Goal: Task Accomplishment & Management: Manage account settings

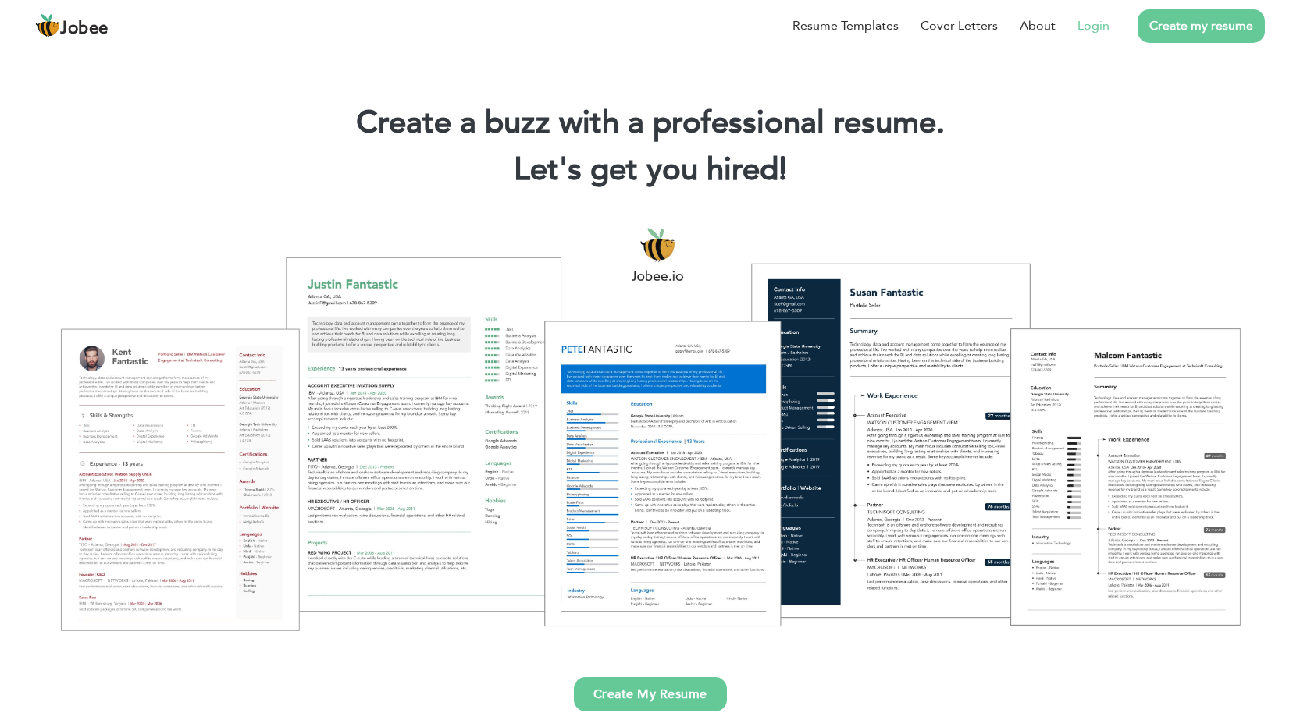
click at [1089, 28] on link "Login" at bounding box center [1093, 25] width 32 height 19
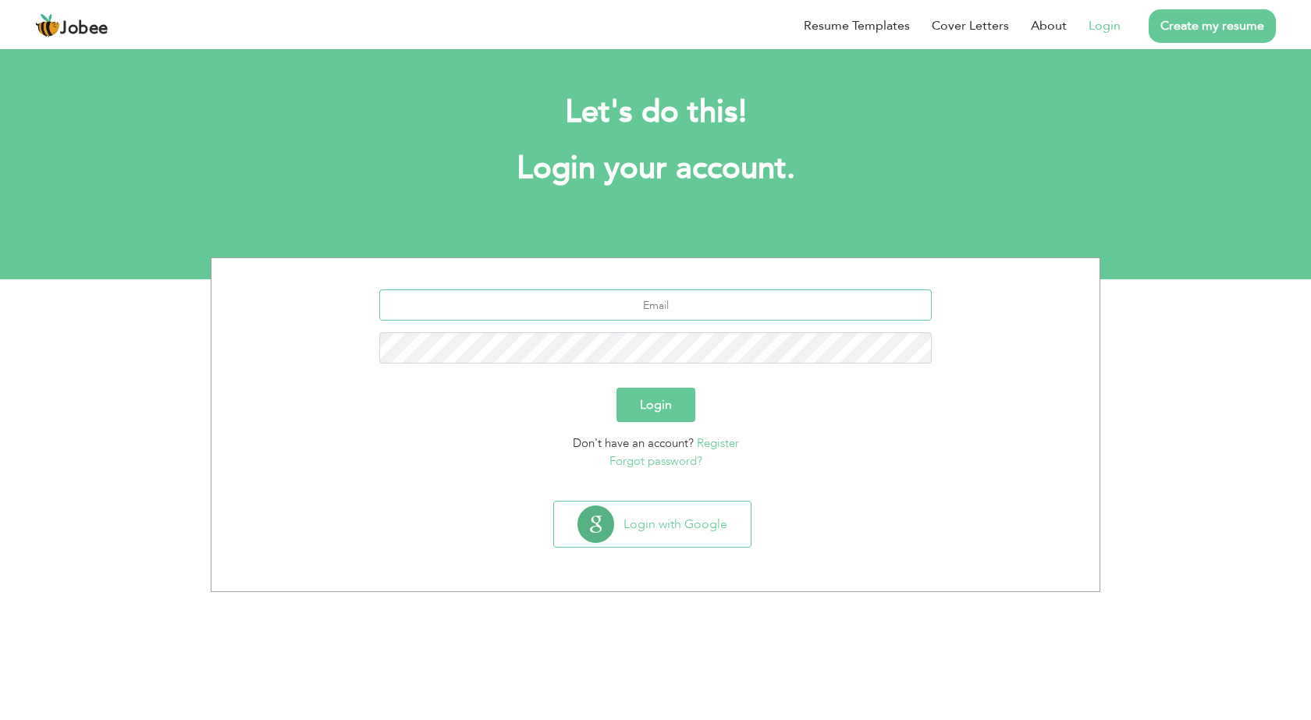
click at [639, 307] on input "text" at bounding box center [655, 305] width 553 height 31
type input "saifullahmsm53@gmail.com"
click at [652, 405] on button "Login" at bounding box center [656, 405] width 79 height 34
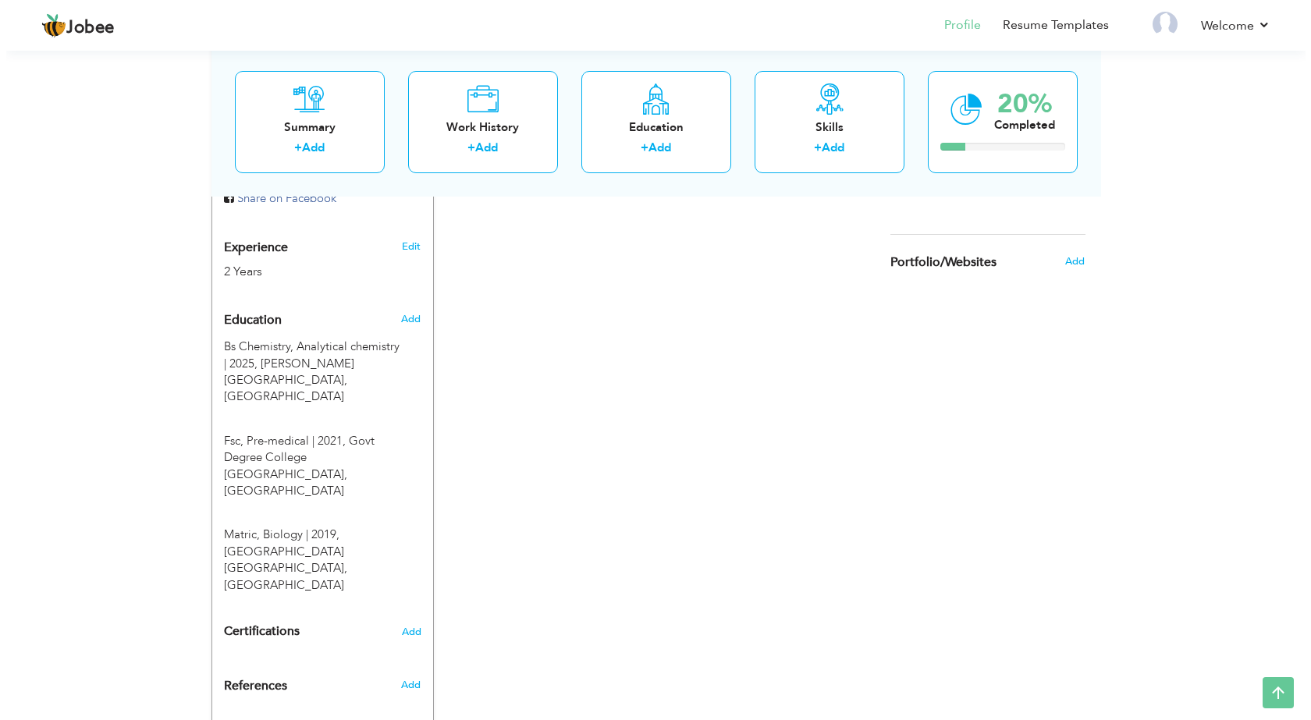
scroll to position [158, 0]
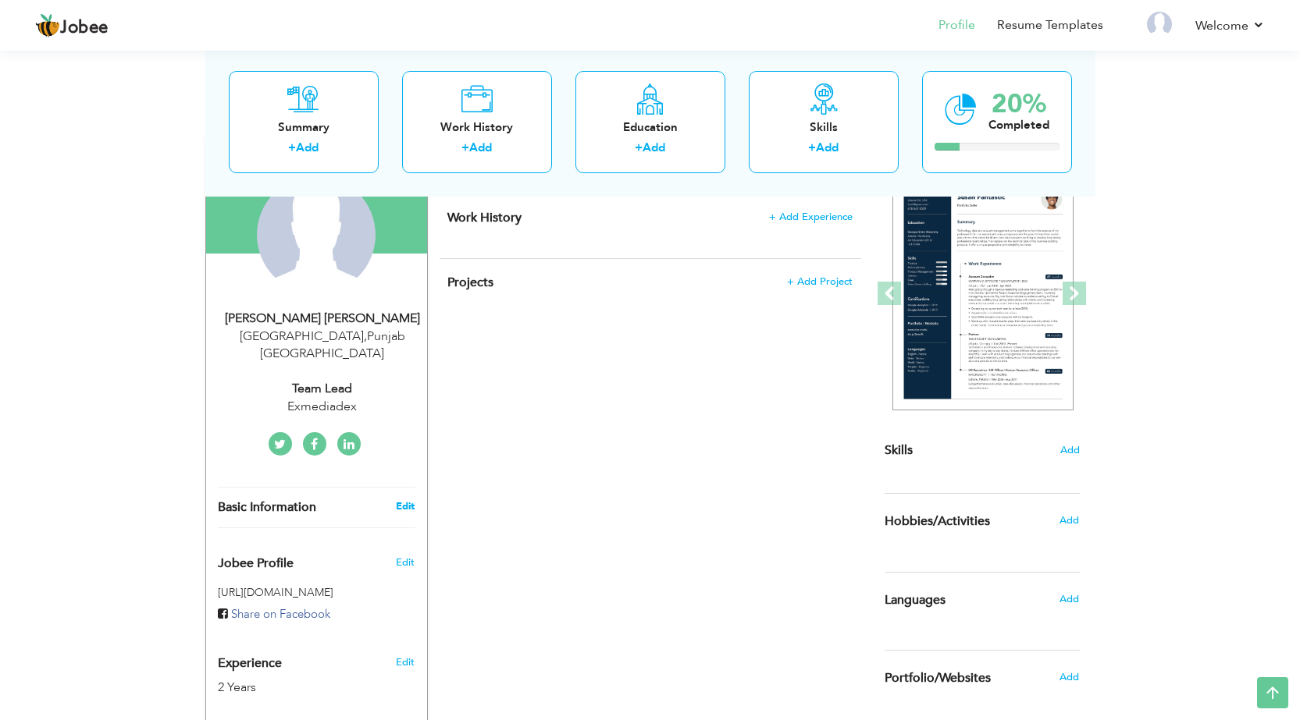
click at [407, 500] on link "Edit" at bounding box center [405, 507] width 19 height 14
type input "[PERSON_NAME]"
type input "03167413088"
select select "number:166"
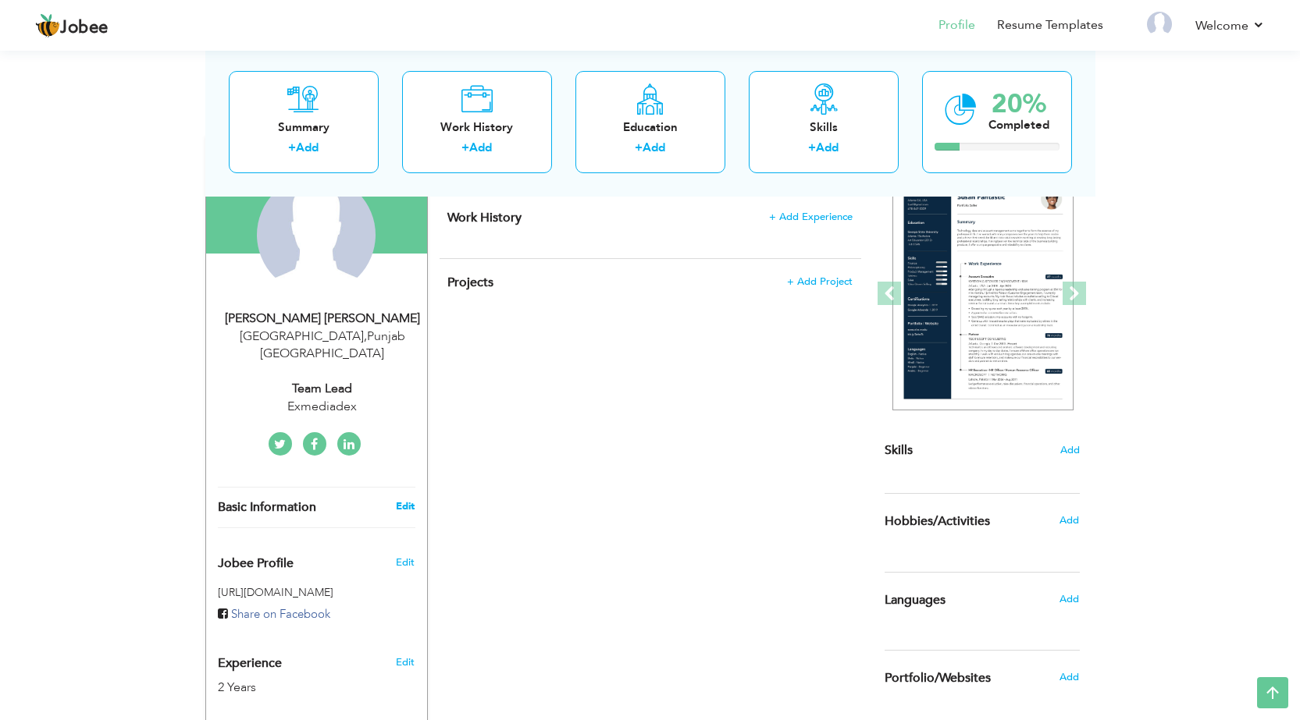
type input "[GEOGRAPHIC_DATA]"
select select "number:4"
type input "Exmediadex"
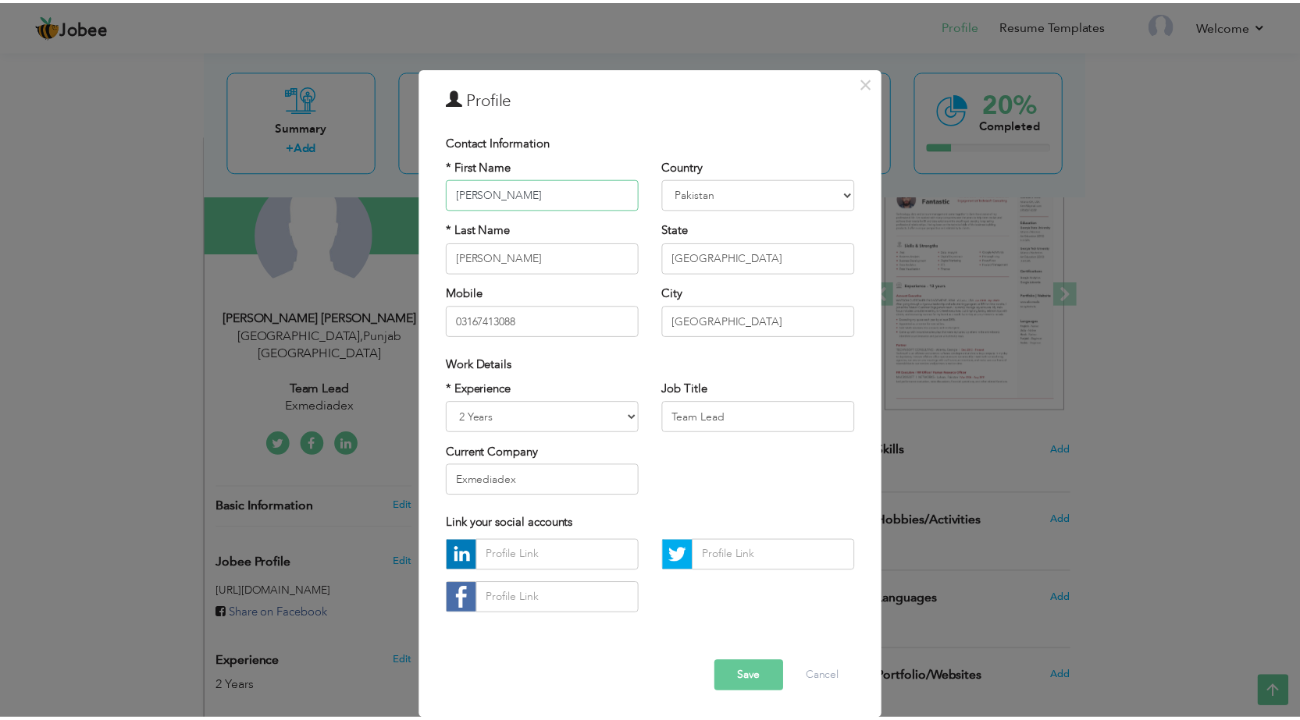
scroll to position [6, 0]
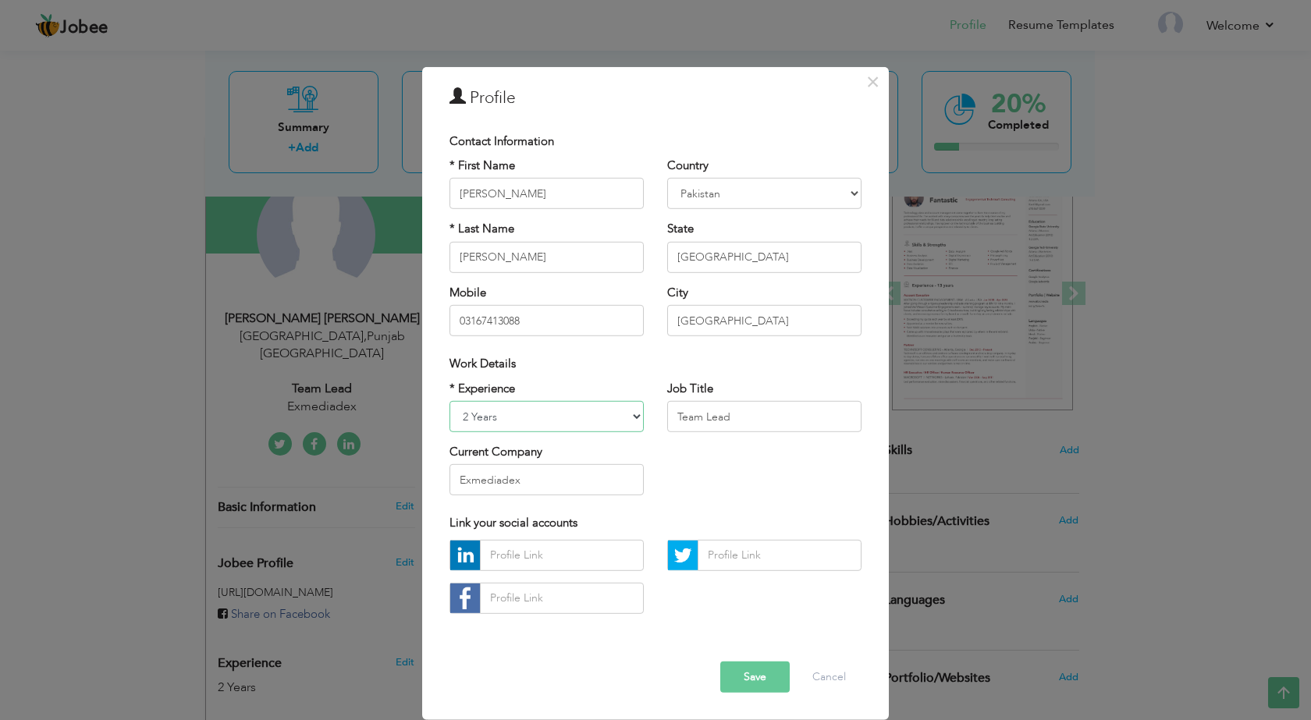
click at [614, 409] on select "Entry Level Less than 1 Year 1 Year 2 Years 3 Years 4 Years 5 Years 6 Years 7 Y…" at bounding box center [547, 416] width 194 height 31
click at [759, 416] on input "Team Lead" at bounding box center [764, 416] width 194 height 31
type input "T"
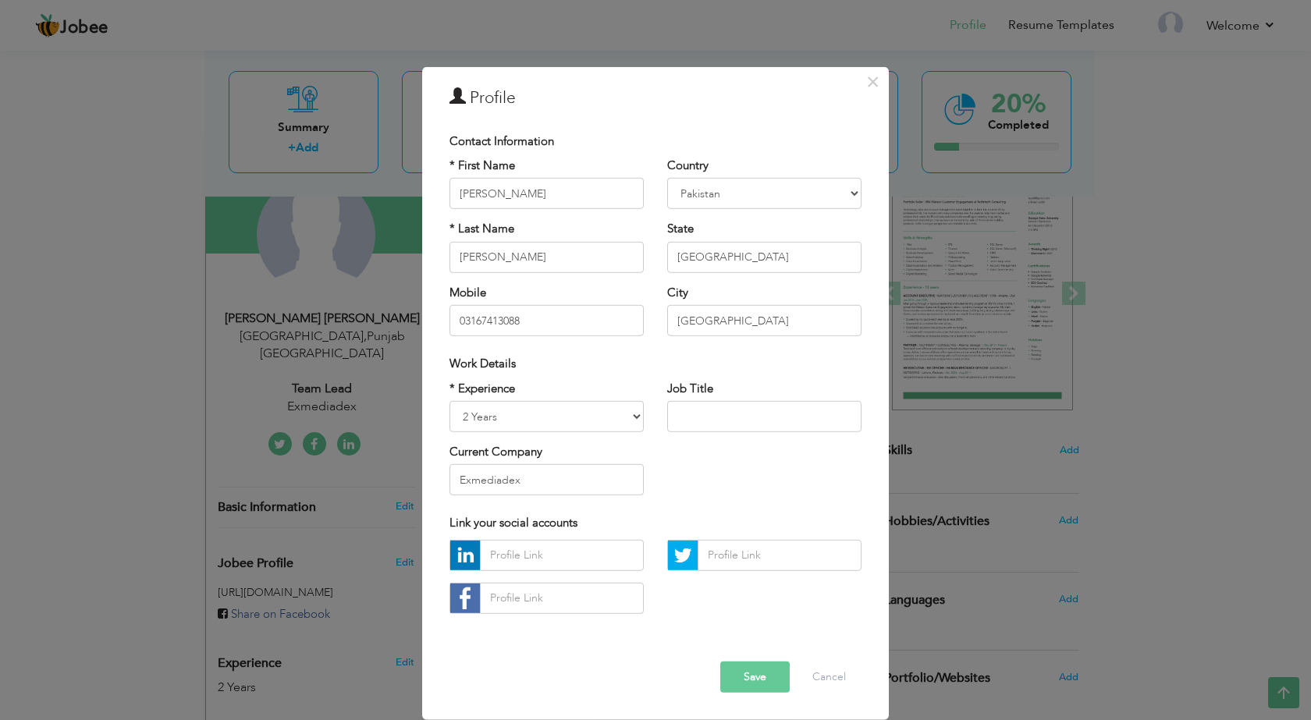
click at [587, 462] on div "Current Company Exmediadex" at bounding box center [547, 470] width 194 height 52
click at [557, 472] on input "Exmediadex" at bounding box center [547, 479] width 194 height 31
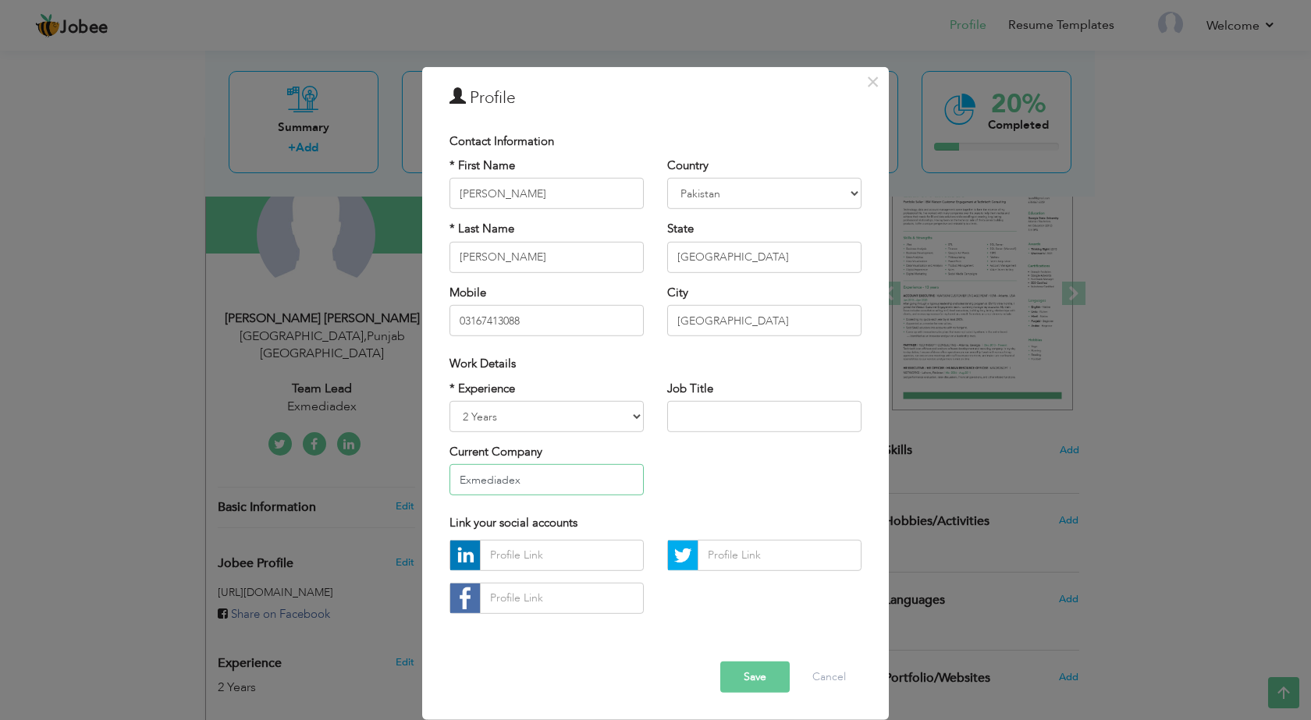
click at [557, 472] on input "Exmediadex" at bounding box center [547, 479] width 194 height 31
click at [617, 640] on div "Error" at bounding box center [656, 650] width 436 height 24
click at [745, 685] on button "Save" at bounding box center [754, 677] width 69 height 31
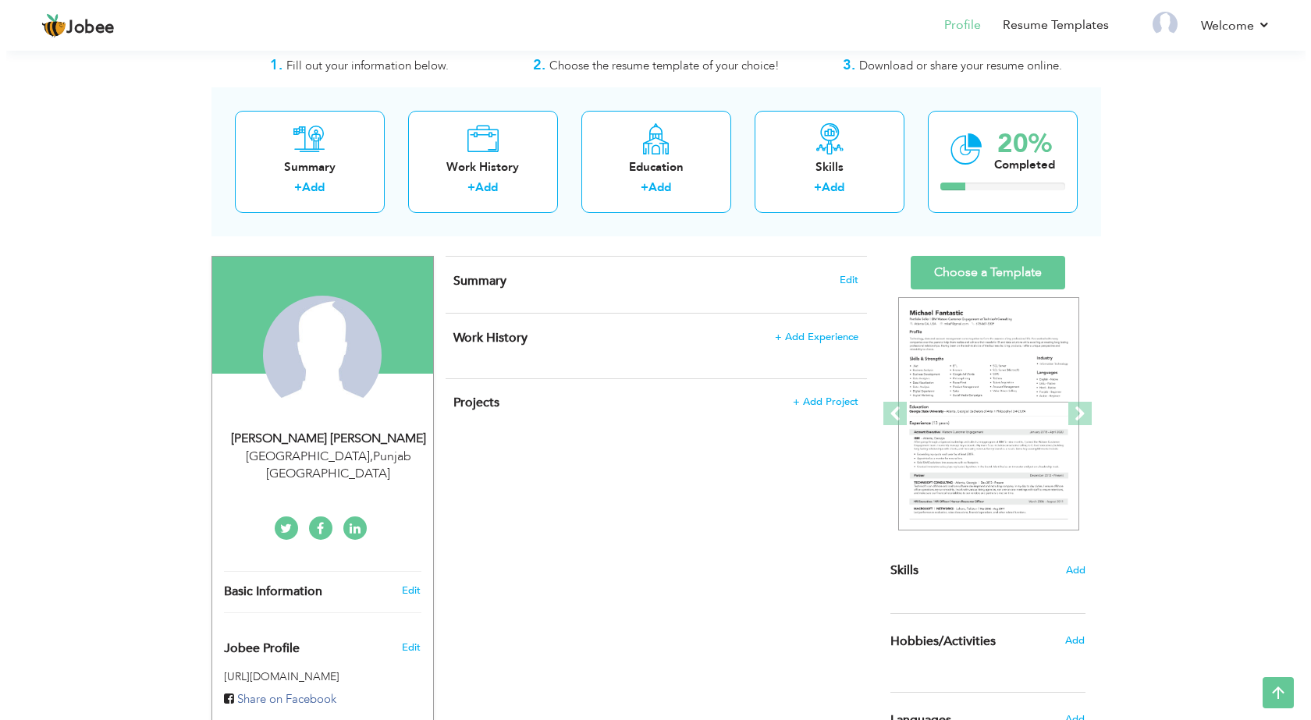
scroll to position [0, 0]
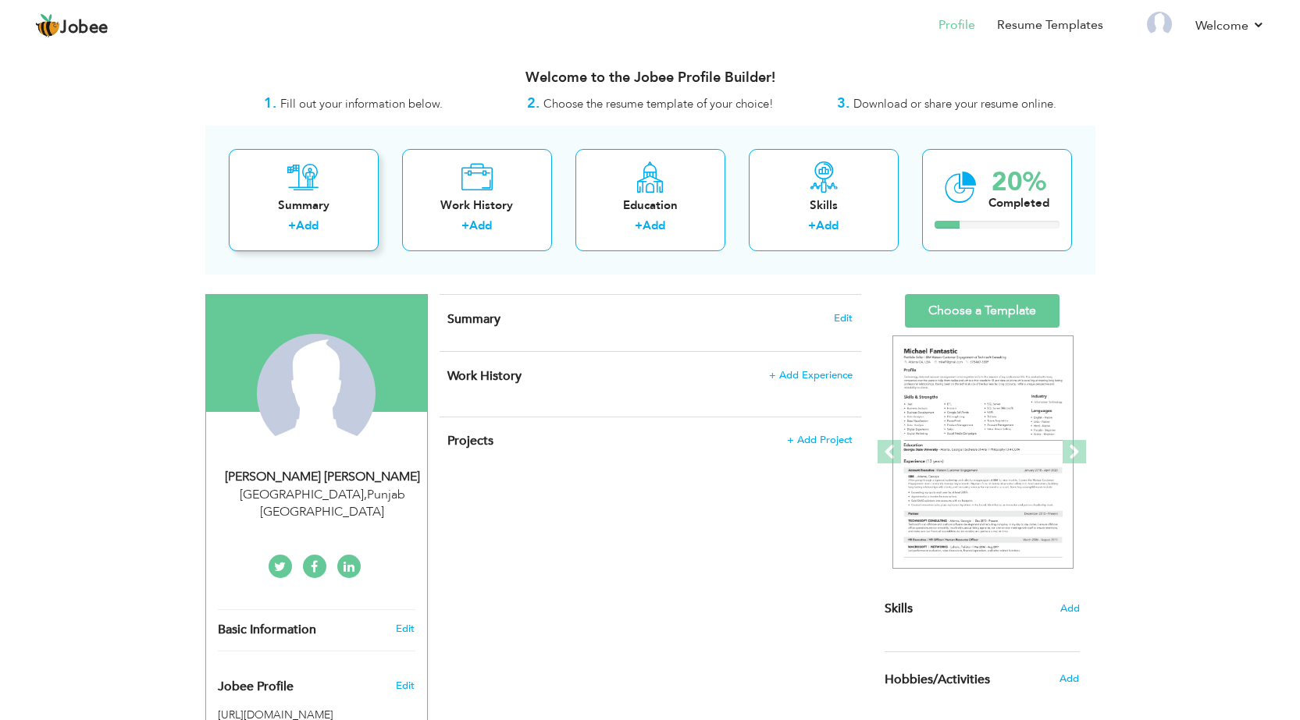
click at [294, 183] on icon at bounding box center [303, 177] width 32 height 31
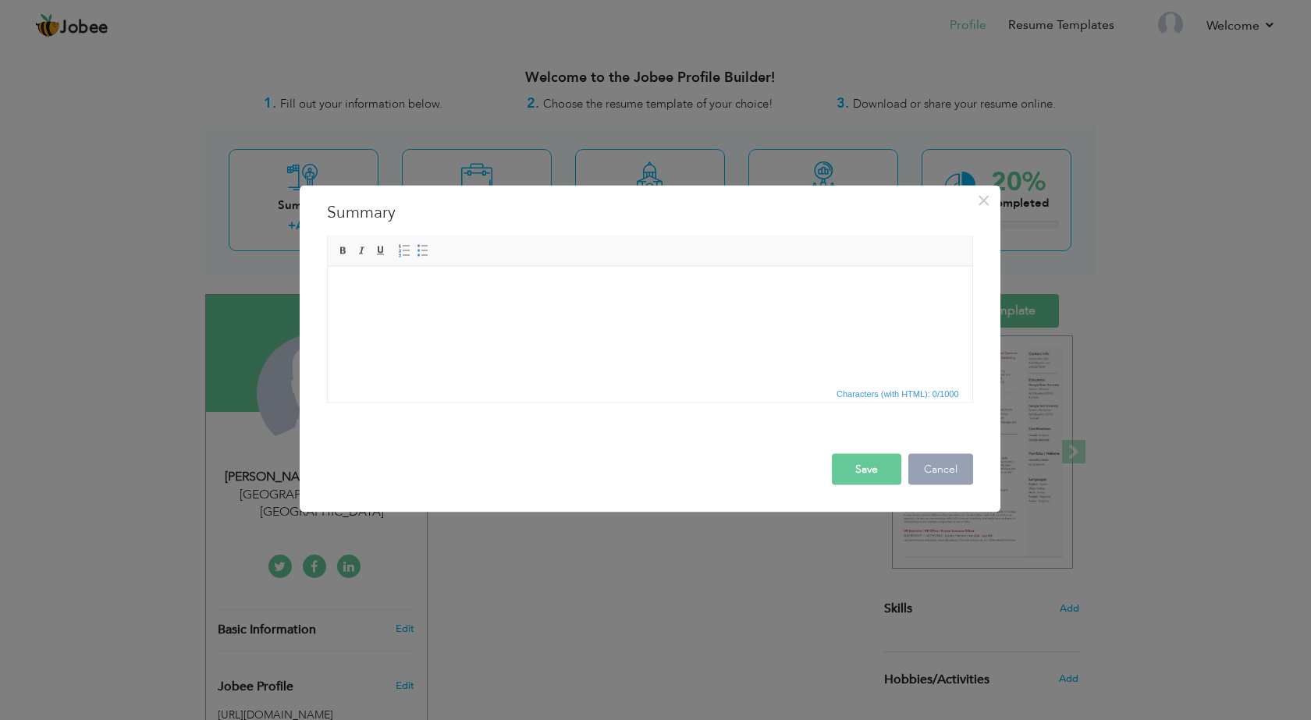
click at [929, 470] on button "Cancel" at bounding box center [941, 469] width 65 height 31
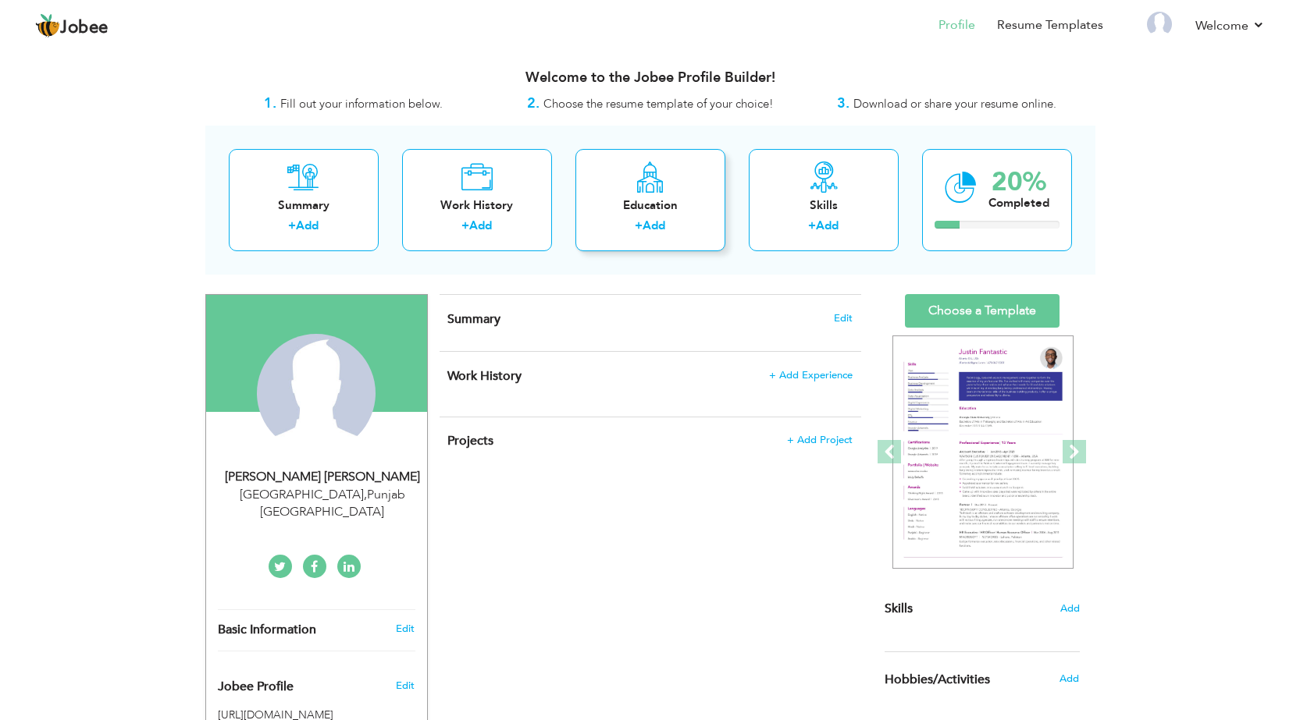
click at [664, 207] on div "Education" at bounding box center [650, 205] width 125 height 16
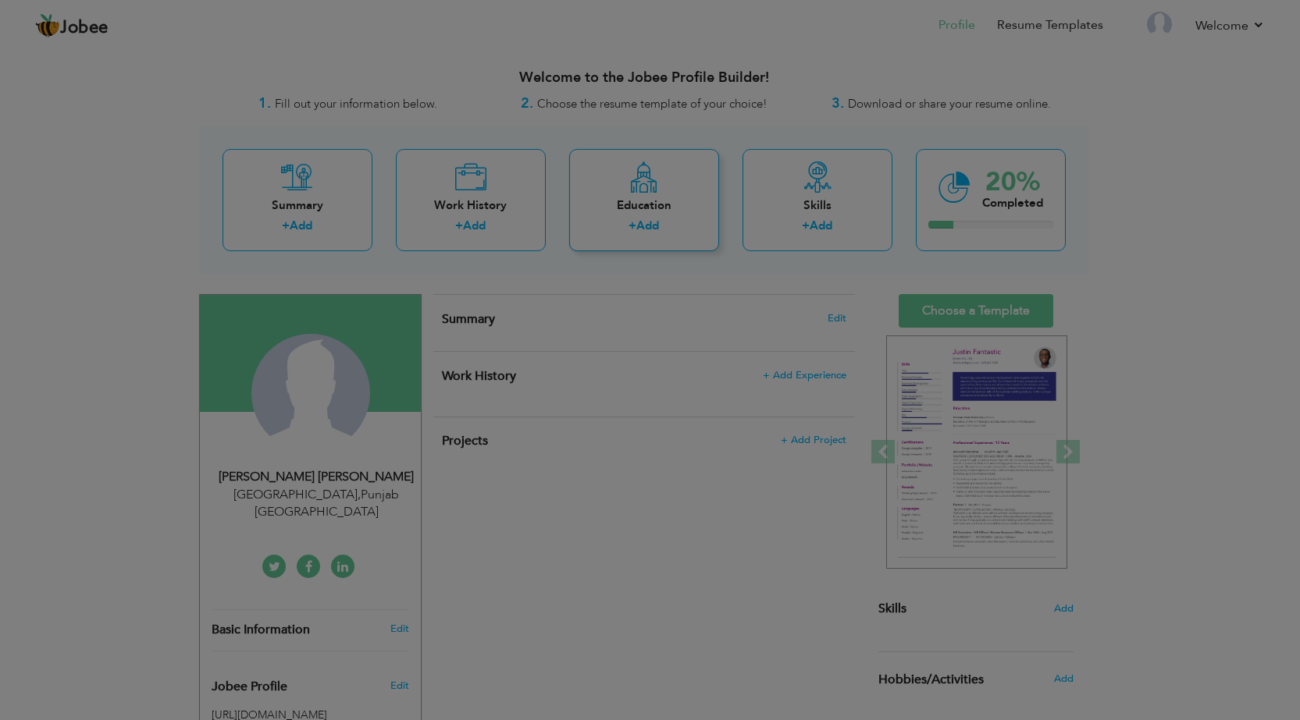
radio input "true"
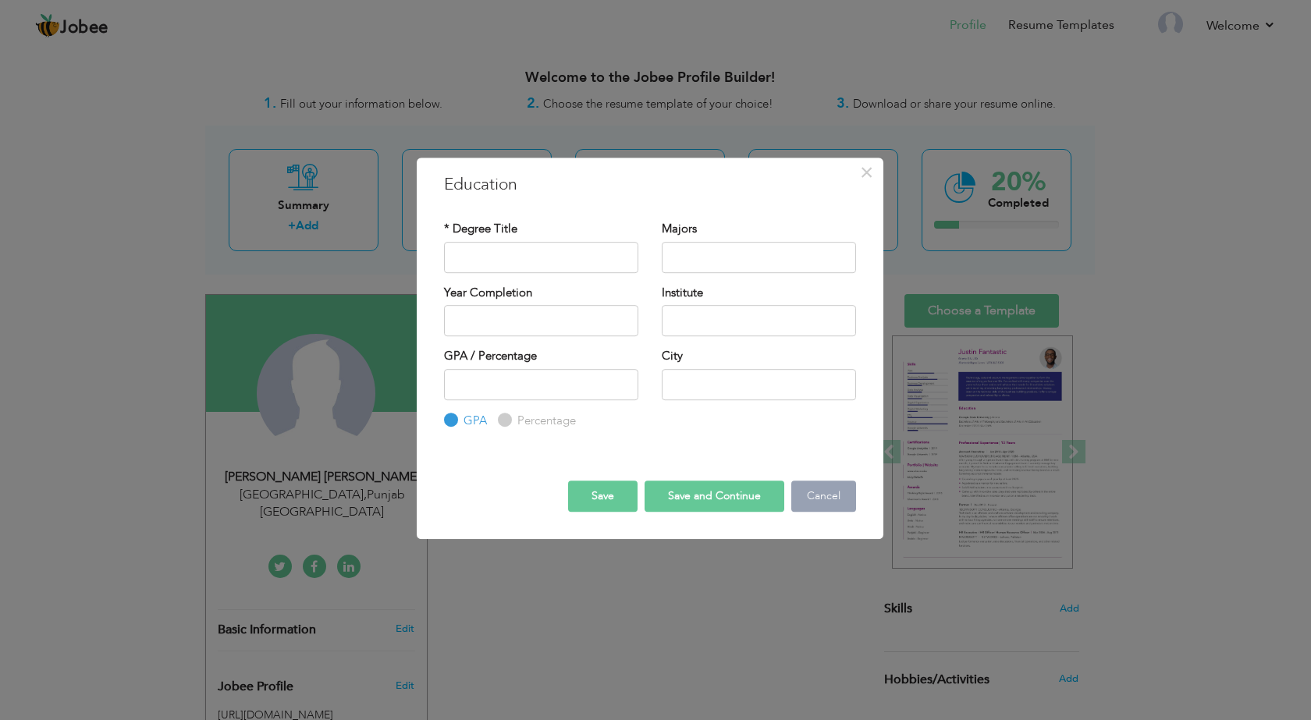
click at [847, 507] on button "Cancel" at bounding box center [824, 496] width 65 height 31
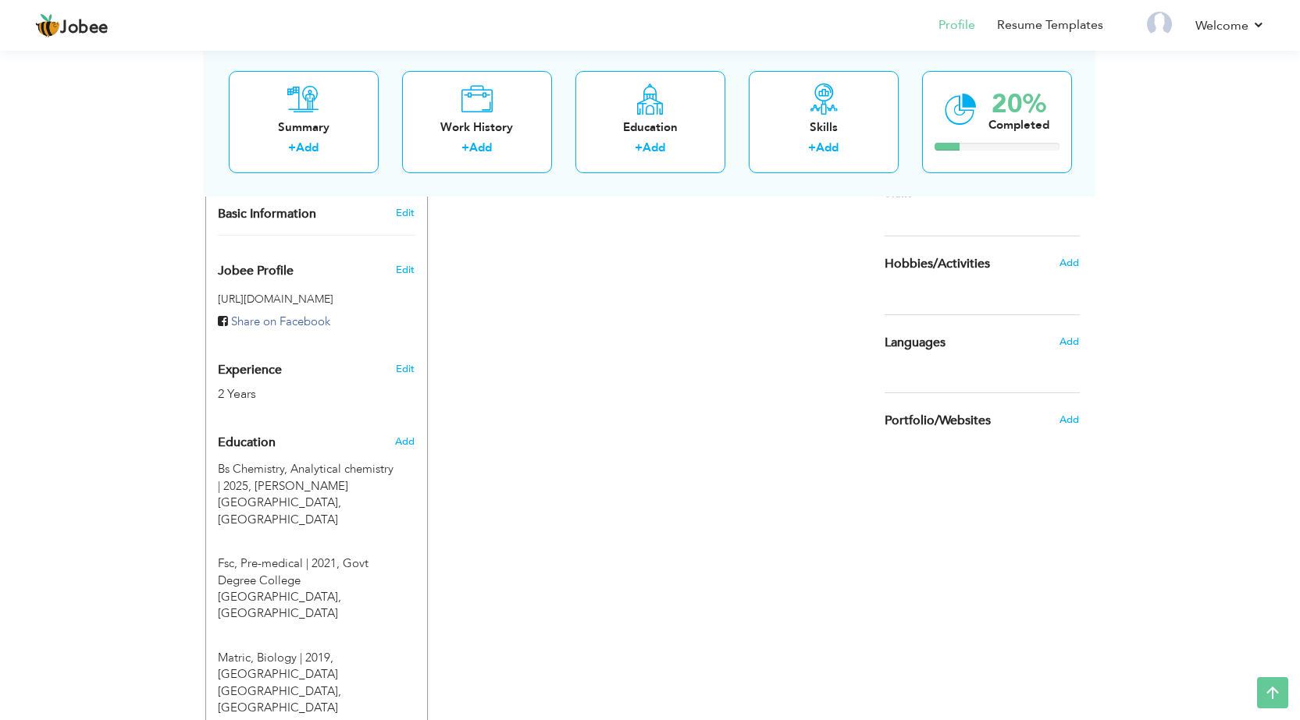
scroll to position [575, 0]
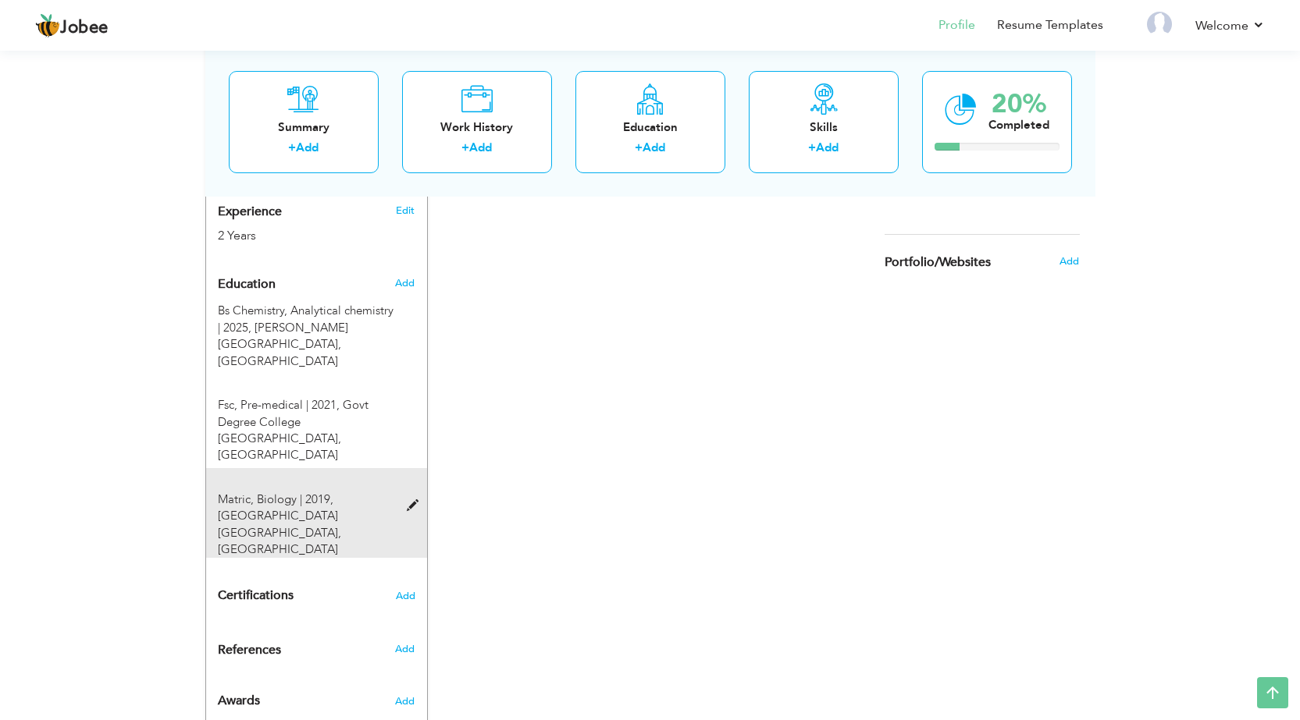
click at [341, 508] on span "[GEOGRAPHIC_DATA] [GEOGRAPHIC_DATA], [GEOGRAPHIC_DATA]" at bounding box center [279, 532] width 123 height 49
type input "Matric"
type input "Biology"
type input "2019"
type input "Govt High school shujabad"
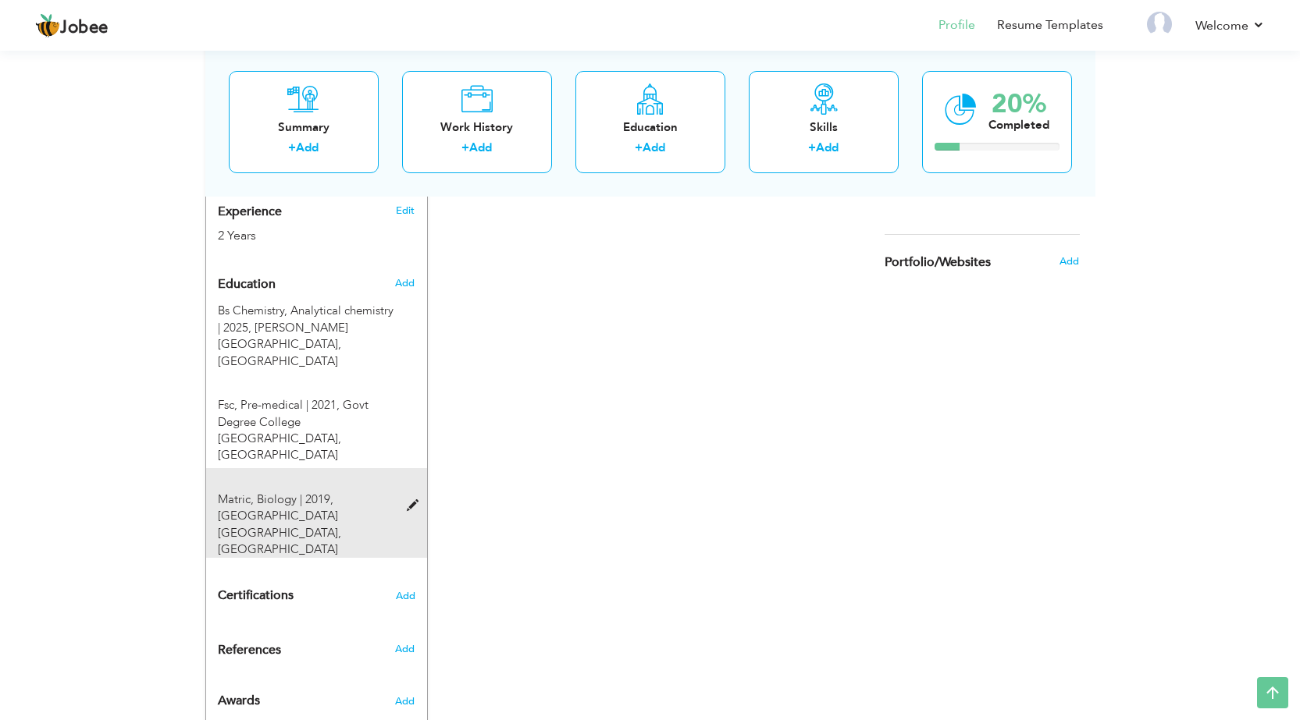
type input "83.9"
radio input "false"
radio input "true"
type input "[GEOGRAPHIC_DATA]"
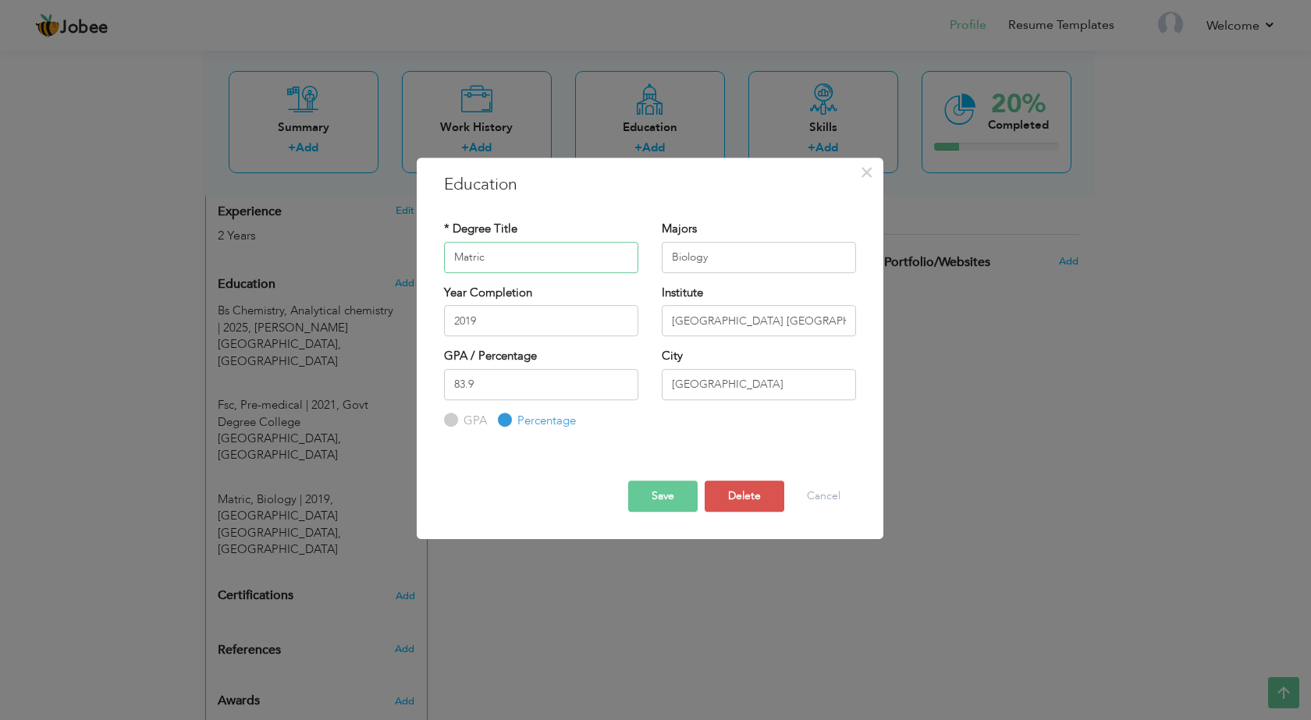
click at [537, 267] on input "Matric" at bounding box center [541, 257] width 194 height 31
type input "matriculation"
click at [537, 267] on input "matriculation" at bounding box center [541, 257] width 194 height 31
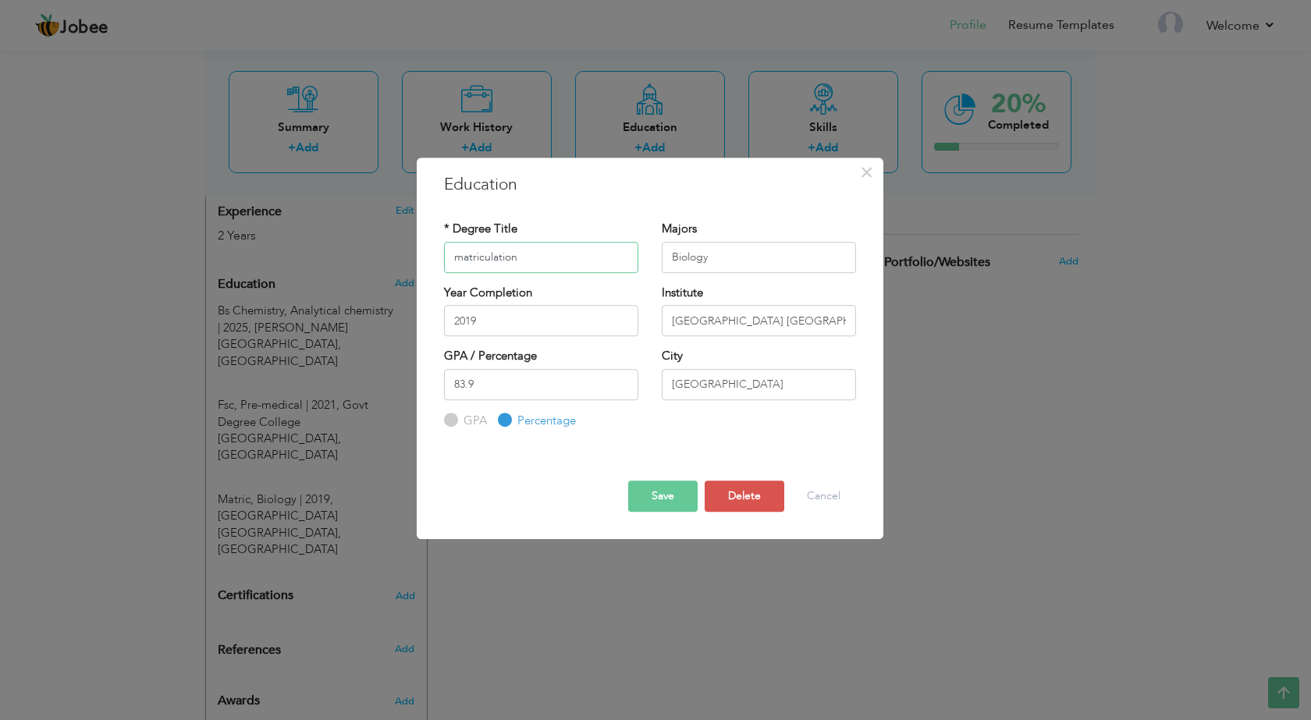
click at [537, 267] on input "matriculation" at bounding box center [541, 257] width 194 height 31
type input "m"
click at [561, 218] on div "* Degree Title Matriculation Majors Biology 2019" at bounding box center [650, 325] width 436 height 233
click at [656, 506] on button "Save" at bounding box center [662, 496] width 69 height 31
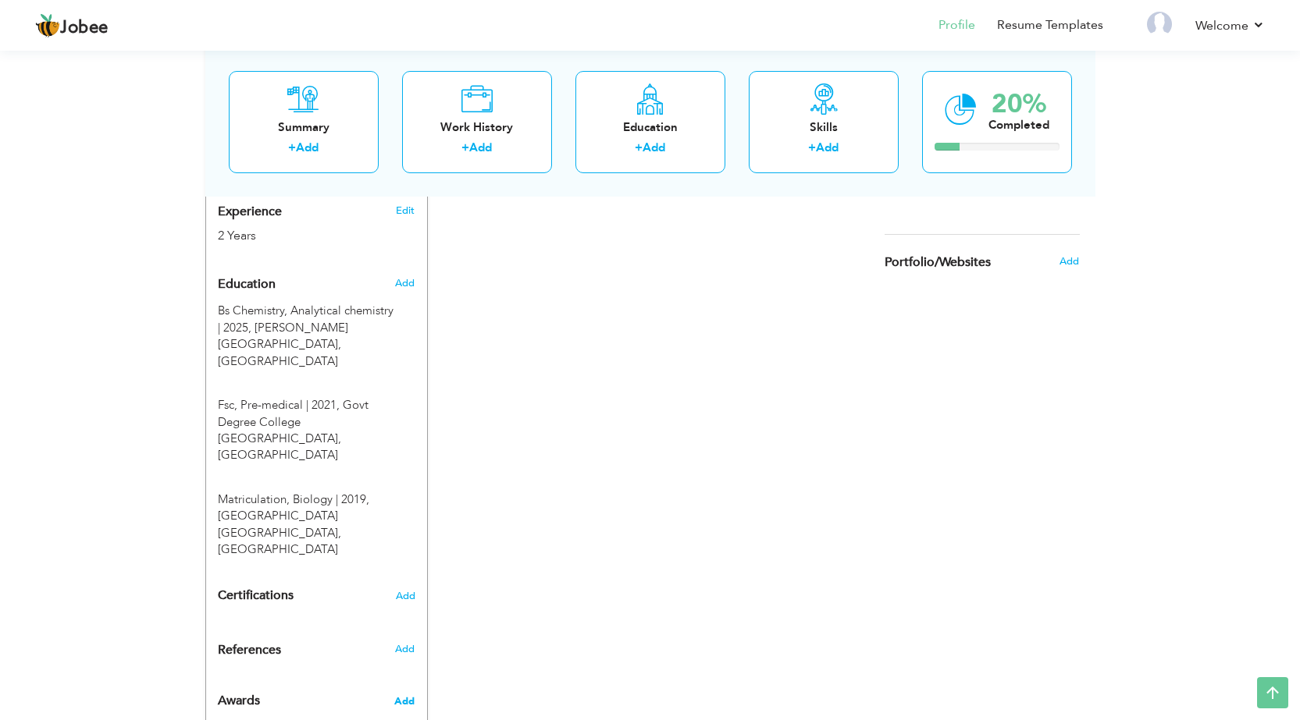
click at [408, 695] on span "Add" at bounding box center [404, 702] width 20 height 14
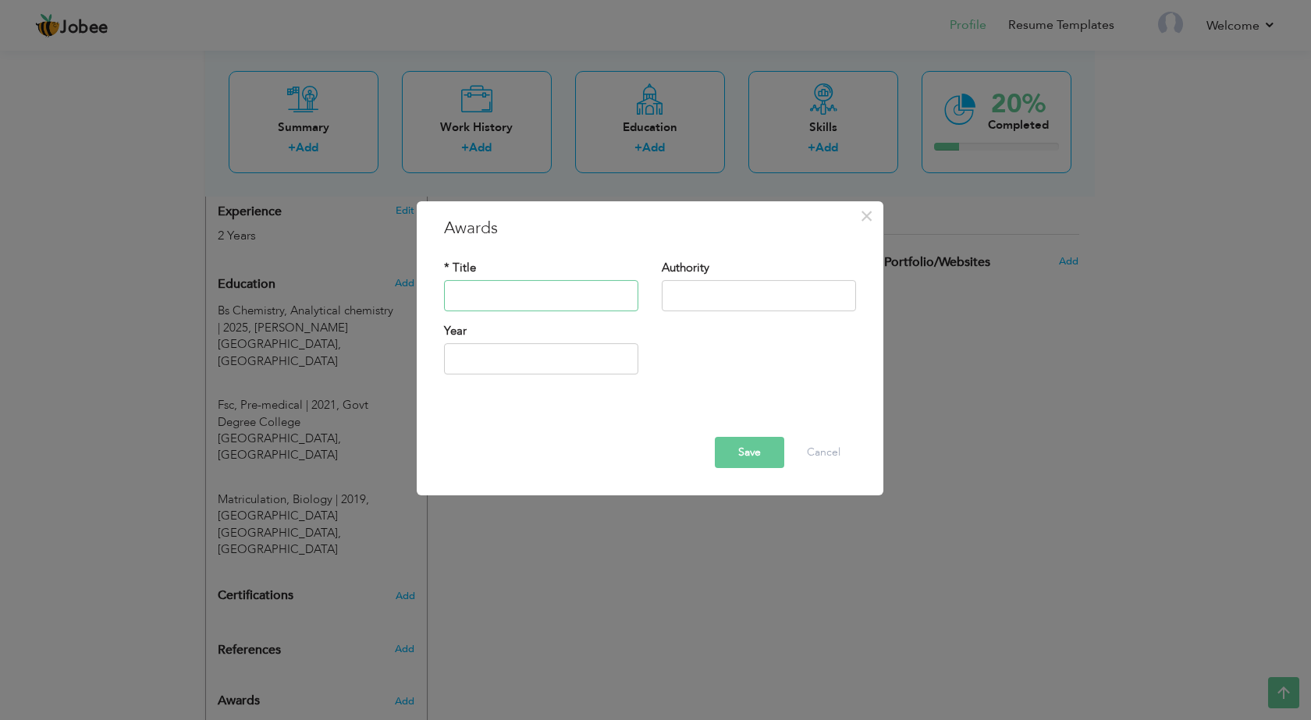
click at [518, 297] on input "text" at bounding box center [541, 295] width 194 height 31
click at [833, 450] on button "Cancel" at bounding box center [824, 452] width 65 height 31
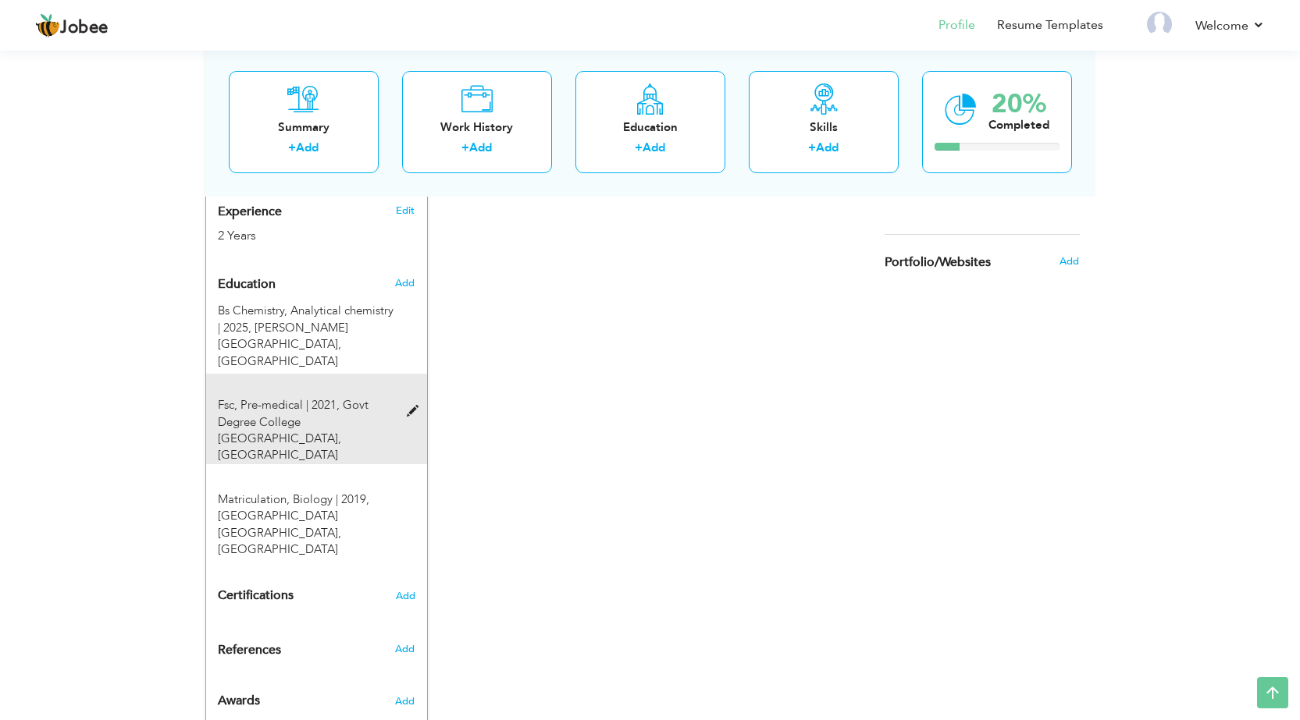
click at [350, 397] on span "Govt Degree College [GEOGRAPHIC_DATA], [GEOGRAPHIC_DATA]" at bounding box center [293, 430] width 151 height 66
type input "Fsc"
type input "Pre-medical"
type input "2021"
type input "Govt Degree College [GEOGRAPHIC_DATA]"
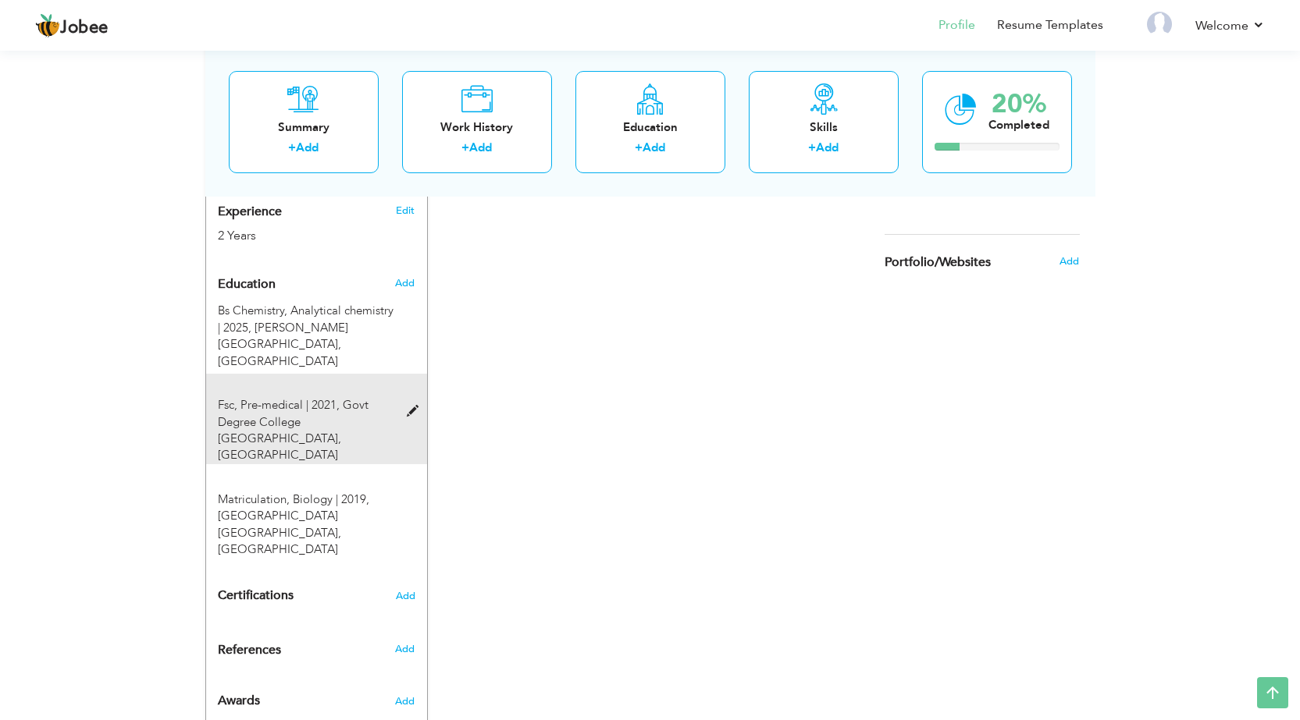
type input "92.18"
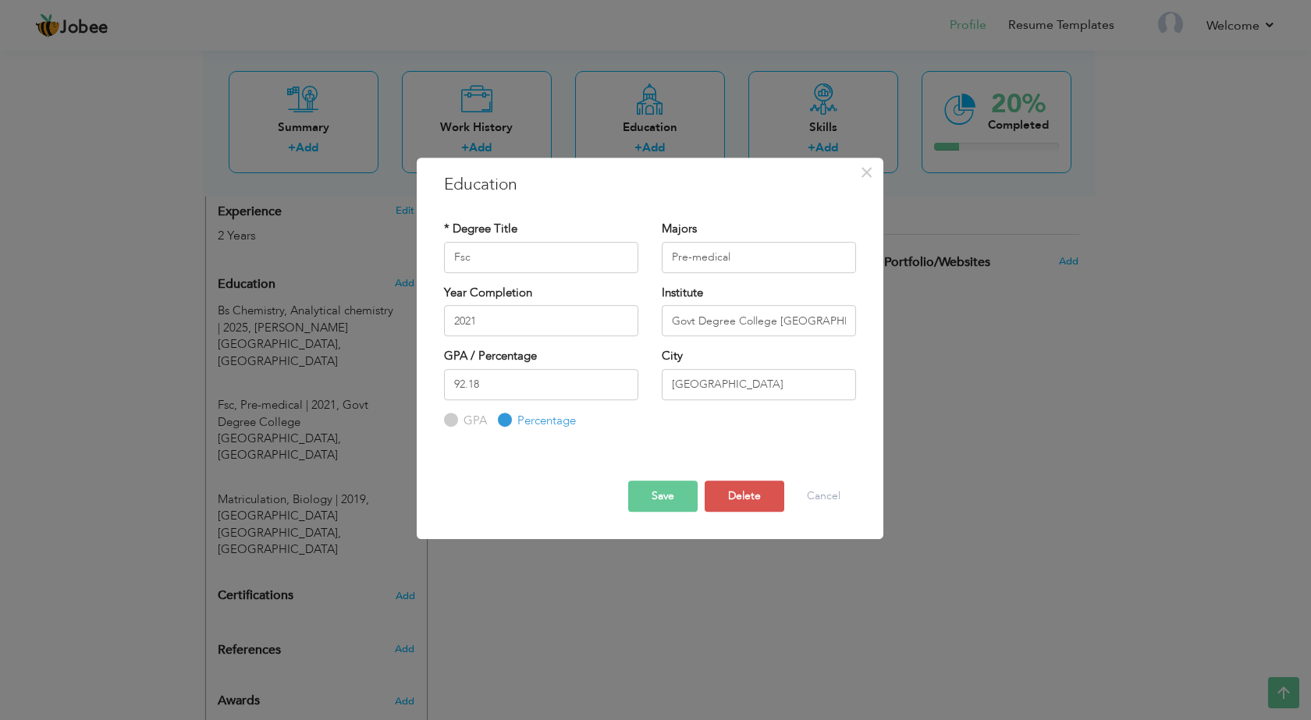
click at [676, 491] on button "Save" at bounding box center [662, 496] width 69 height 31
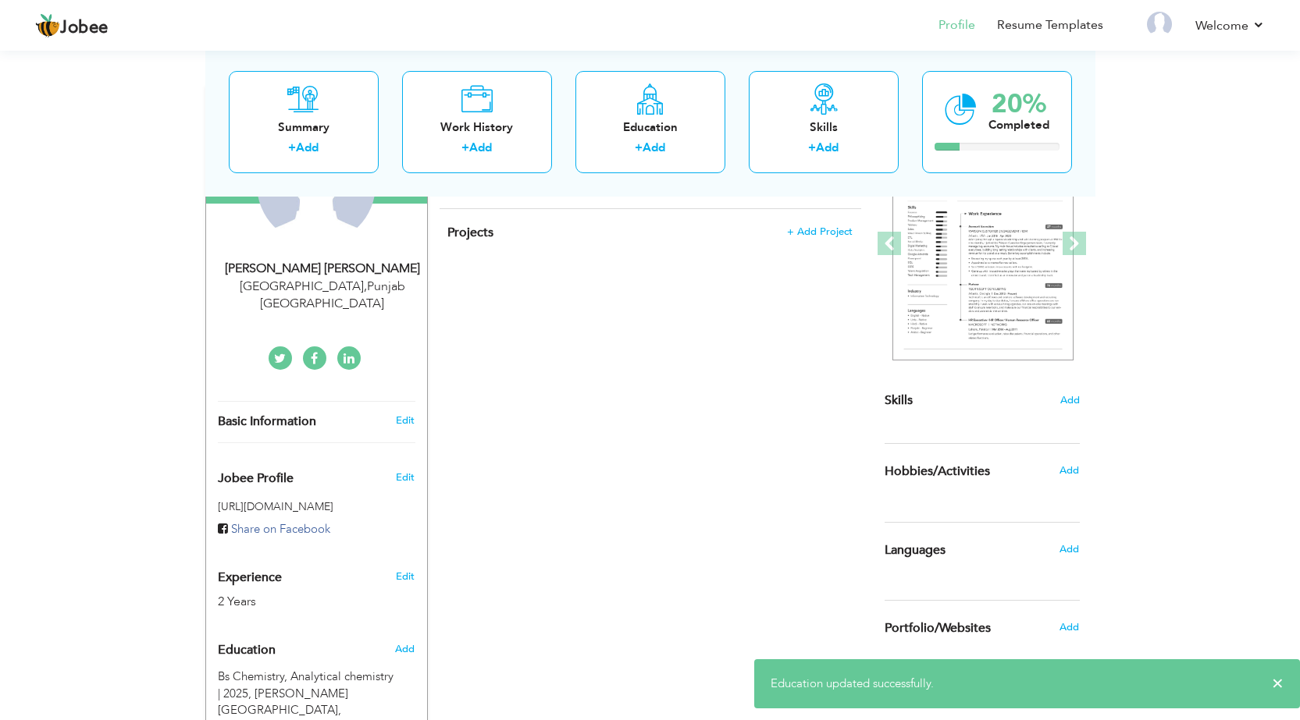
scroll to position [416, 0]
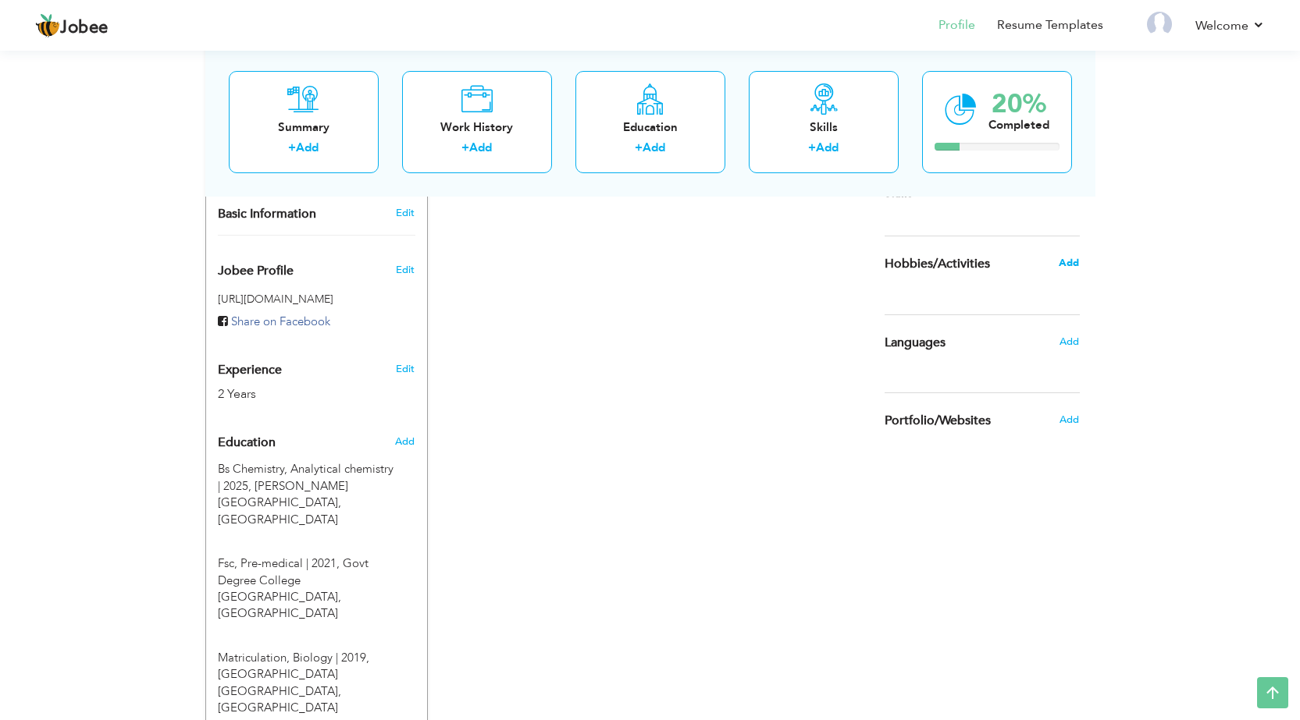
click at [1069, 264] on span "Add" at bounding box center [1068, 263] width 20 height 14
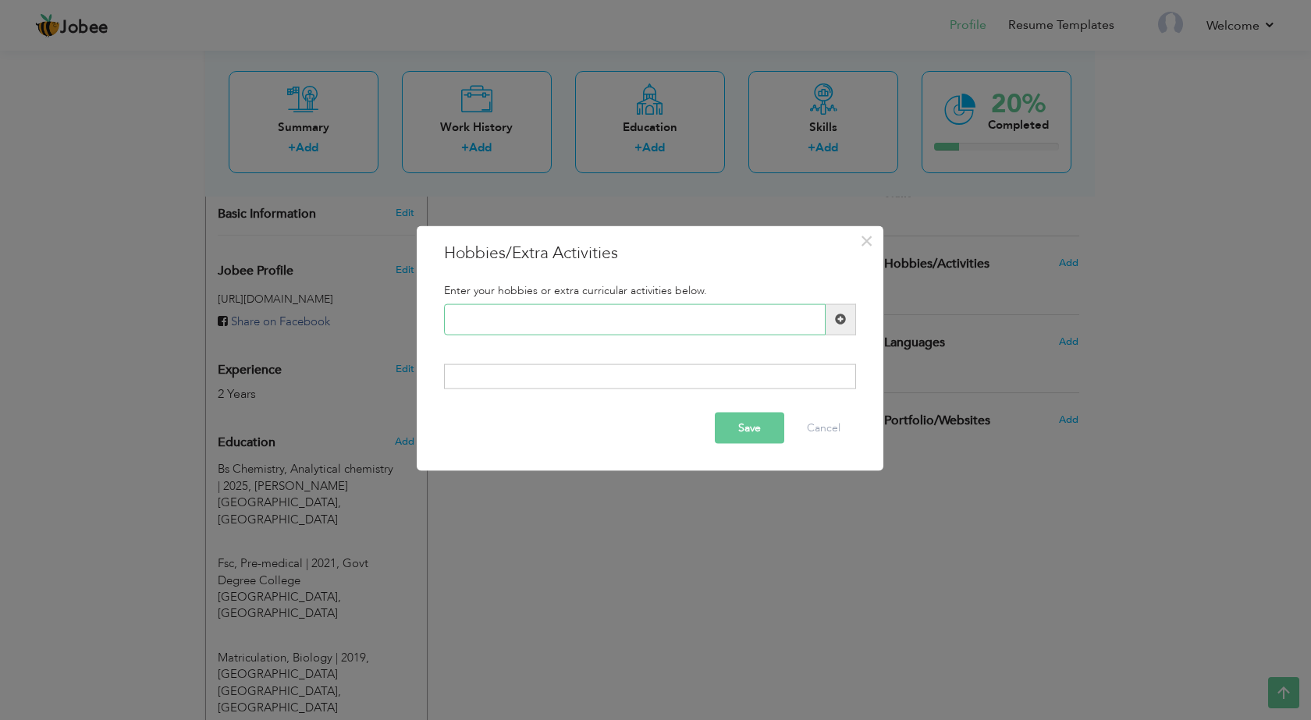
click at [618, 328] on input "text" at bounding box center [635, 319] width 382 height 31
type input "S"
click at [531, 372] on div at bounding box center [650, 377] width 412 height 25
click at [531, 373] on div at bounding box center [650, 377] width 412 height 25
click at [534, 319] on input "Funny Speech" at bounding box center [635, 319] width 382 height 31
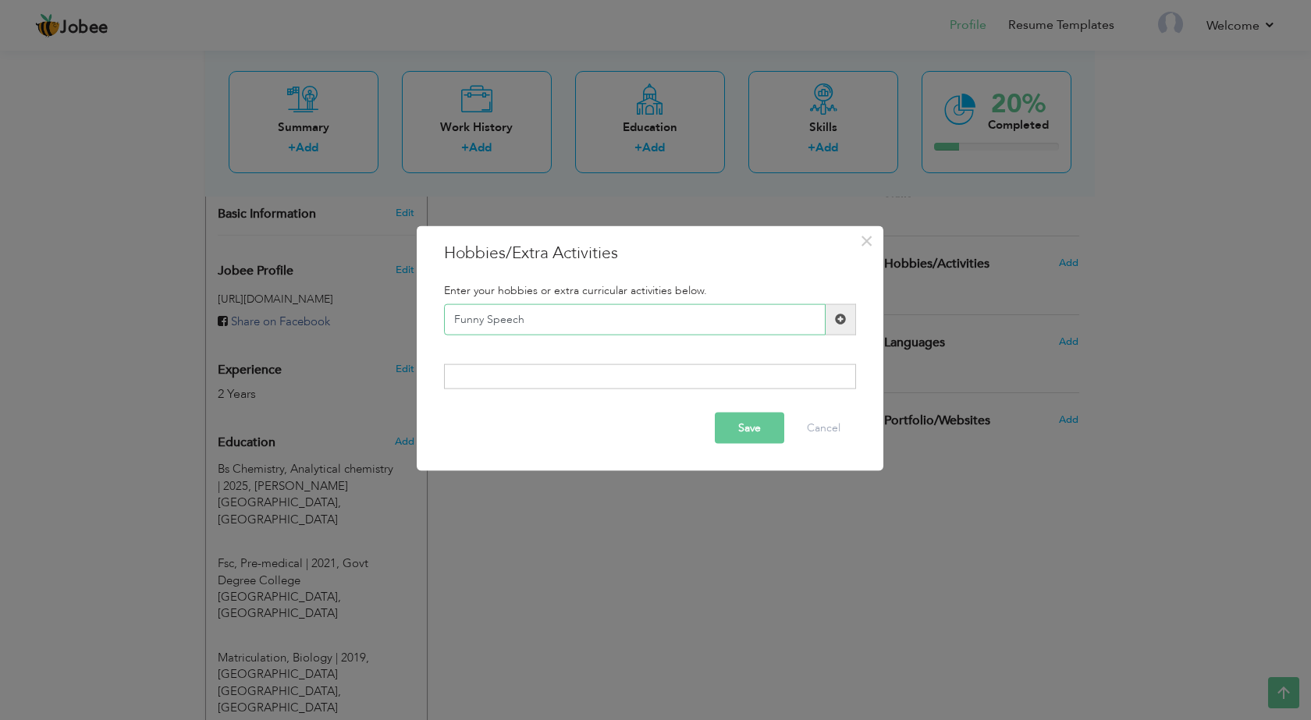
type input "Funny Speech"
click at [840, 316] on span at bounding box center [840, 319] width 11 height 11
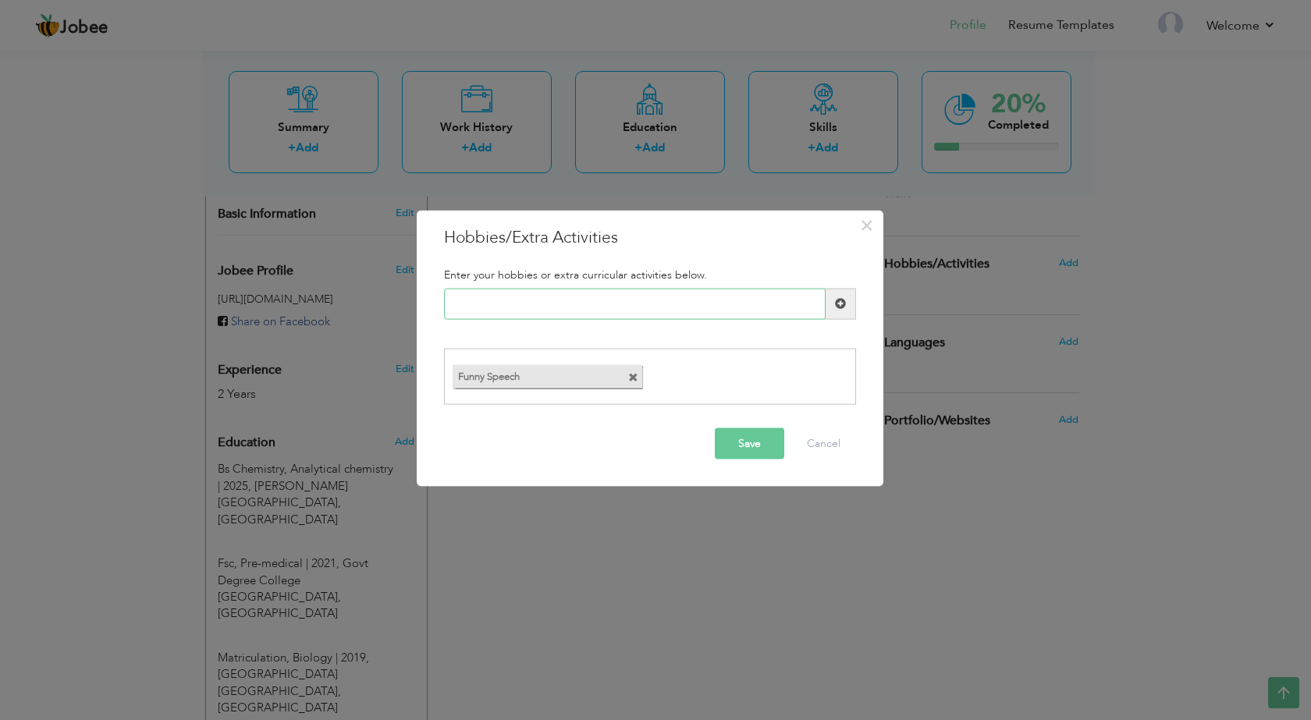
click at [493, 288] on input "text" at bounding box center [635, 303] width 382 height 31
type input "Poetry"
click at [836, 305] on span at bounding box center [840, 303] width 11 height 11
click at [513, 305] on input "text" at bounding box center [635, 303] width 382 height 31
click at [745, 449] on button "Save" at bounding box center [749, 444] width 69 height 31
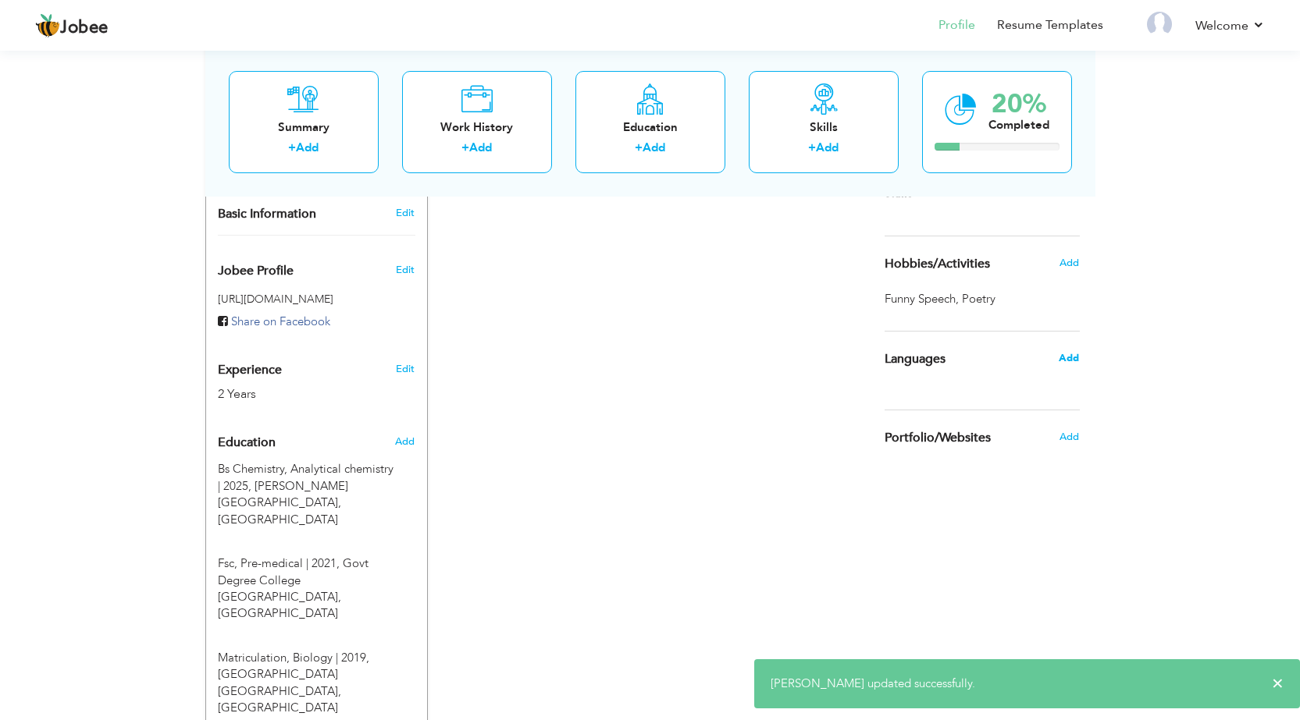
click at [1077, 357] on span "Add" at bounding box center [1068, 358] width 20 height 14
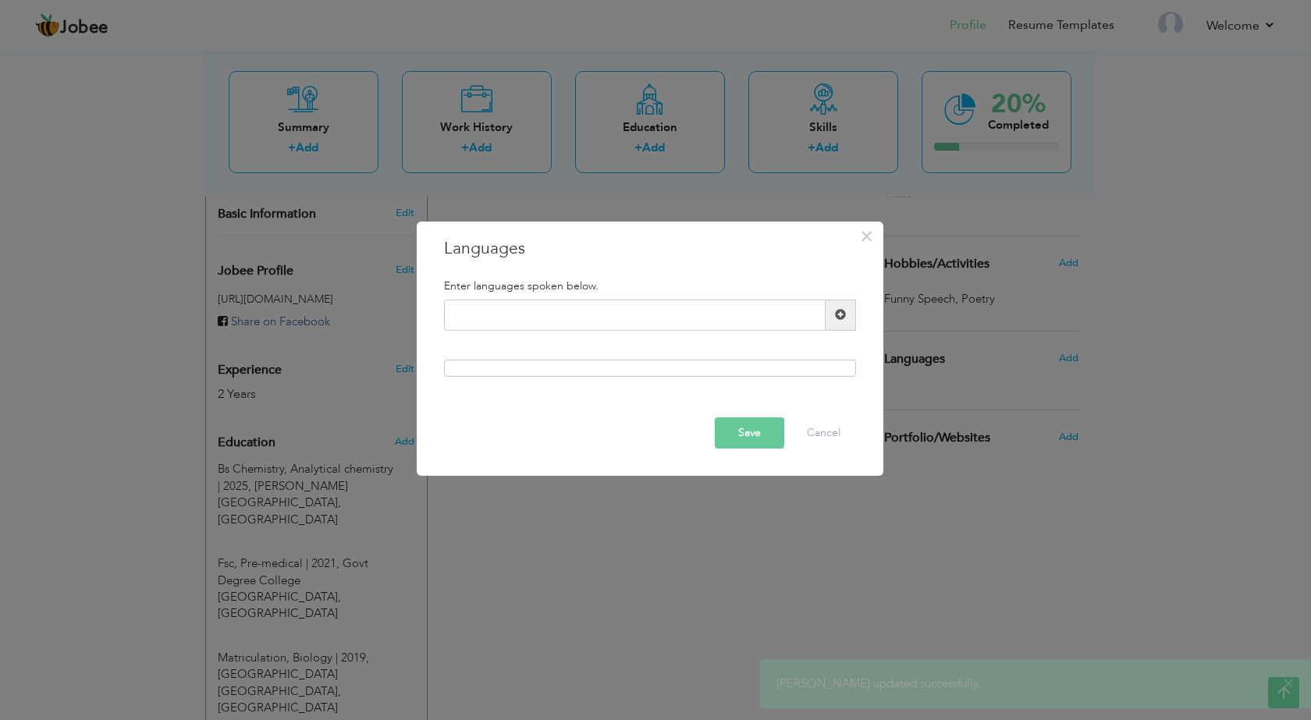
click at [506, 332] on div "Please enter a valid language." at bounding box center [650, 322] width 436 height 44
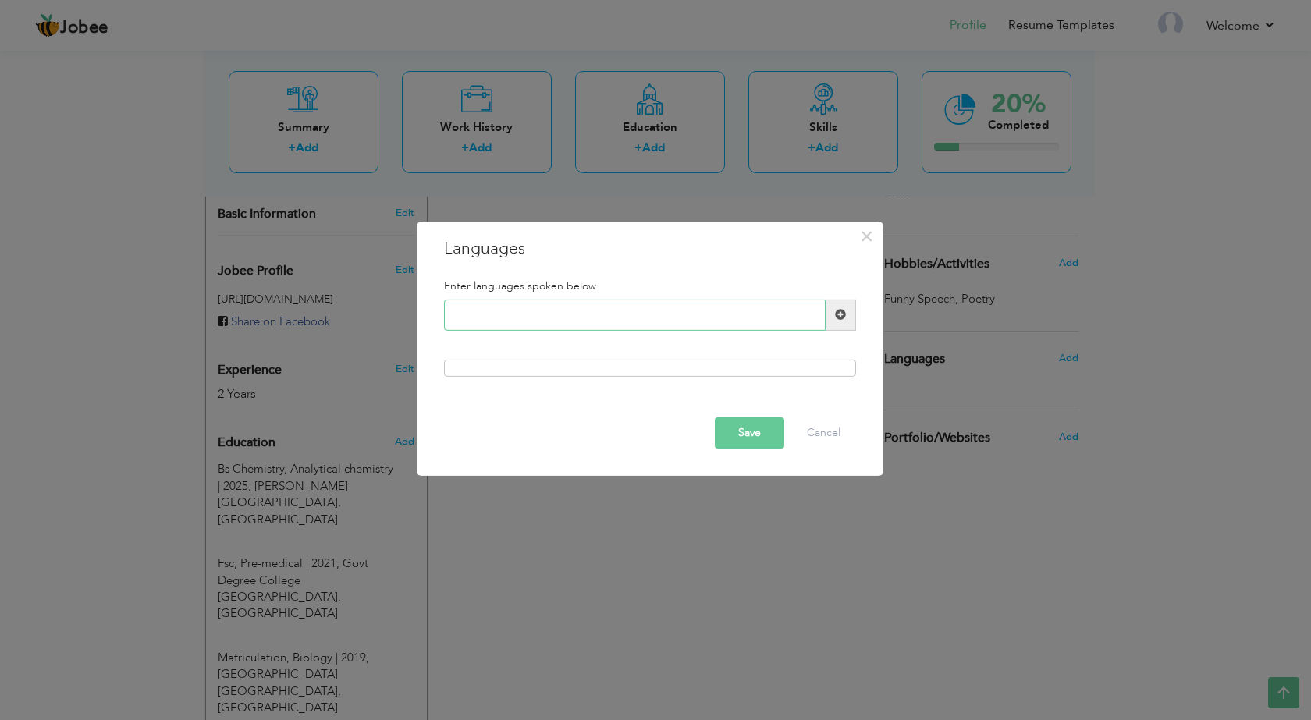
click at [499, 310] on input "text" at bounding box center [635, 315] width 382 height 31
click at [500, 308] on input "Language" at bounding box center [635, 315] width 382 height 31
type input "English"
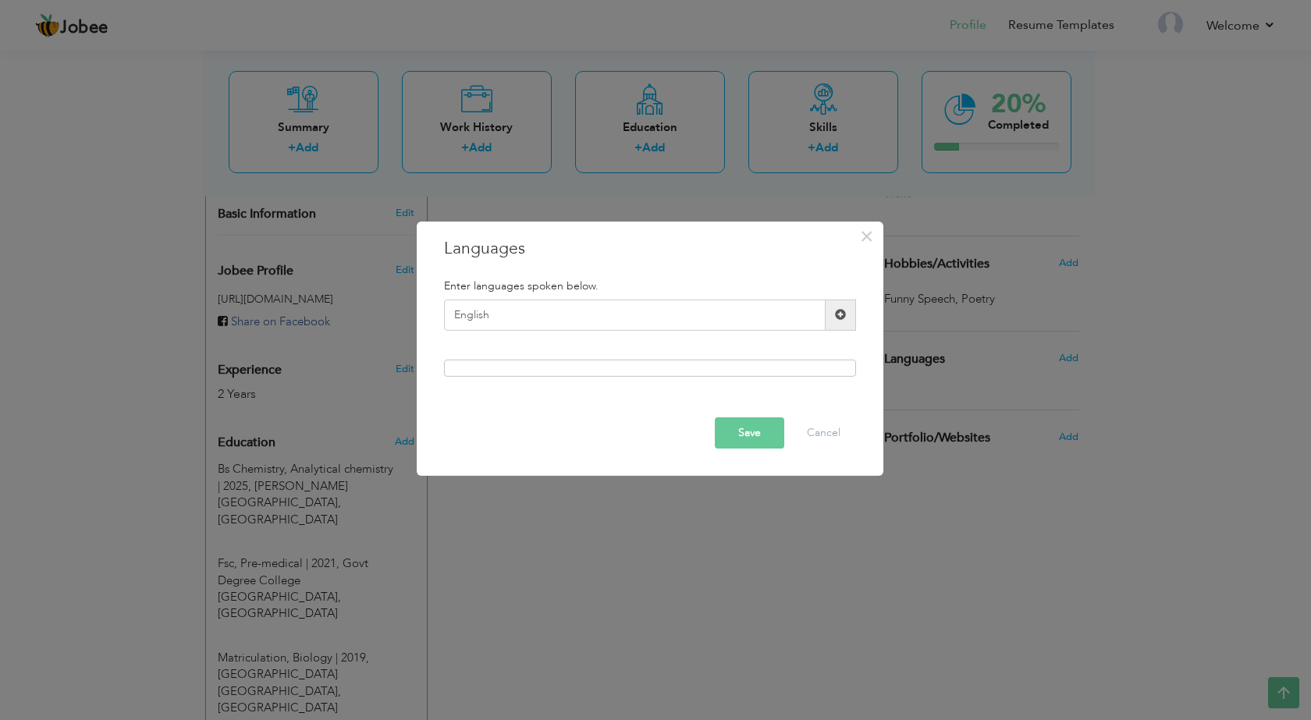
click at [848, 313] on span at bounding box center [841, 315] width 30 height 31
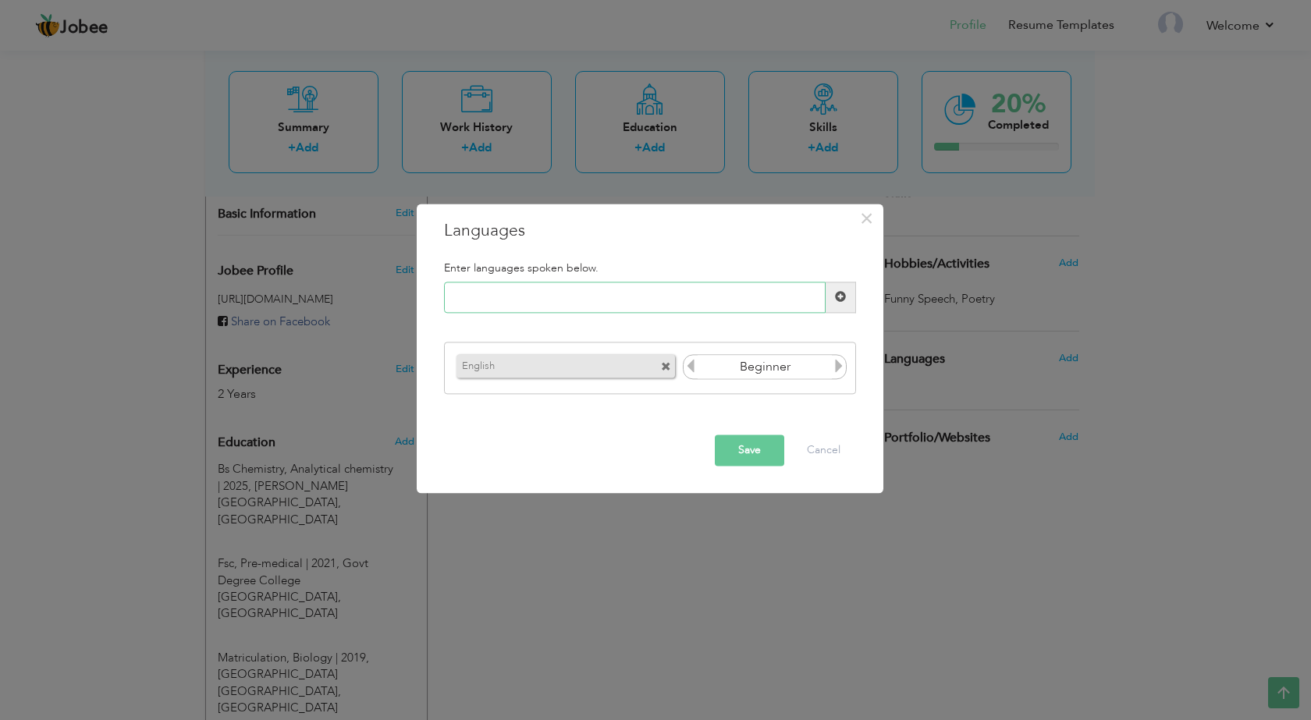
click at [500, 301] on input "text" at bounding box center [635, 297] width 382 height 31
type input "Urdu"
click at [835, 294] on span at bounding box center [840, 297] width 11 height 11
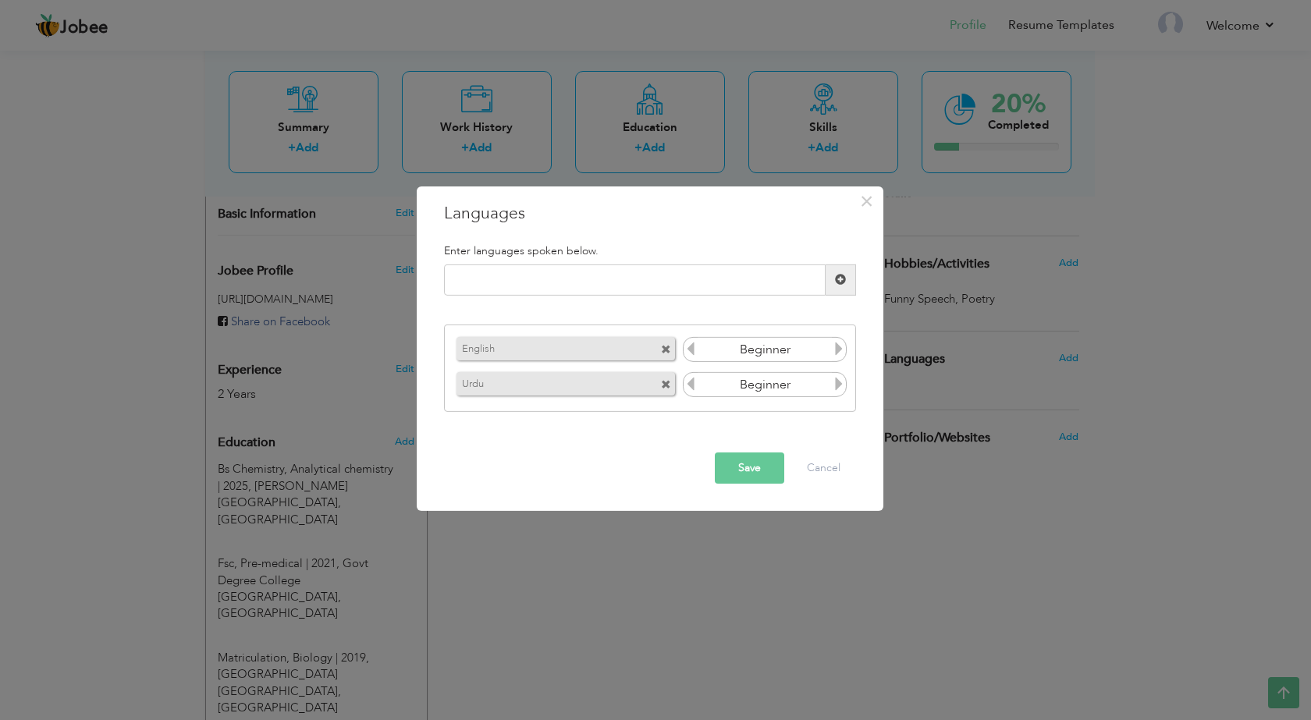
click at [836, 356] on icon at bounding box center [839, 349] width 14 height 14
click at [692, 353] on icon at bounding box center [691, 349] width 14 height 14
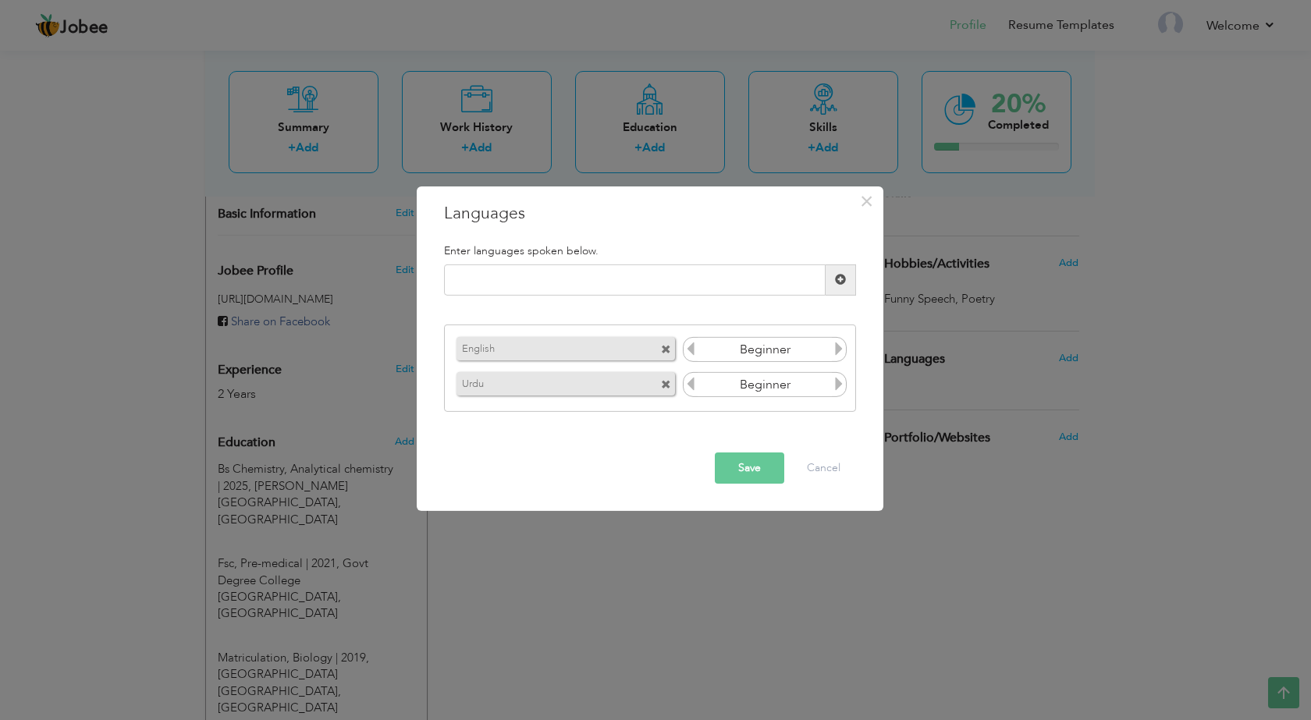
click at [840, 347] on icon at bounding box center [839, 349] width 14 height 14
click at [841, 388] on icon at bounding box center [839, 384] width 14 height 14
click at [756, 350] on input "Beginner" at bounding box center [765, 349] width 135 height 23
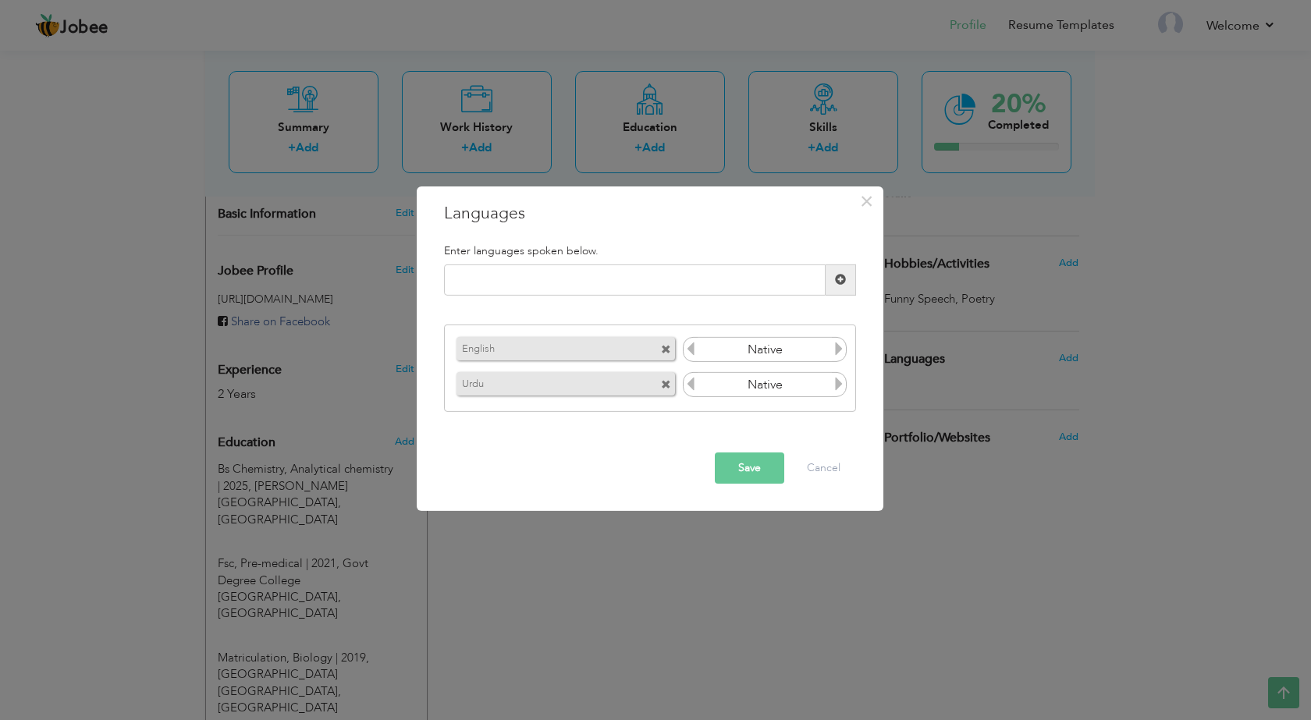
click at [687, 349] on icon at bounding box center [691, 349] width 14 height 14
click at [839, 350] on icon at bounding box center [839, 349] width 14 height 14
click at [838, 354] on icon at bounding box center [839, 349] width 14 height 14
click at [750, 475] on button "Save" at bounding box center [749, 468] width 69 height 31
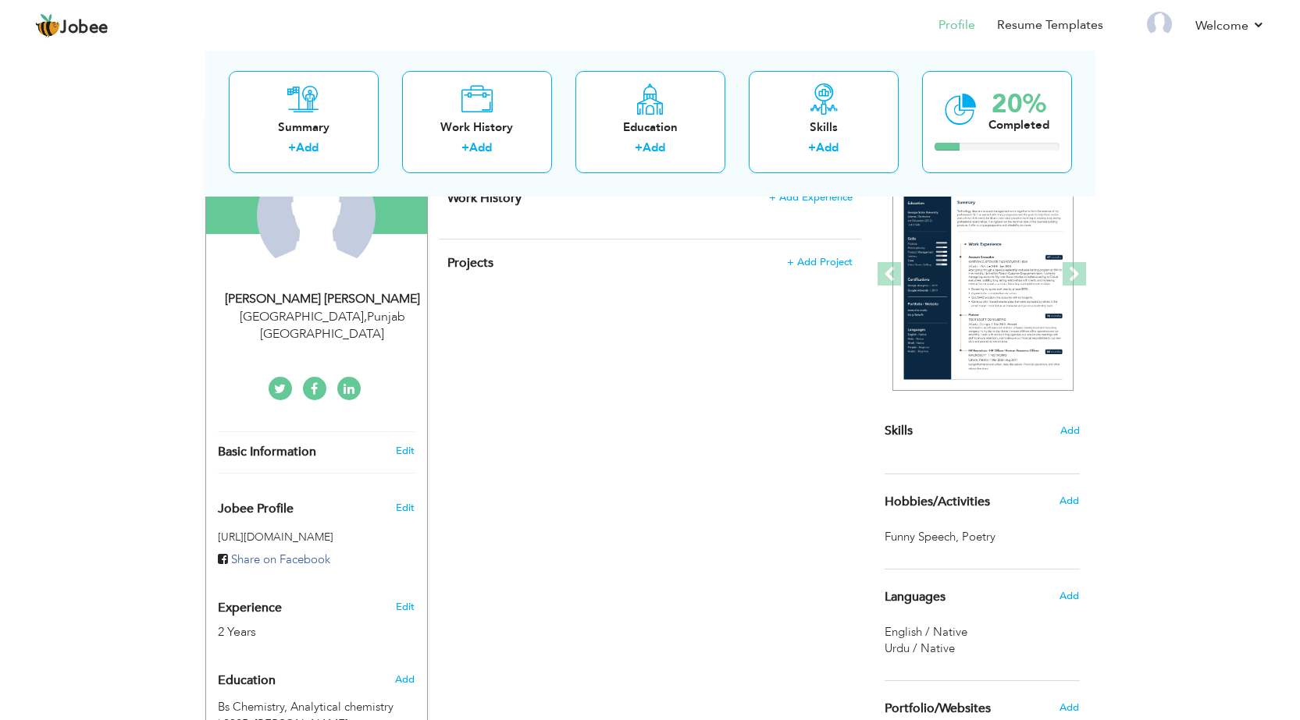
scroll to position [208, 0]
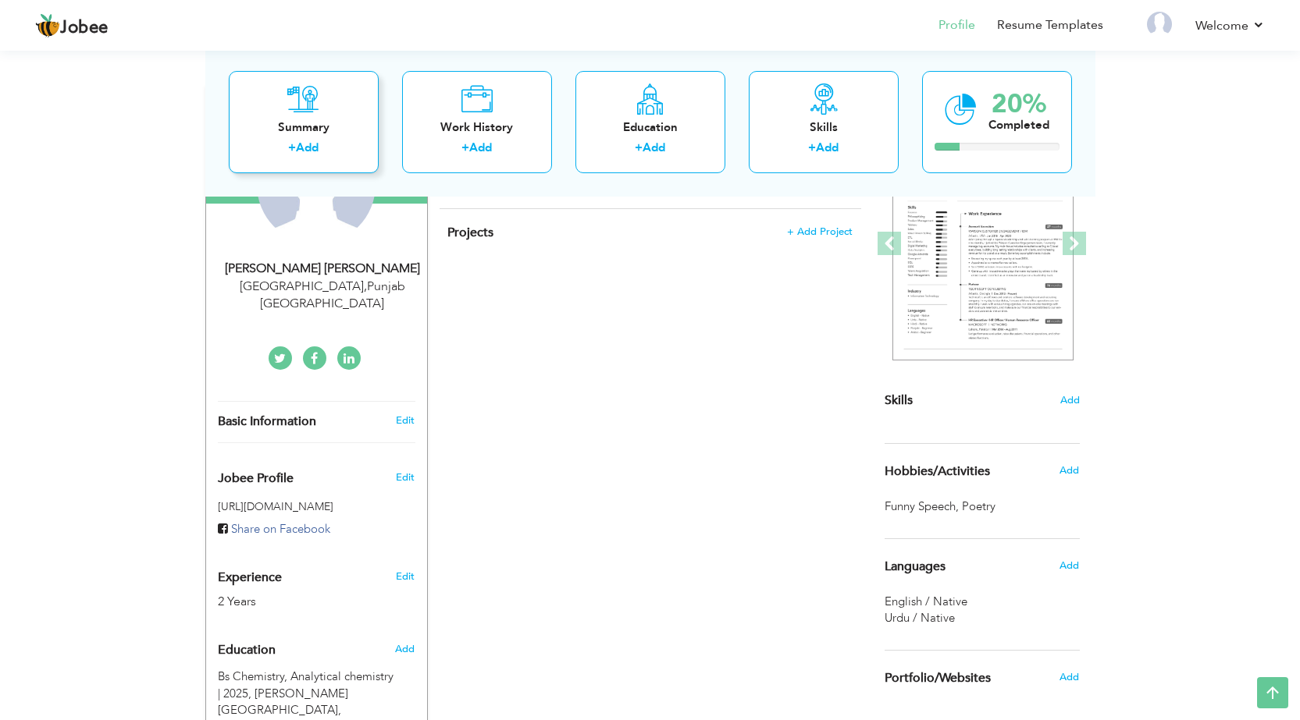
click at [350, 107] on div "Summary + Add" at bounding box center [304, 121] width 150 height 102
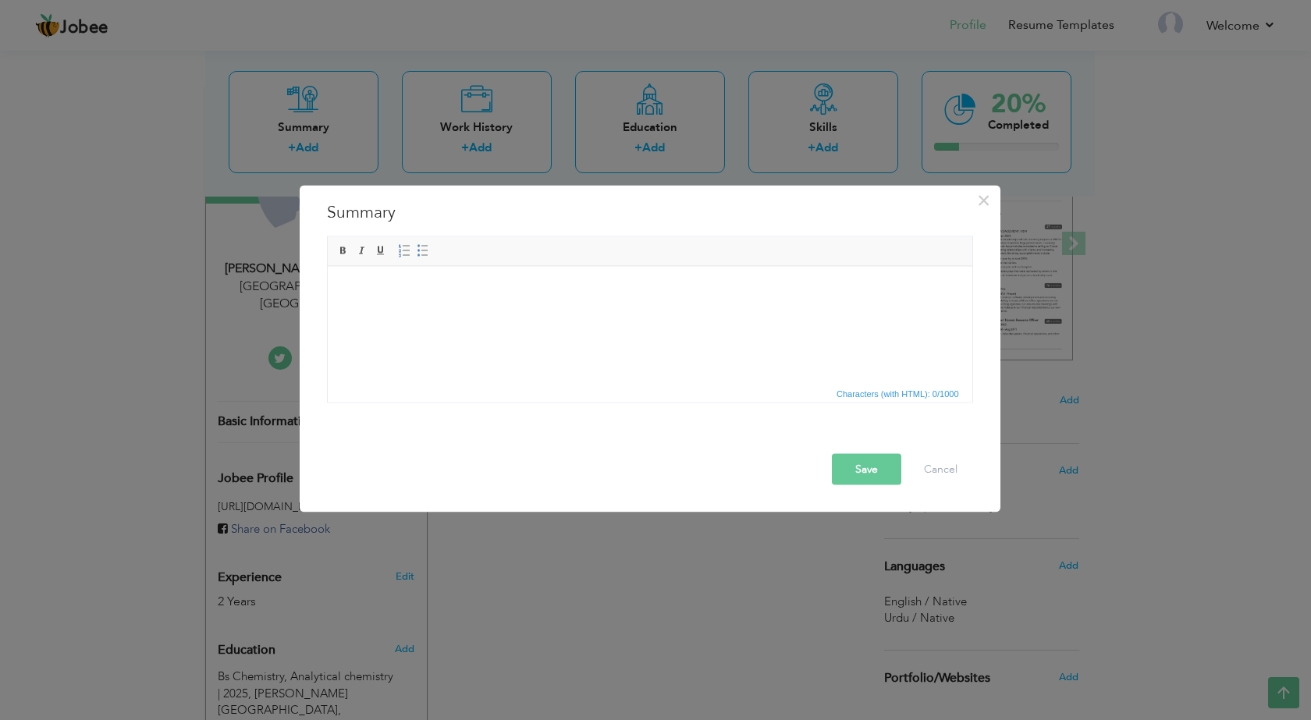
click at [535, 314] on html at bounding box center [649, 290] width 645 height 48
click at [934, 479] on button "Cancel" at bounding box center [941, 469] width 65 height 31
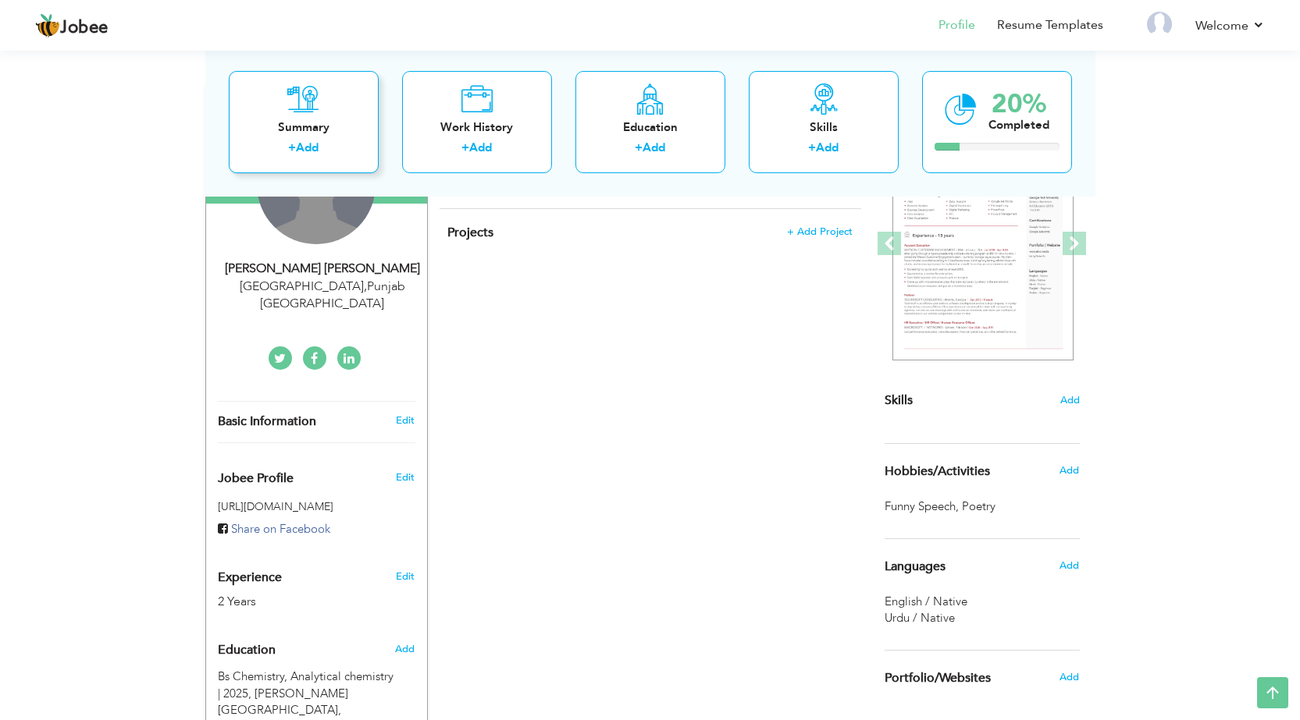
click at [333, 113] on div "Summary + Add" at bounding box center [304, 121] width 150 height 102
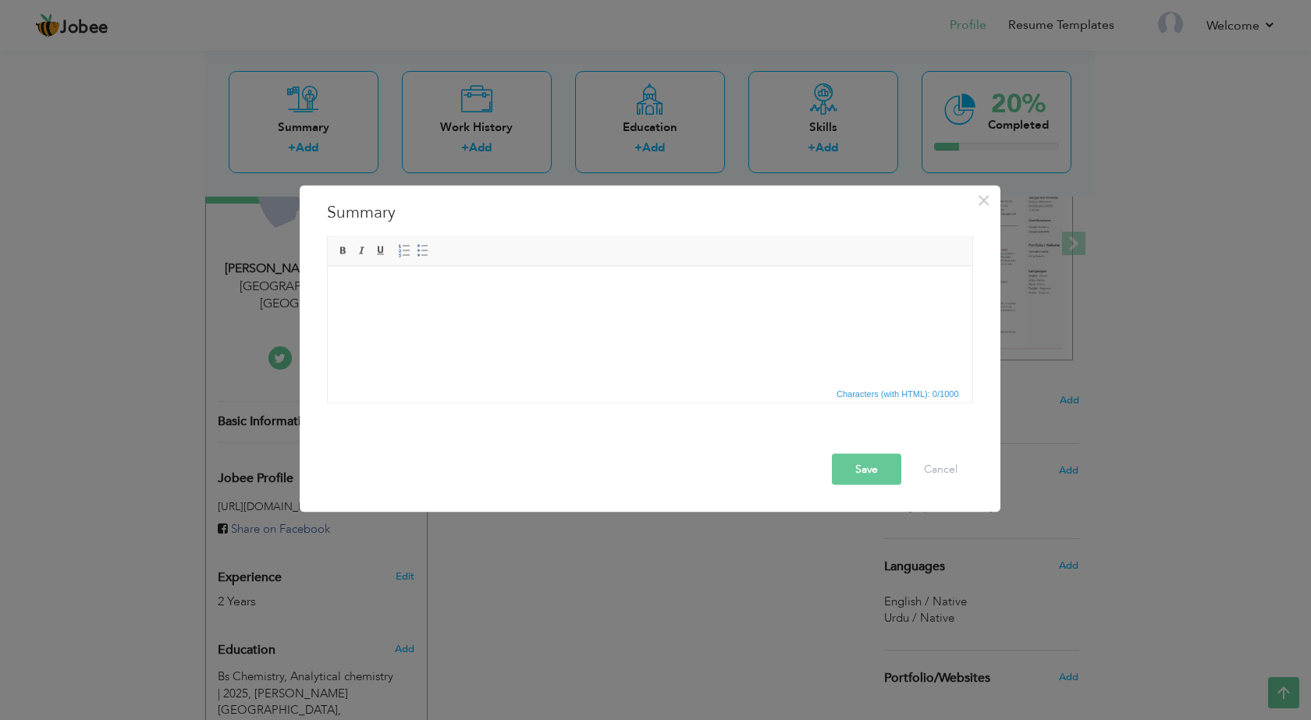
click at [438, 314] on html at bounding box center [649, 290] width 645 height 48
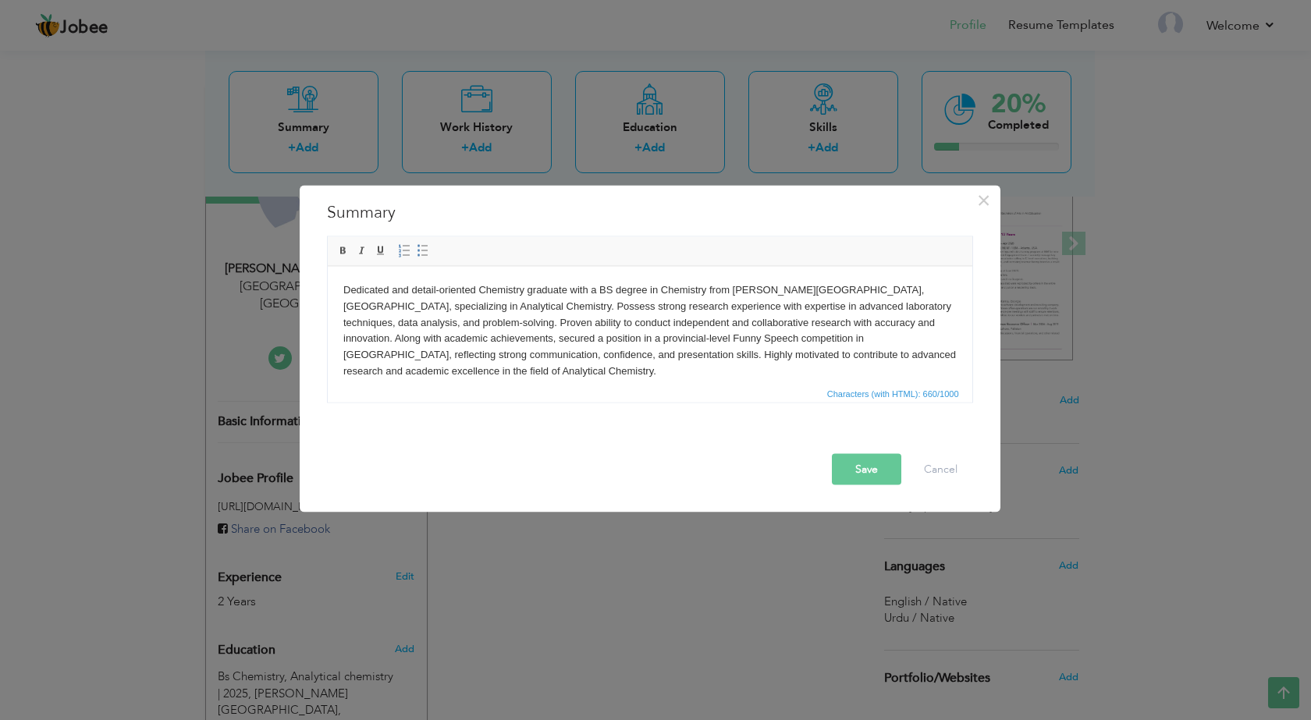
click at [858, 475] on button "Save" at bounding box center [866, 469] width 69 height 31
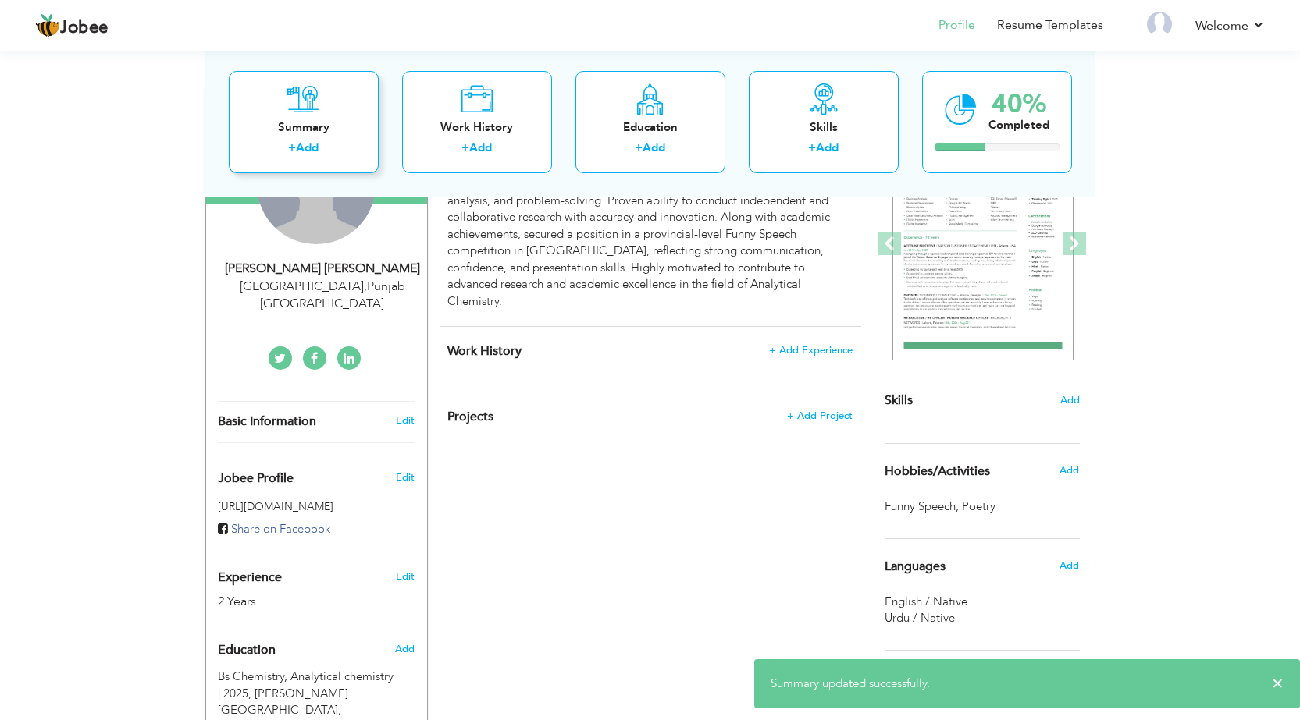
click at [332, 135] on div "Summary" at bounding box center [303, 127] width 125 height 16
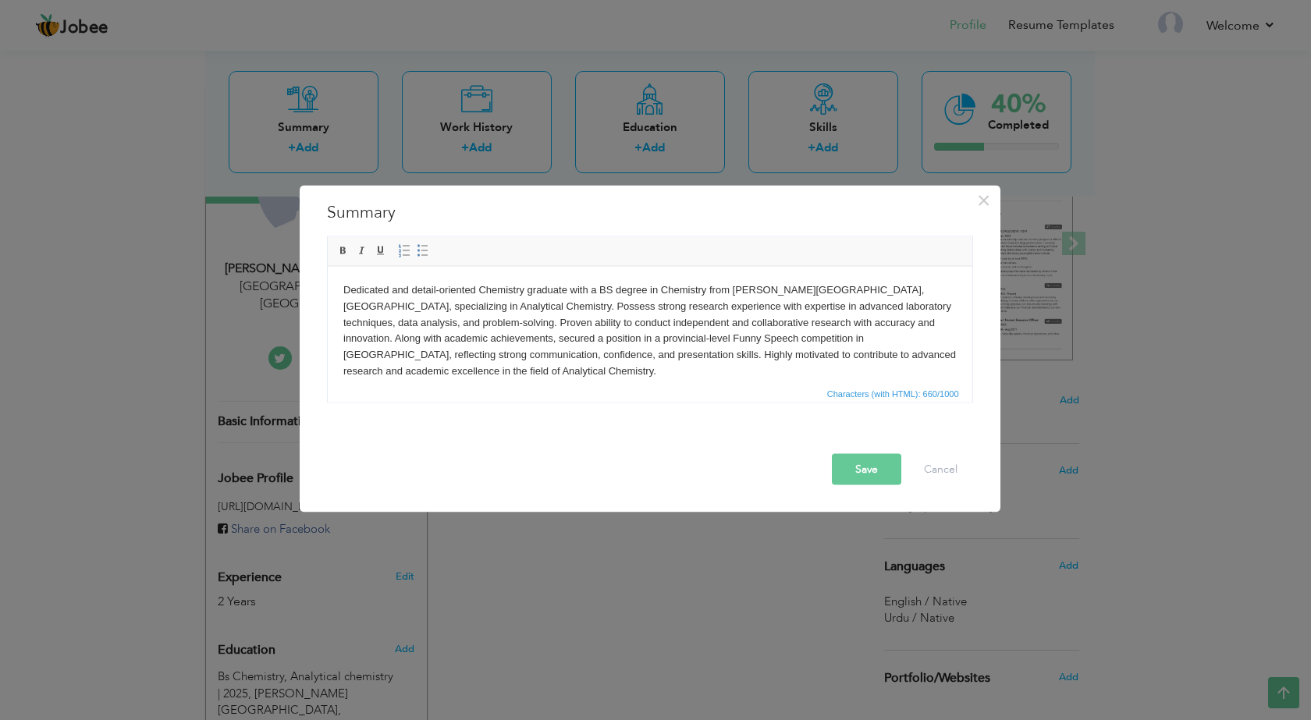
click at [858, 282] on body "Dedicated and detail-oriented Chemistry graduate with a BS degree in Chemistry …" at bounding box center [650, 331] width 614 height 98
click at [856, 294] on body "Dedicated and detail-oriented Chemistry graduate with a BS degree in Chemistry …" at bounding box center [650, 331] width 614 height 98
click at [876, 466] on button "Save" at bounding box center [866, 469] width 69 height 31
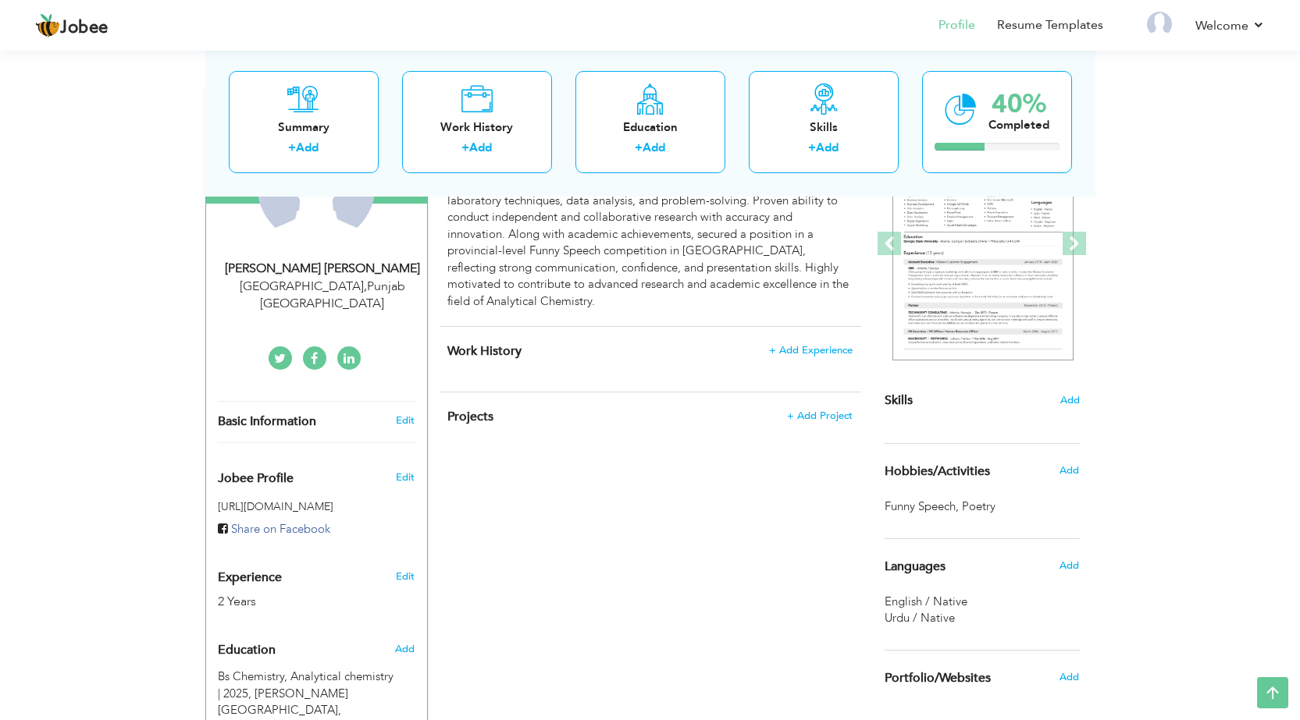
click at [269, 415] on span "Basic Information" at bounding box center [267, 422] width 98 height 14
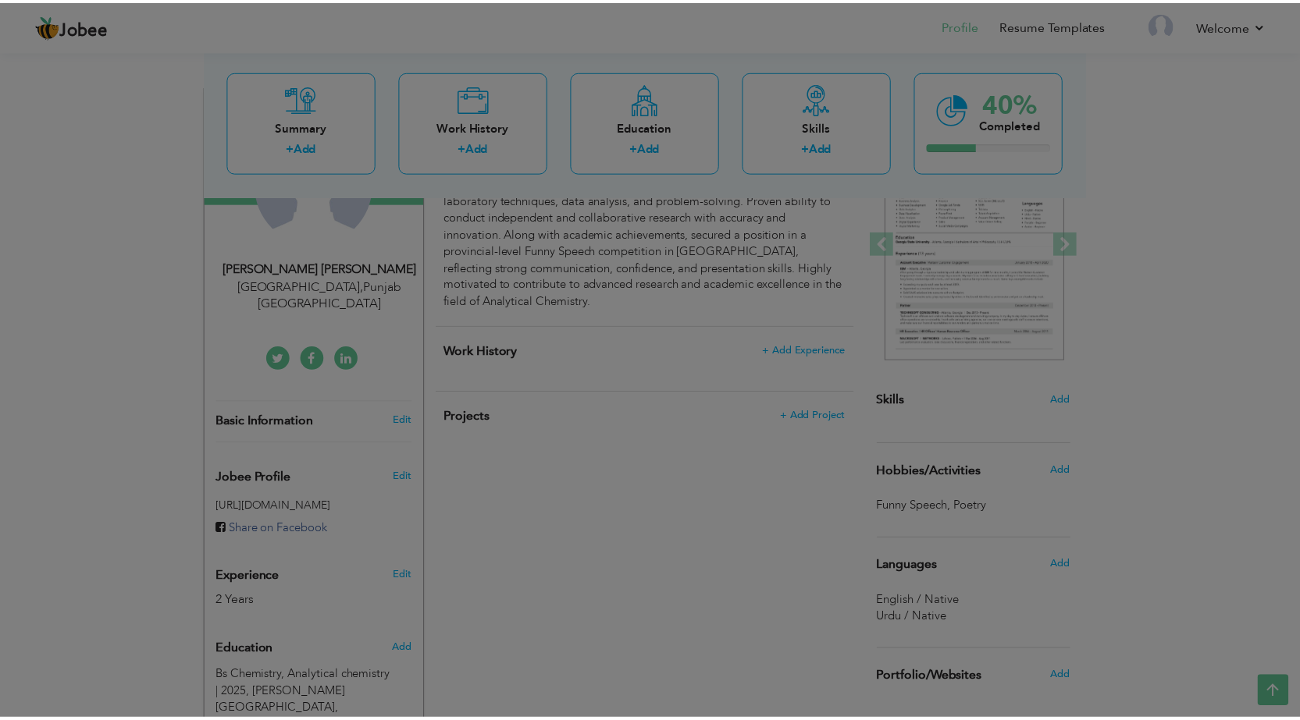
scroll to position [0, 0]
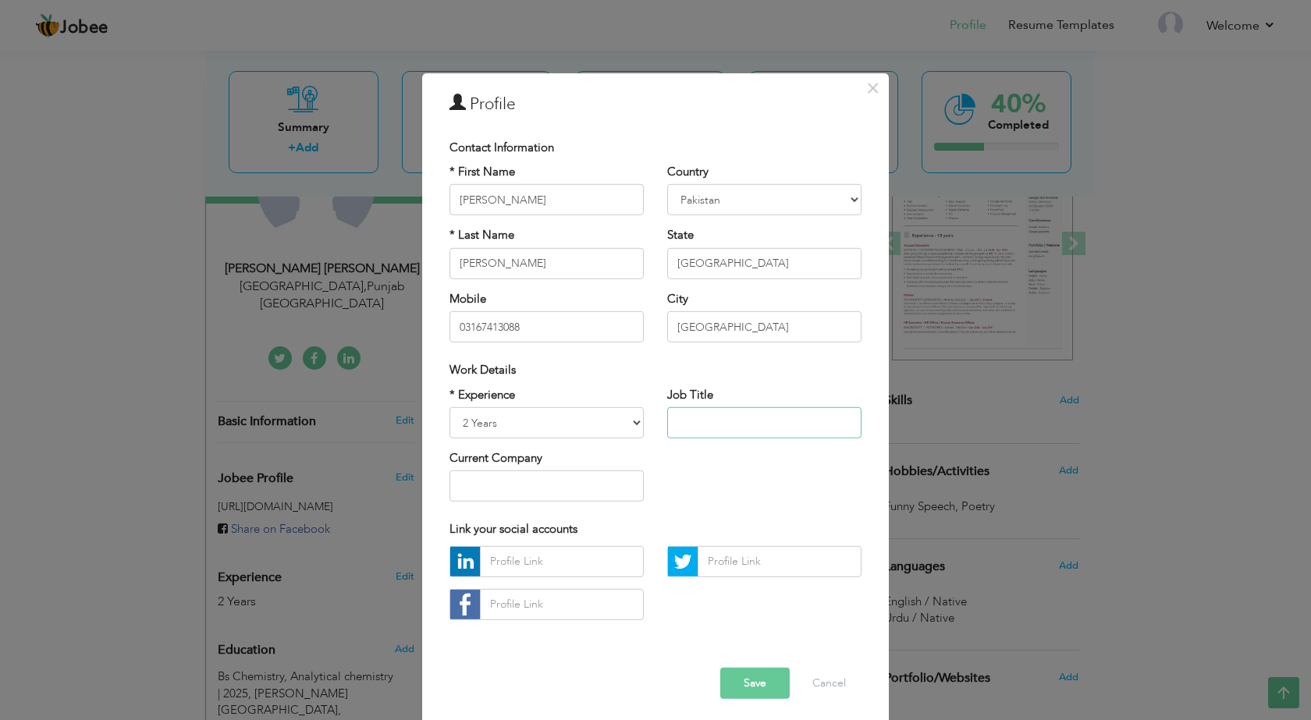
click at [667, 425] on input "text" at bounding box center [764, 422] width 194 height 31
click at [745, 676] on button "Save" at bounding box center [754, 683] width 69 height 31
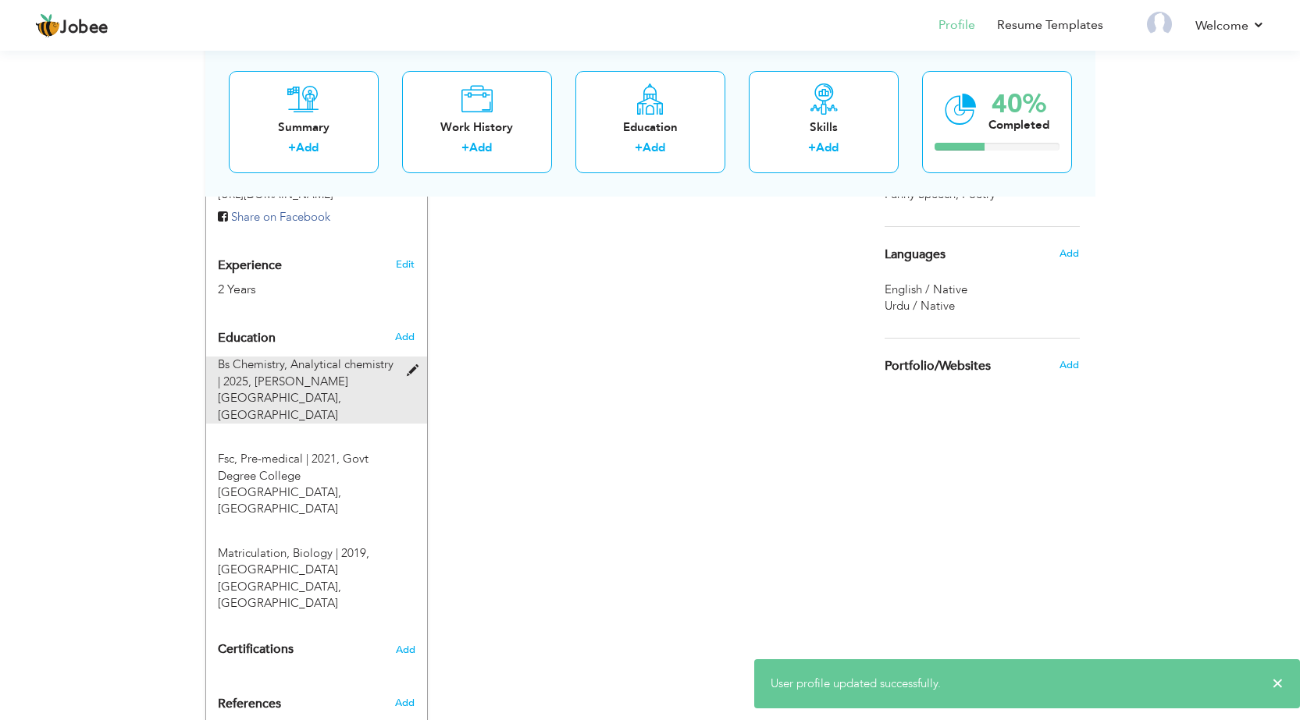
scroll to position [575, 0]
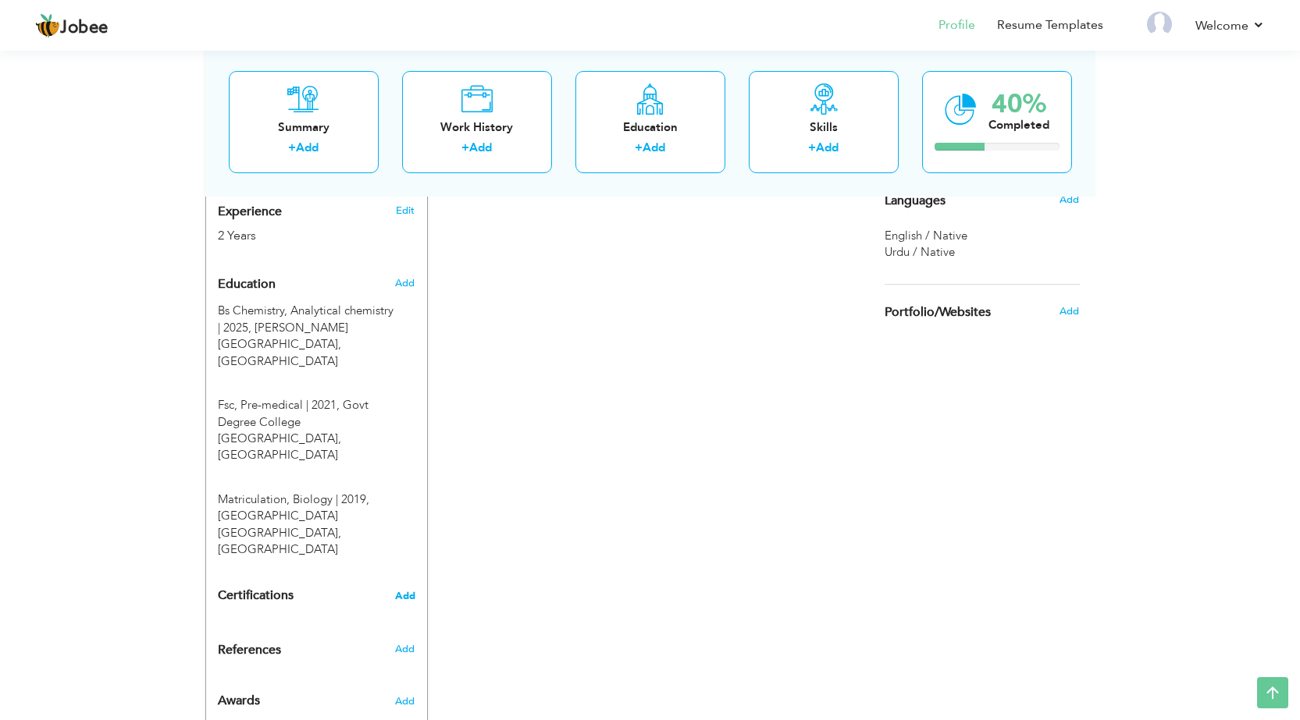
click at [398, 591] on span "Add" at bounding box center [405, 596] width 20 height 11
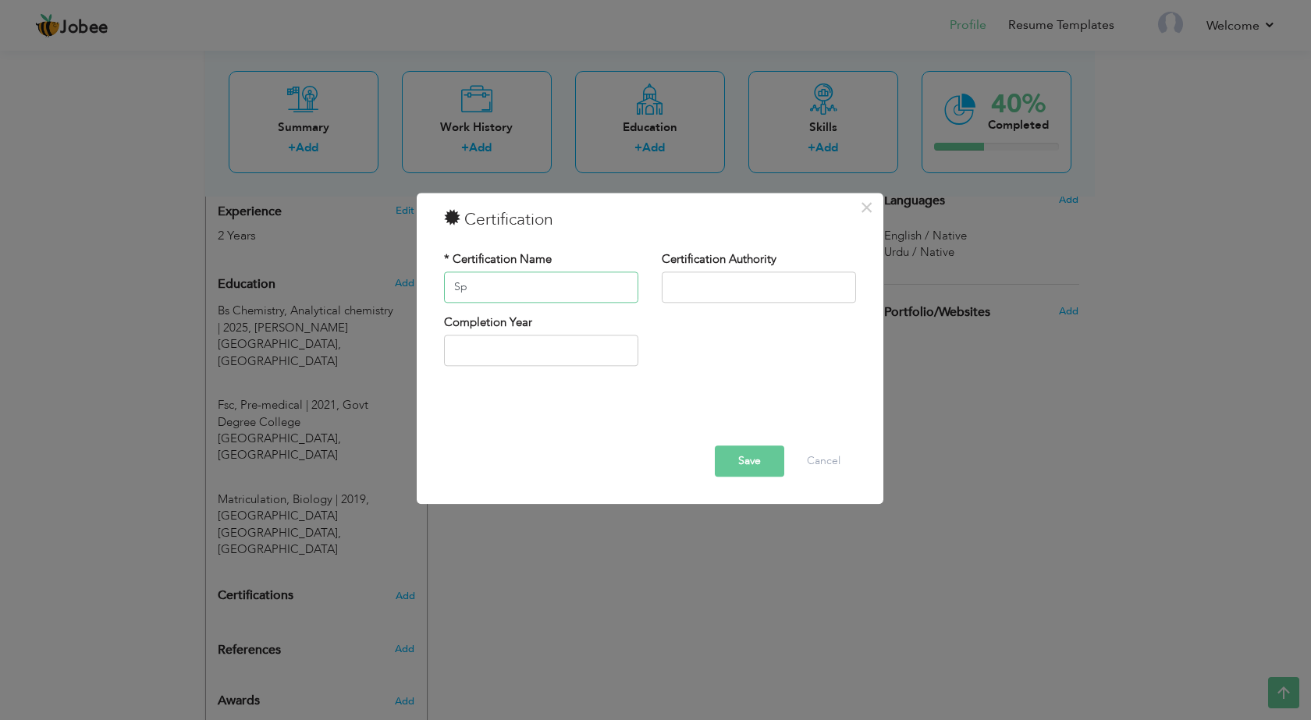
type input "S"
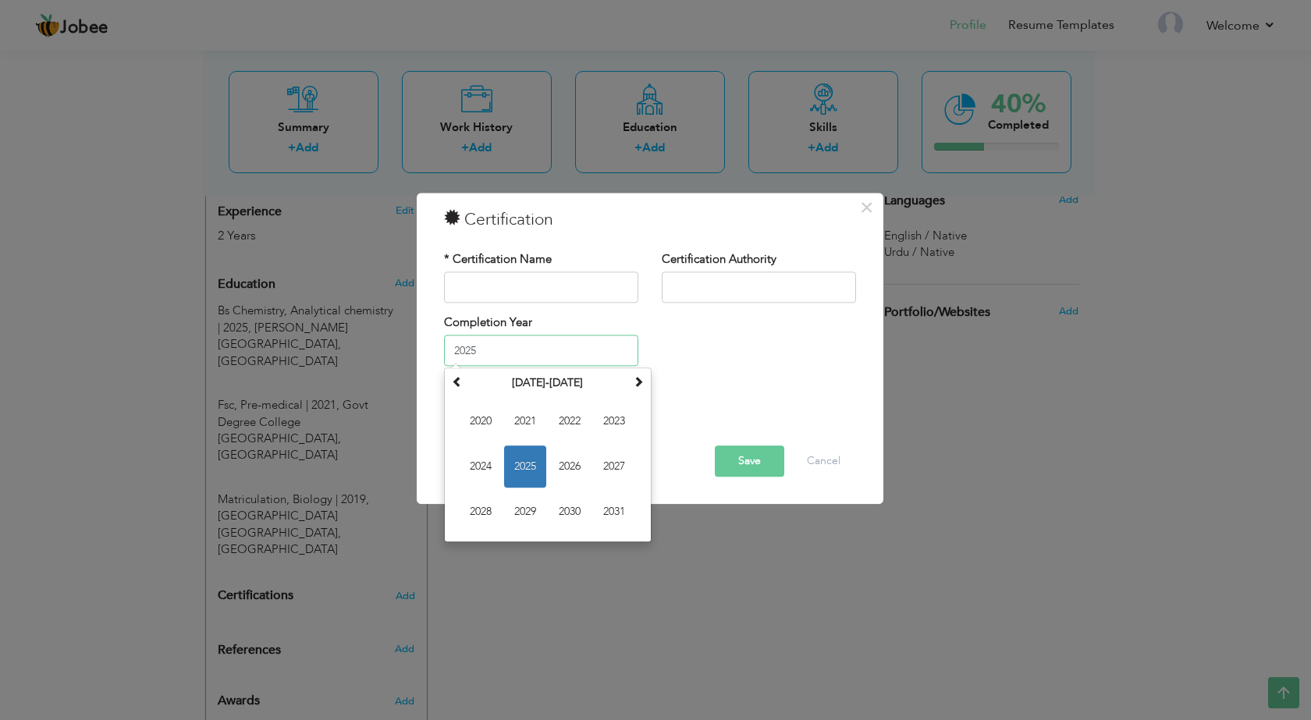
click at [532, 358] on input "2025" at bounding box center [541, 351] width 194 height 31
click at [631, 422] on span "2023" at bounding box center [614, 422] width 42 height 42
type input "2023"
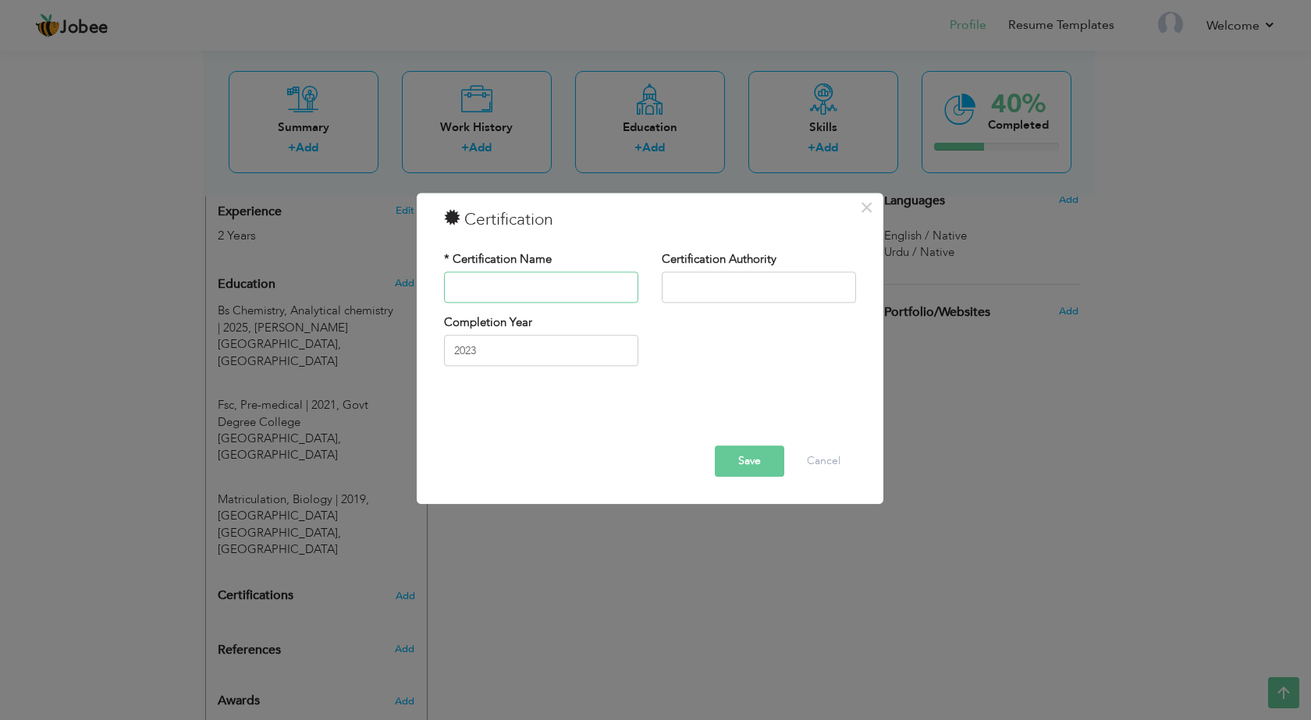
click at [553, 289] on input "text" at bounding box center [541, 287] width 194 height 31
type input "All Punjab Speech Competition"
click at [772, 277] on input "text" at bounding box center [759, 287] width 194 height 31
type input "IUB Debating Society([GEOGRAPHIC_DATA])"
click at [745, 454] on button "Save" at bounding box center [749, 461] width 69 height 31
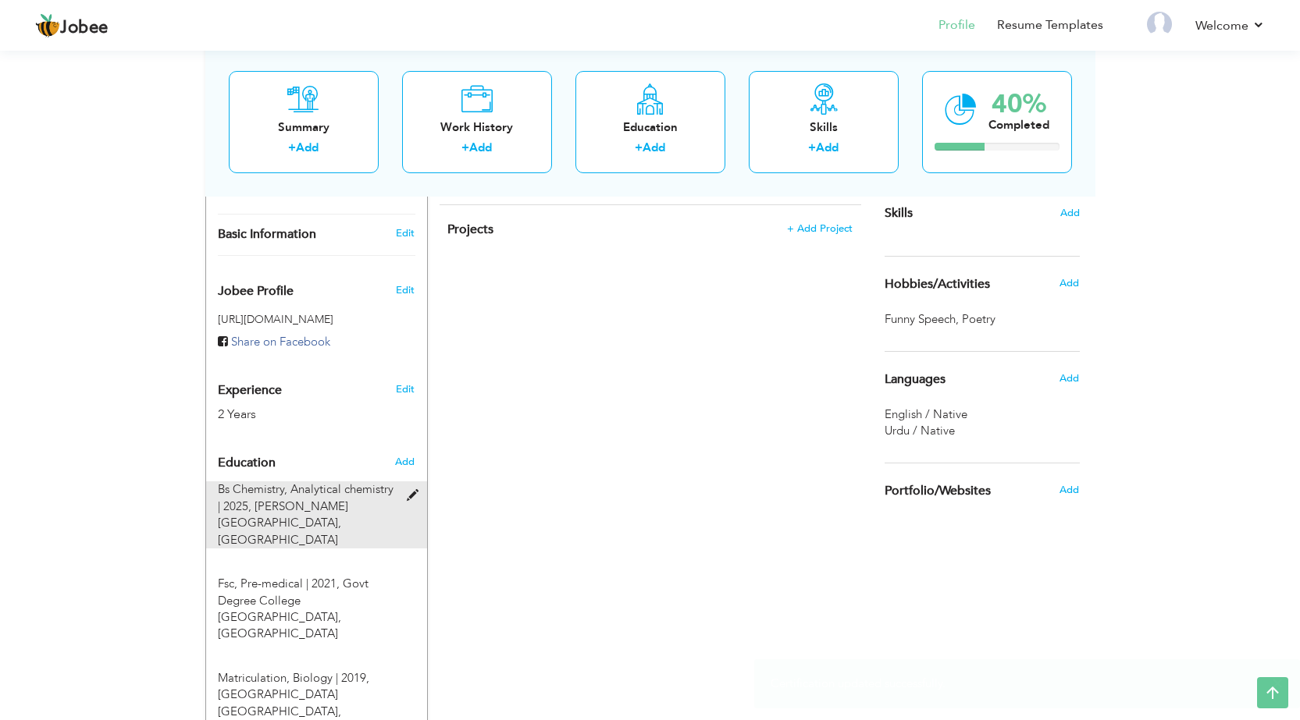
scroll to position [366, 0]
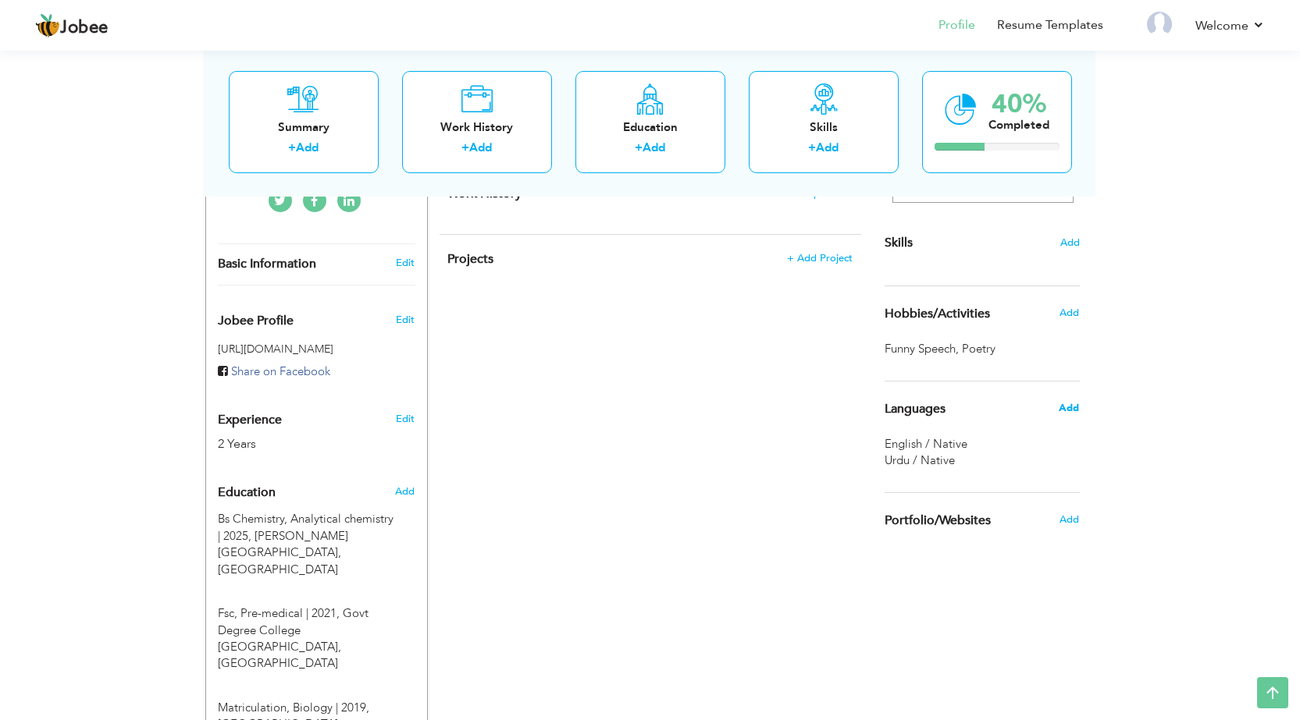
click at [1072, 405] on span "Add" at bounding box center [1068, 408] width 20 height 14
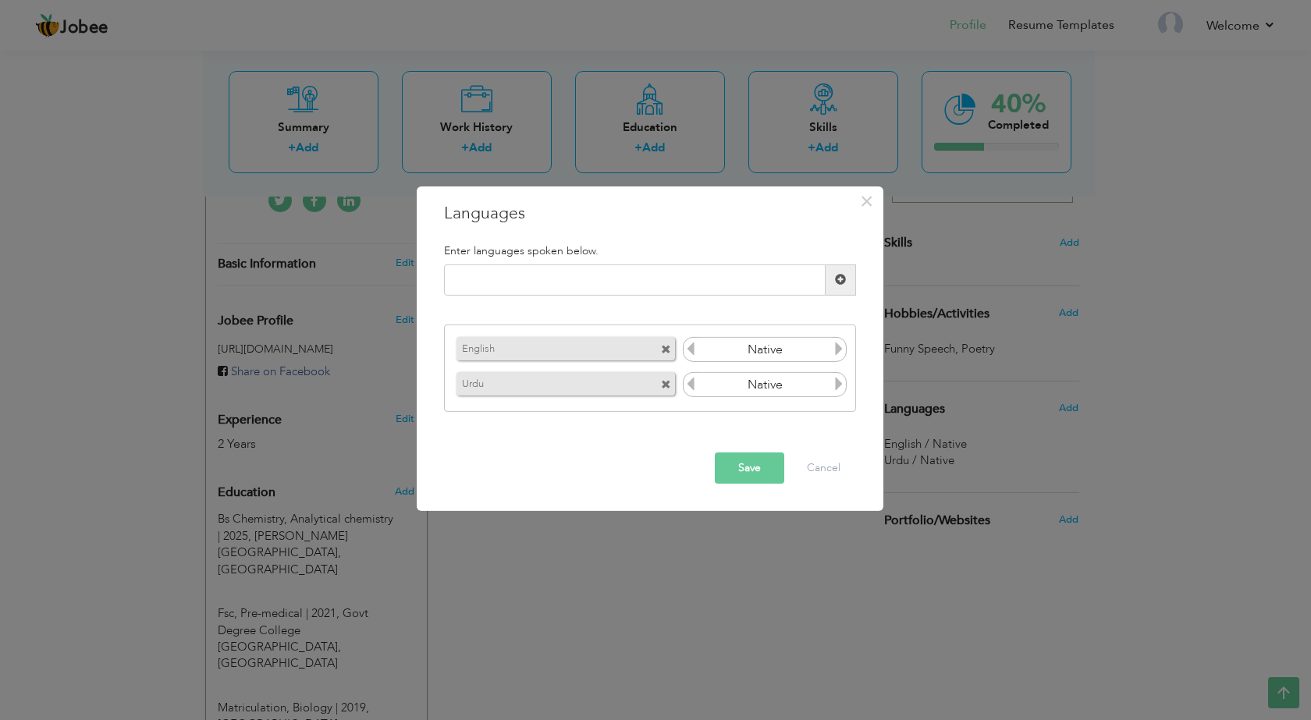
click at [696, 346] on icon at bounding box center [691, 349] width 14 height 14
click at [836, 354] on icon at bounding box center [839, 349] width 14 height 14
click at [842, 354] on icon at bounding box center [839, 349] width 14 height 14
click at [696, 385] on icon at bounding box center [691, 384] width 14 height 14
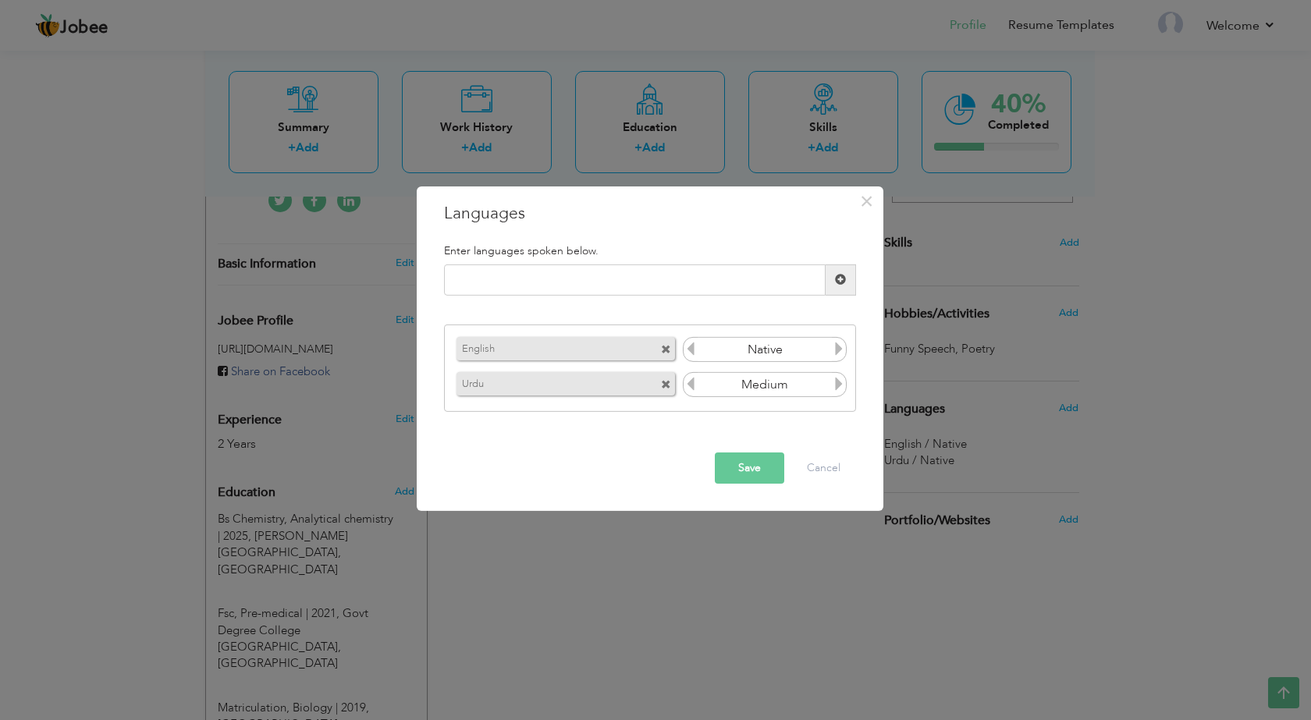
click at [696, 385] on icon at bounding box center [691, 384] width 14 height 14
click at [694, 349] on icon at bounding box center [691, 349] width 14 height 14
click at [842, 350] on icon at bounding box center [839, 349] width 14 height 14
click at [843, 384] on icon at bounding box center [839, 384] width 14 height 14
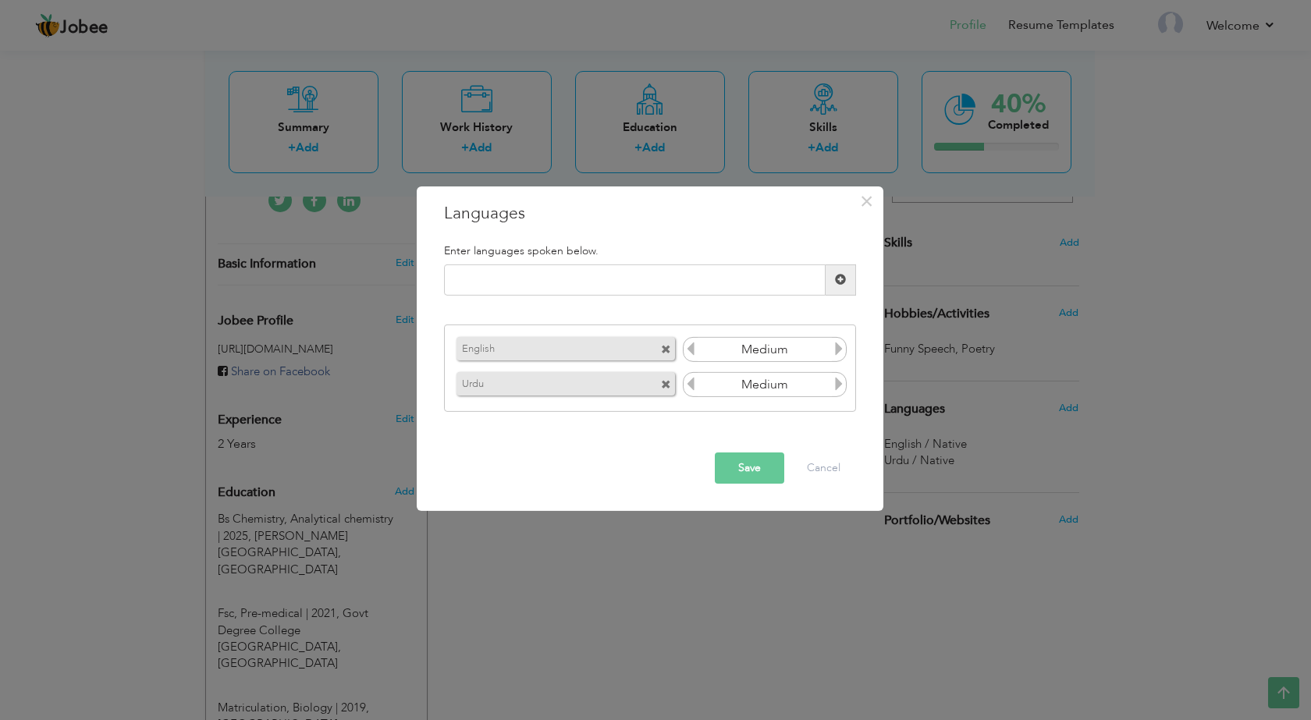
click at [843, 384] on icon at bounding box center [839, 384] width 14 height 14
click at [726, 460] on button "Save" at bounding box center [749, 468] width 69 height 31
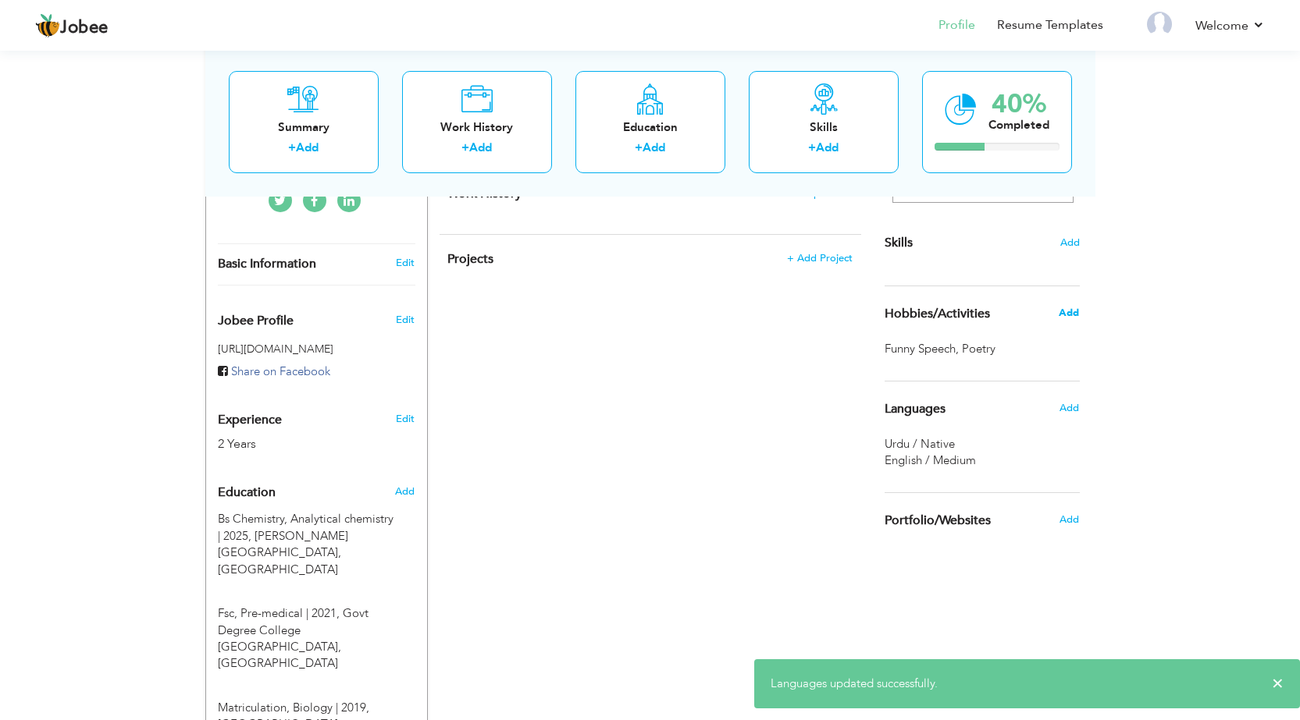
click at [1069, 315] on span "Add" at bounding box center [1068, 313] width 20 height 14
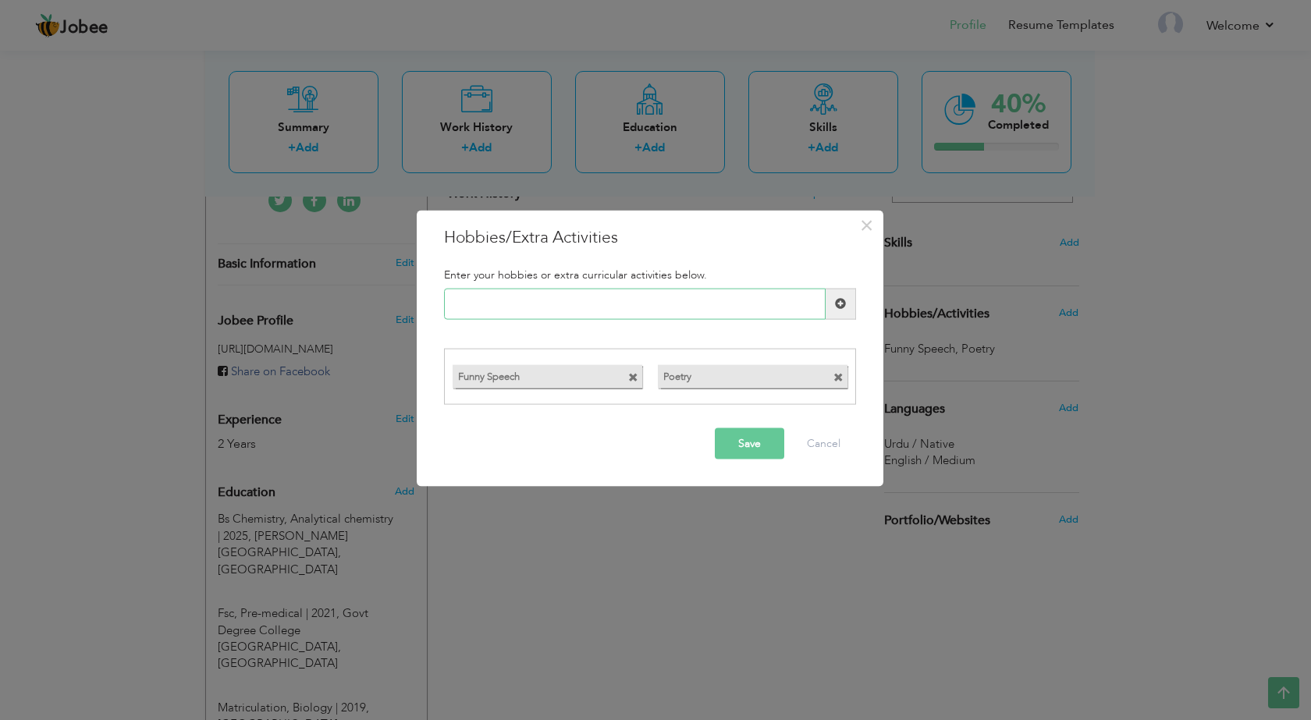
type input "G"
click at [575, 310] on input "text" at bounding box center [635, 303] width 382 height 31
paste input "Reading scientific articl"
click at [578, 294] on input "Reading scientific" at bounding box center [635, 303] width 382 height 31
click at [577, 293] on input "Reading scientific" at bounding box center [635, 303] width 382 height 31
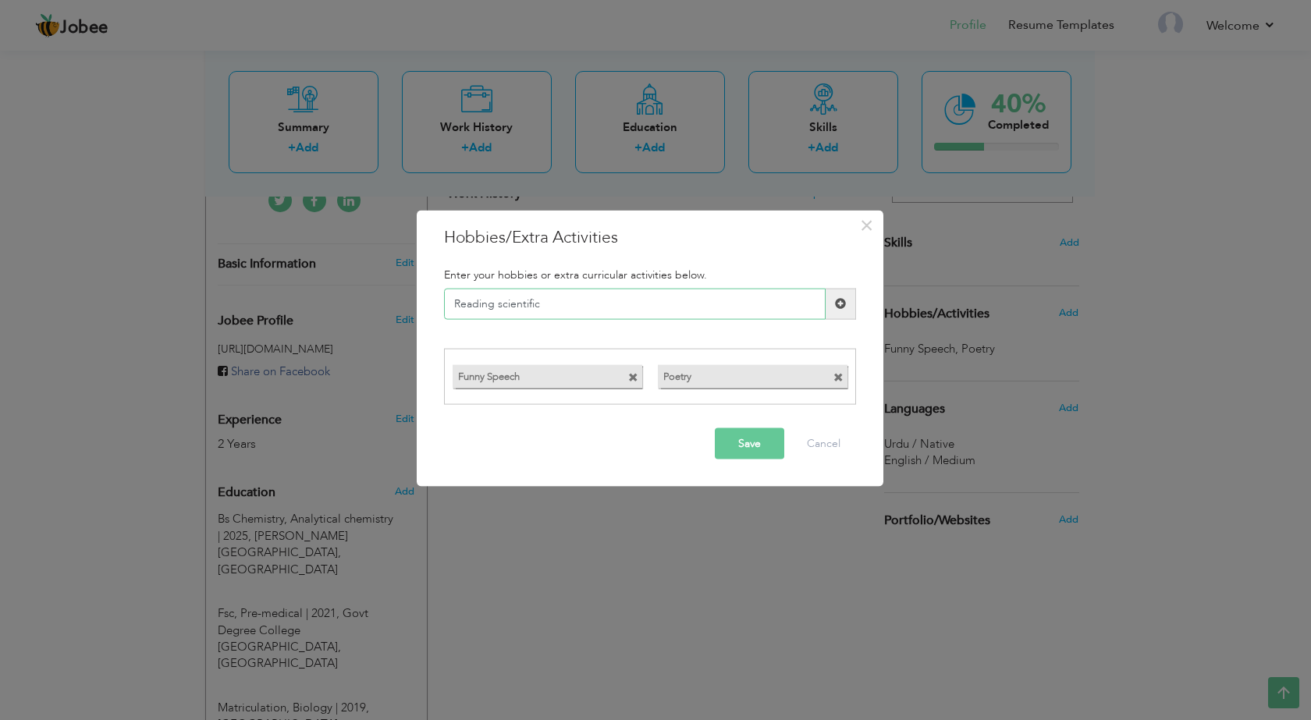
click at [577, 293] on input "Reading scientific" at bounding box center [635, 303] width 382 height 31
type input "Reaserach"
click at [568, 295] on input "Reaserach" at bounding box center [635, 303] width 382 height 31
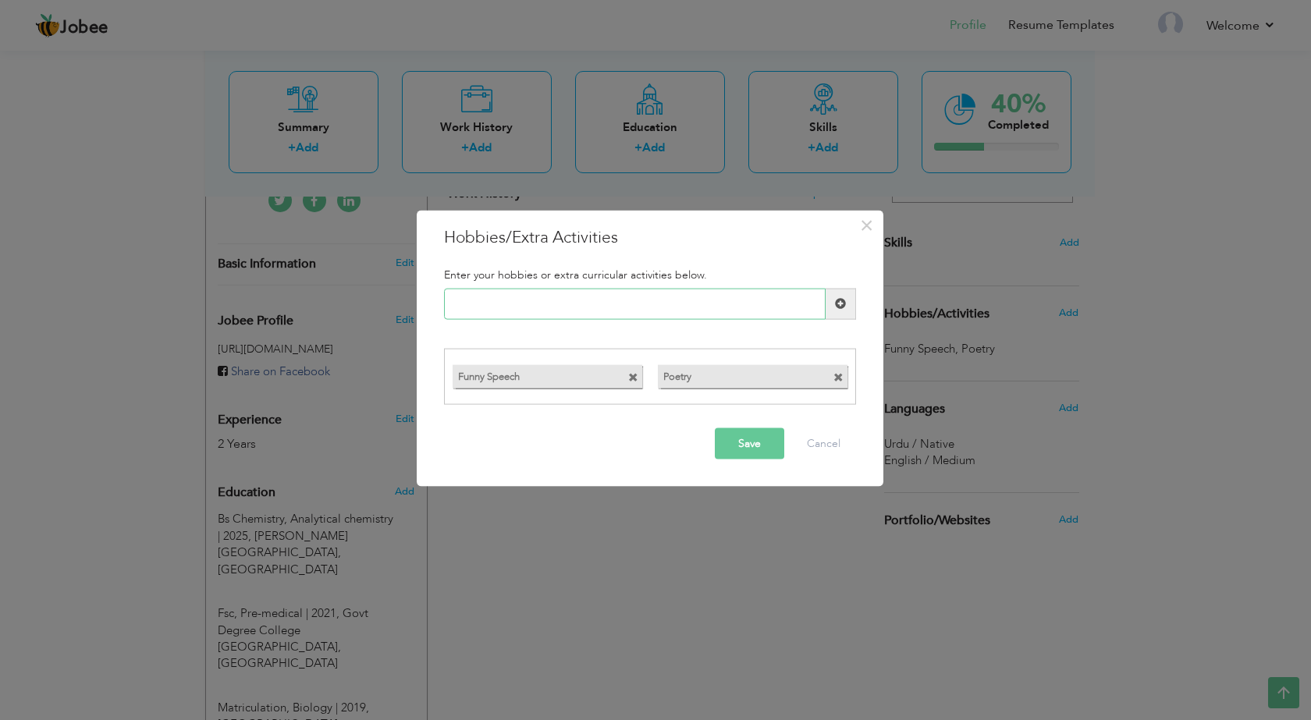
paste input "Digital skills"
type input "Digital skills"
click at [848, 305] on span at bounding box center [841, 303] width 30 height 31
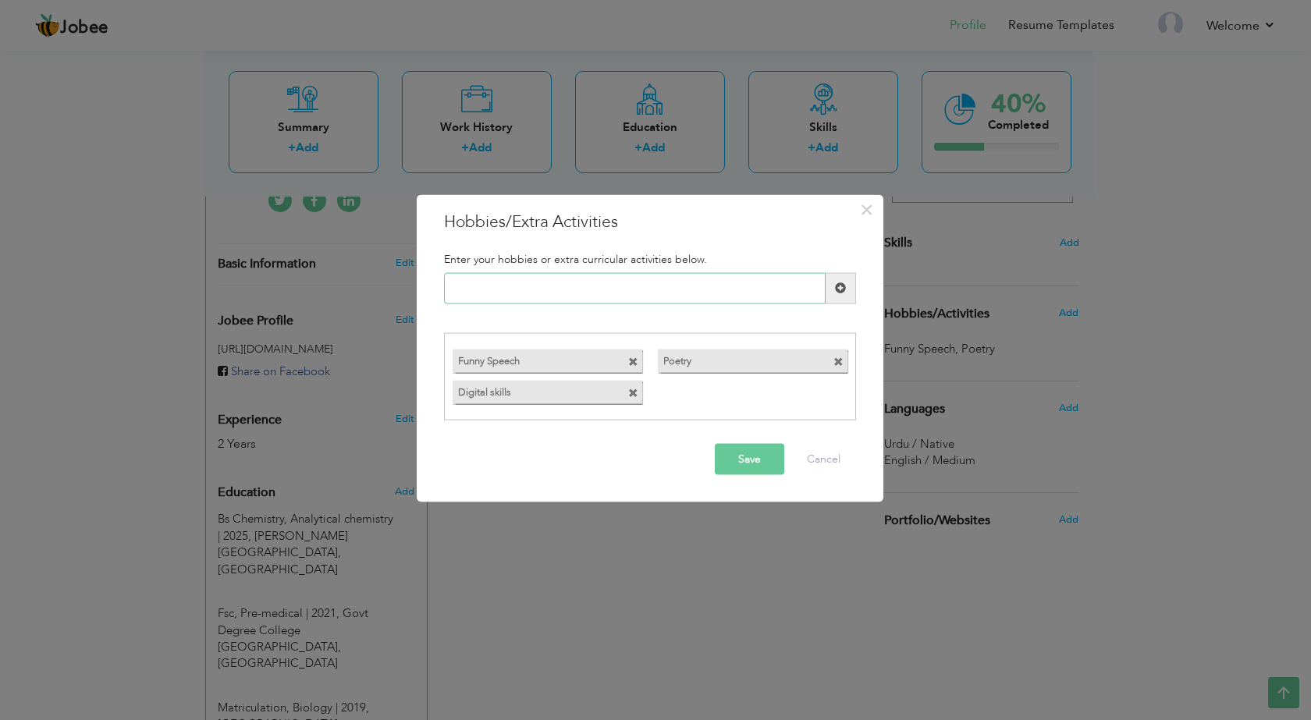
click at [539, 283] on input "text" at bounding box center [635, 287] width 382 height 31
paste input "teamwork activities"
type input "teamwork activities"
click at [835, 290] on span at bounding box center [840, 288] width 11 height 11
click at [546, 293] on input "text" at bounding box center [635, 287] width 382 height 31
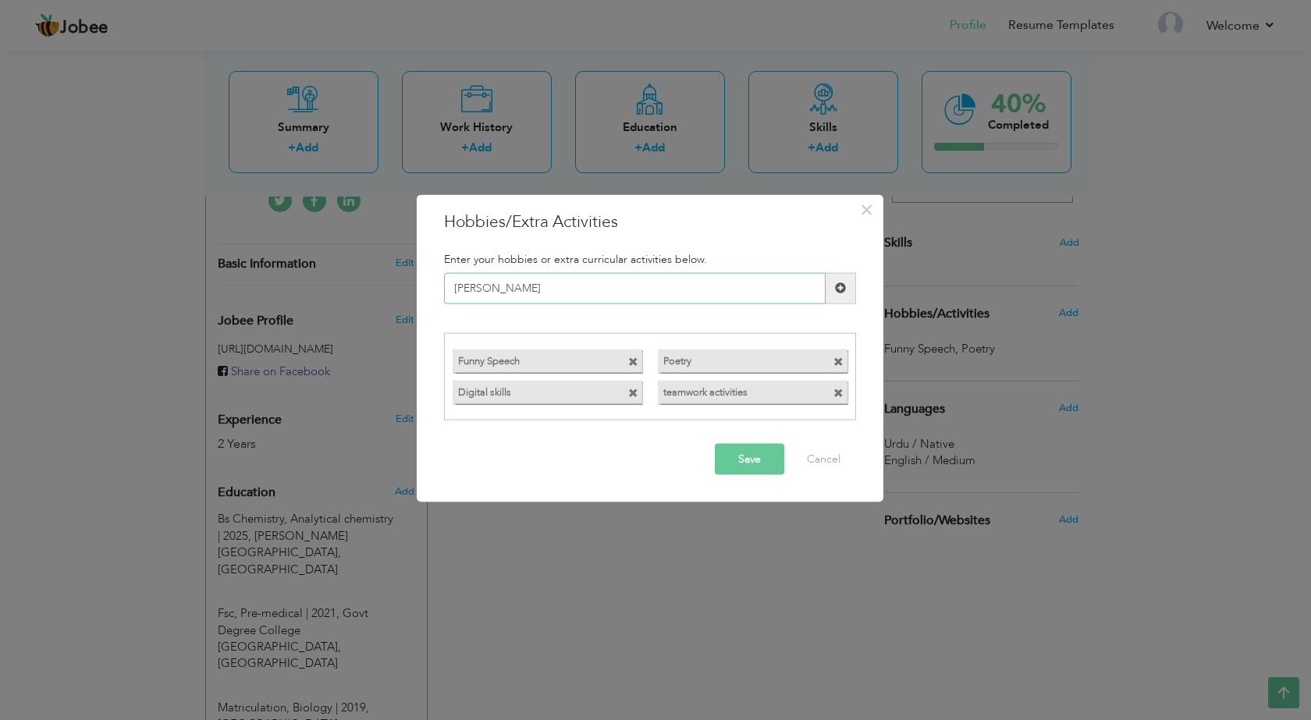
click at [545, 292] on input "Garding" at bounding box center [635, 287] width 382 height 31
click at [510, 278] on input "Garding" at bounding box center [635, 287] width 382 height 31
click at [509, 280] on input "Garding" at bounding box center [635, 287] width 382 height 31
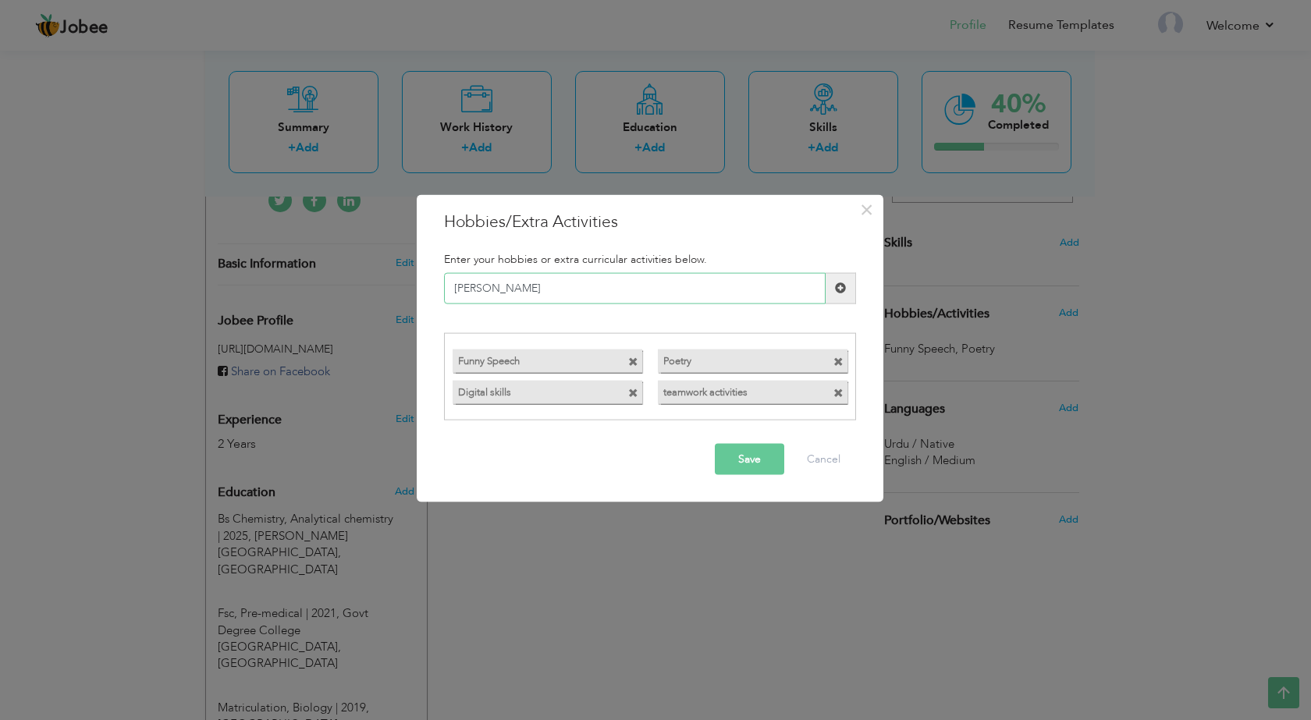
click at [509, 280] on input "Garding" at bounding box center [635, 287] width 382 height 31
paste input "en"
type input "Gardening"
click at [835, 291] on span at bounding box center [840, 288] width 11 height 11
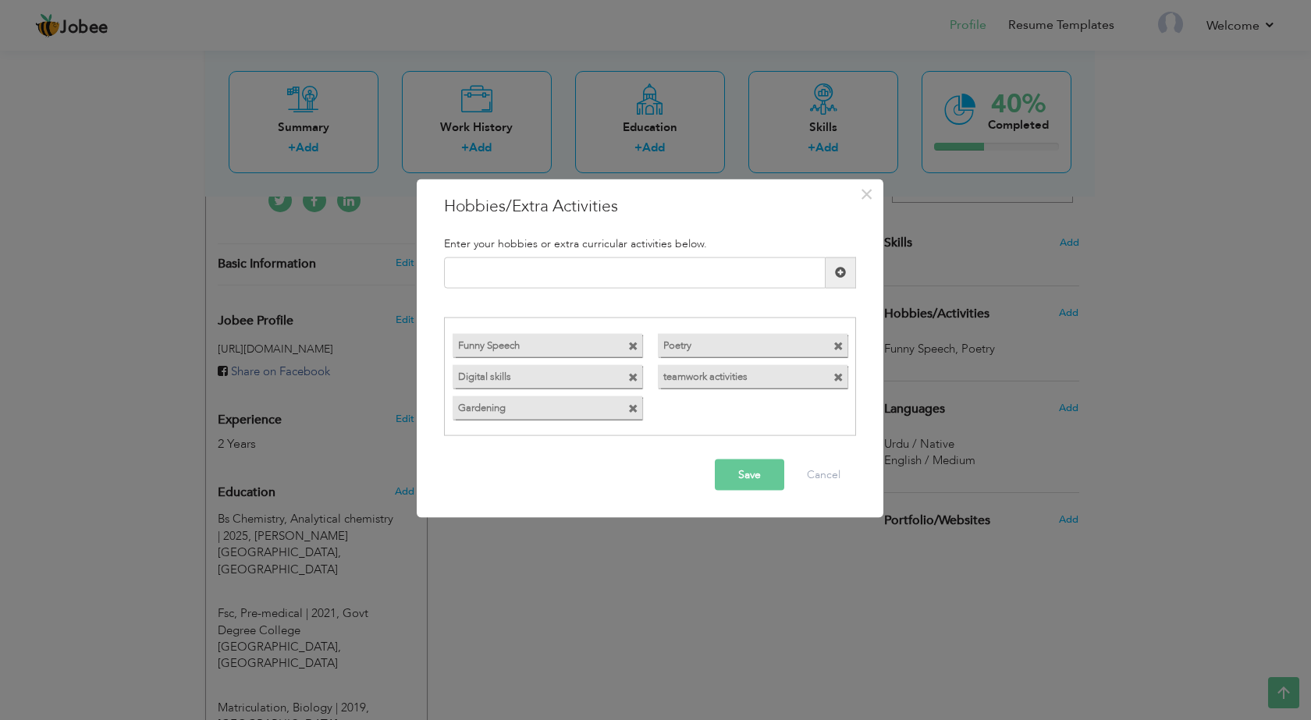
click at [756, 483] on button "Save" at bounding box center [749, 475] width 69 height 31
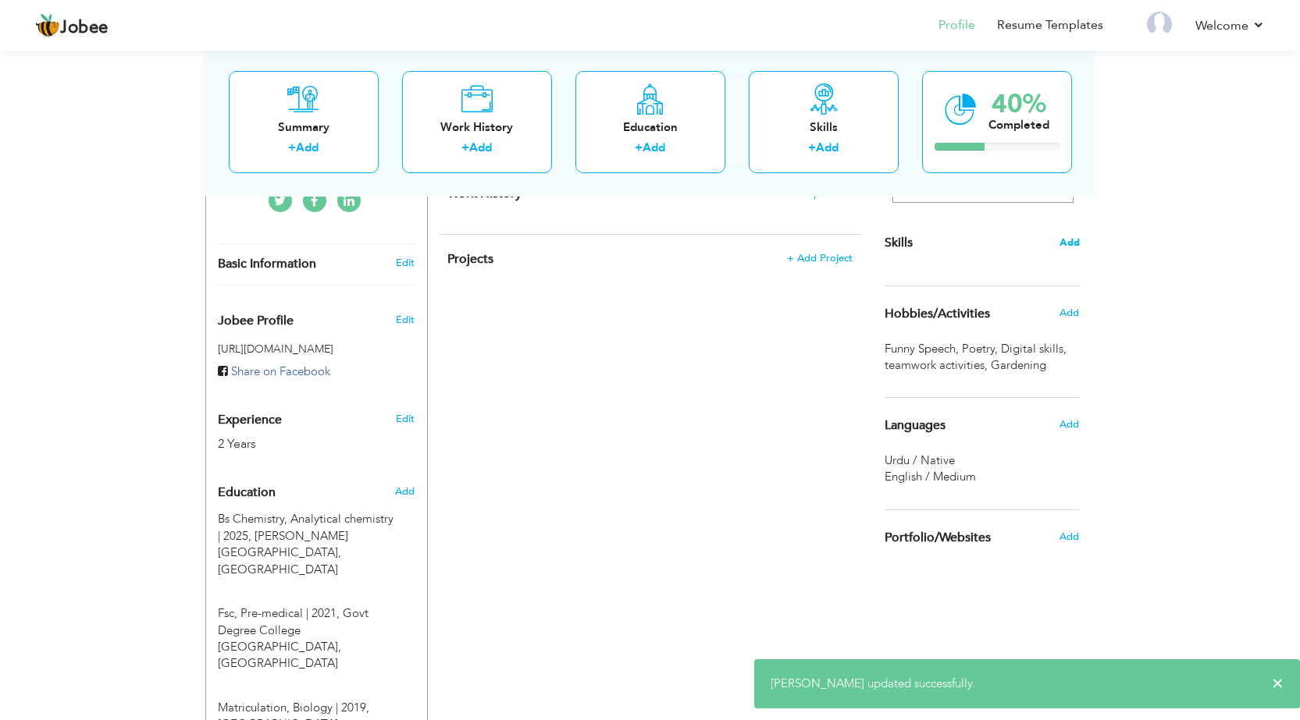
click at [1079, 245] on span "Add" at bounding box center [1069, 243] width 20 height 15
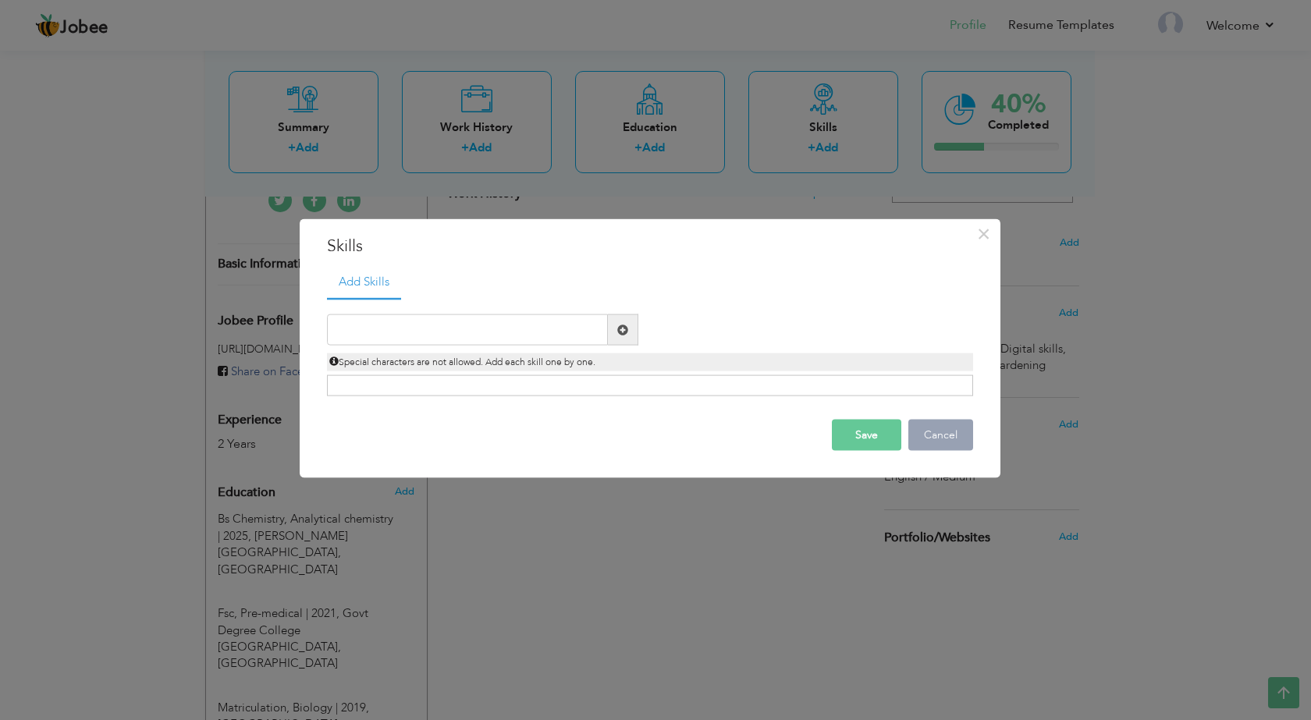
click at [942, 436] on button "Cancel" at bounding box center [941, 435] width 65 height 31
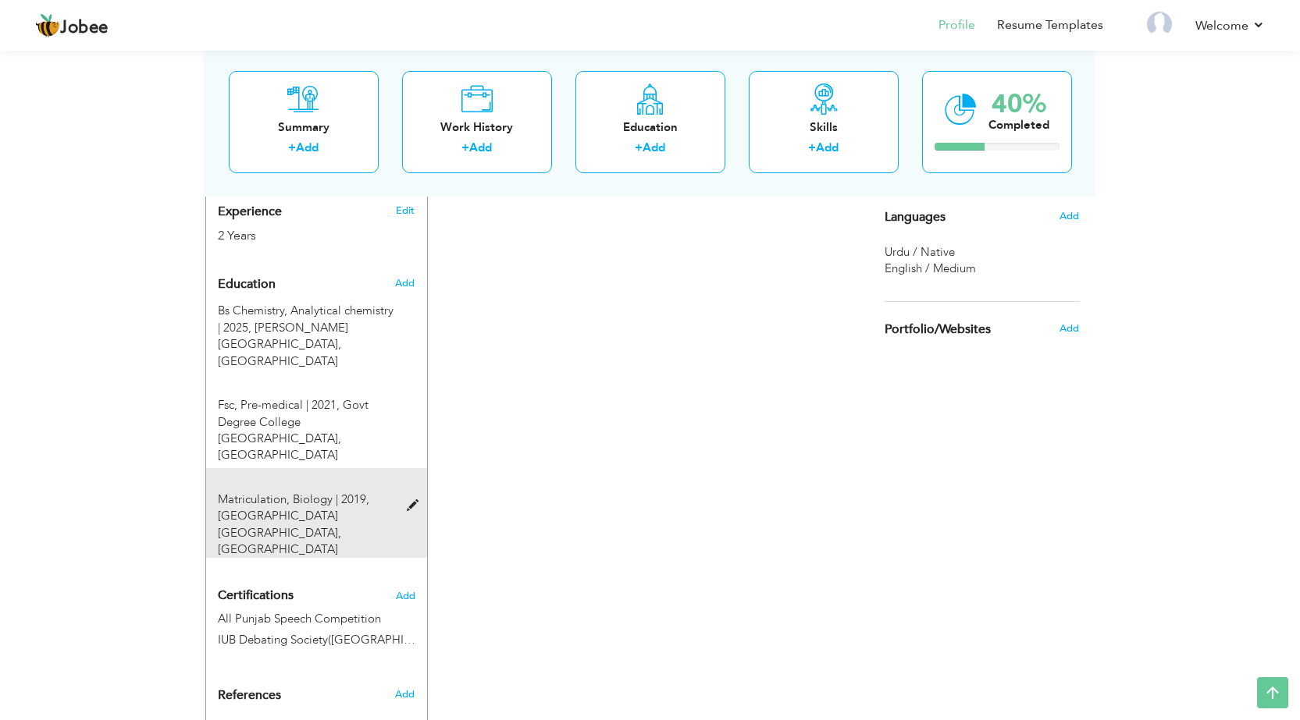
scroll to position [585, 0]
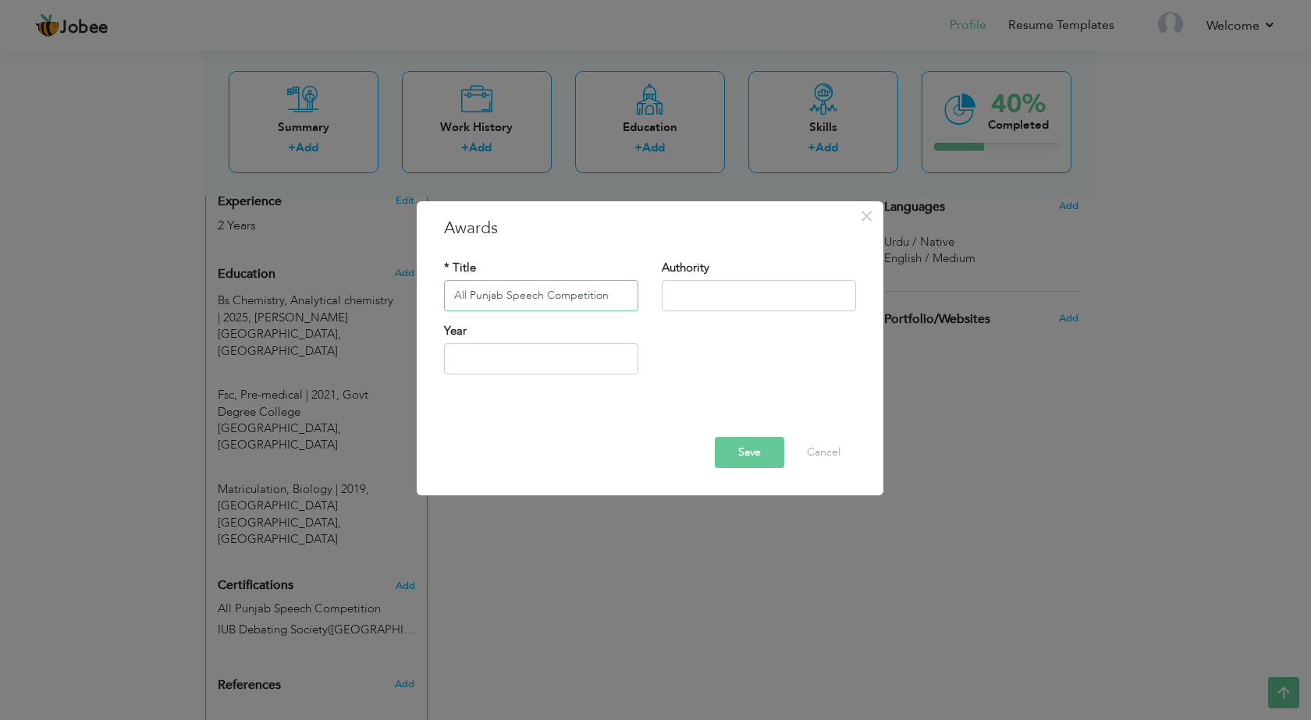
type input "All Punjab Speech Competition"
click at [753, 310] on input "text" at bounding box center [759, 295] width 194 height 31
type input "IUB debating Society"
click at [565, 377] on div "Year" at bounding box center [541, 354] width 218 height 63
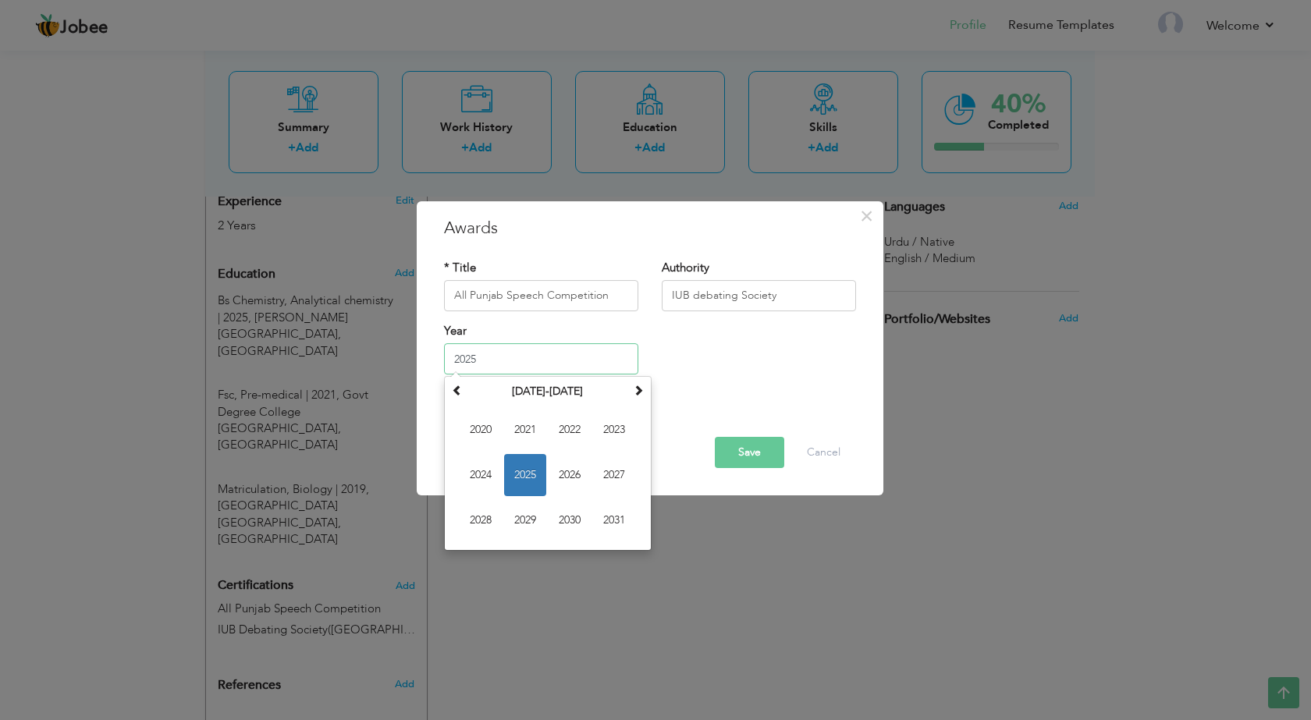
click at [565, 361] on input "2025" at bounding box center [541, 358] width 194 height 31
click at [630, 439] on span "2023" at bounding box center [614, 430] width 42 height 42
type input "2023"
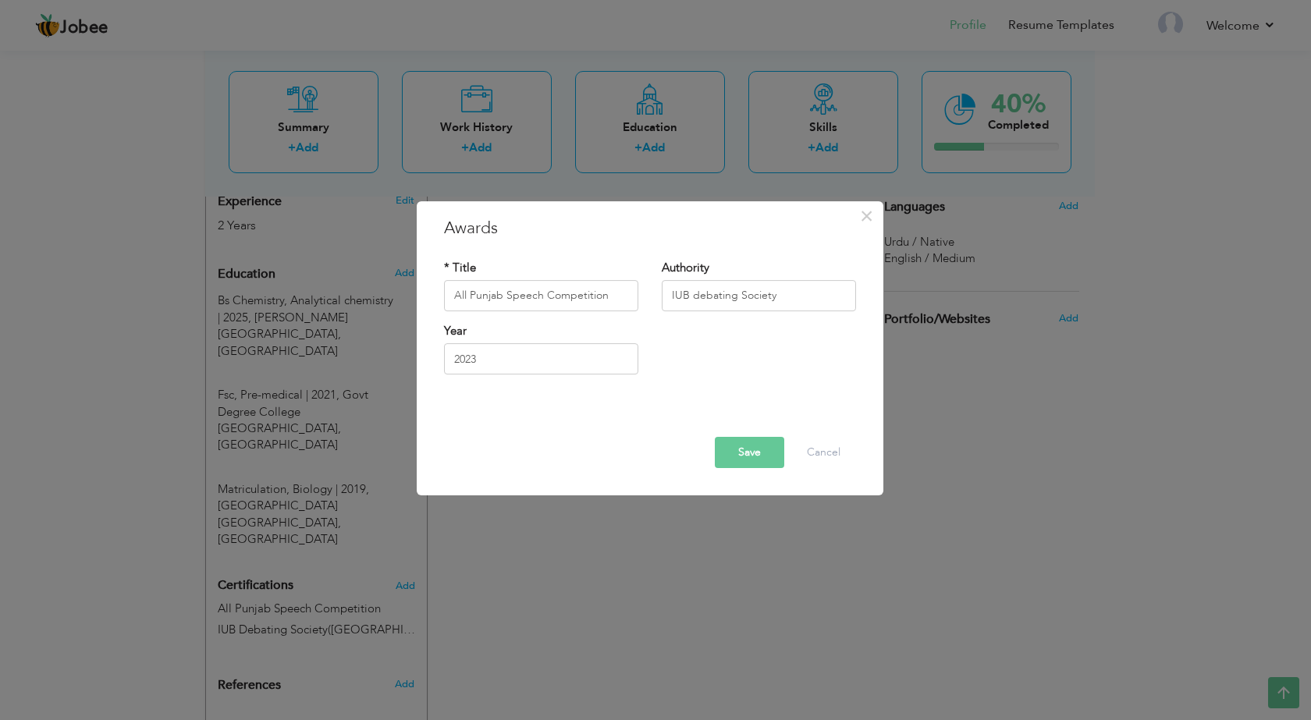
click at [750, 447] on button "Save" at bounding box center [749, 452] width 69 height 31
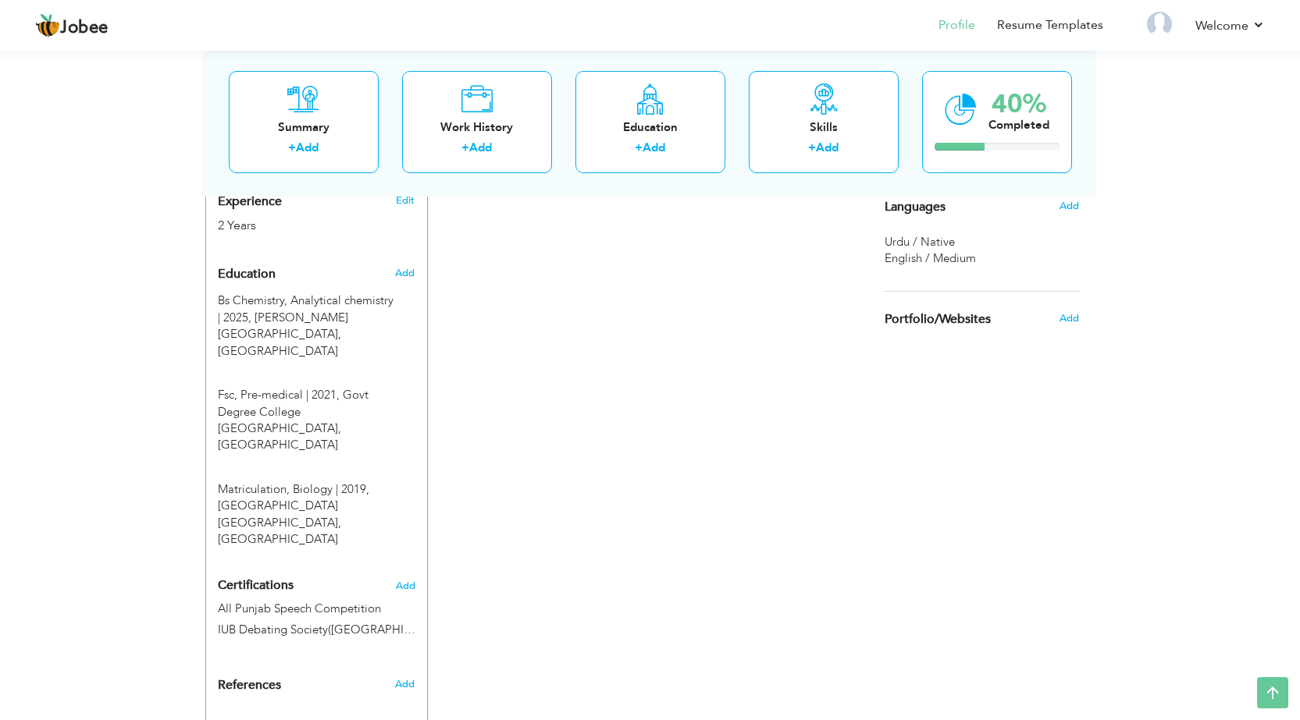
scroll to position [617, 0]
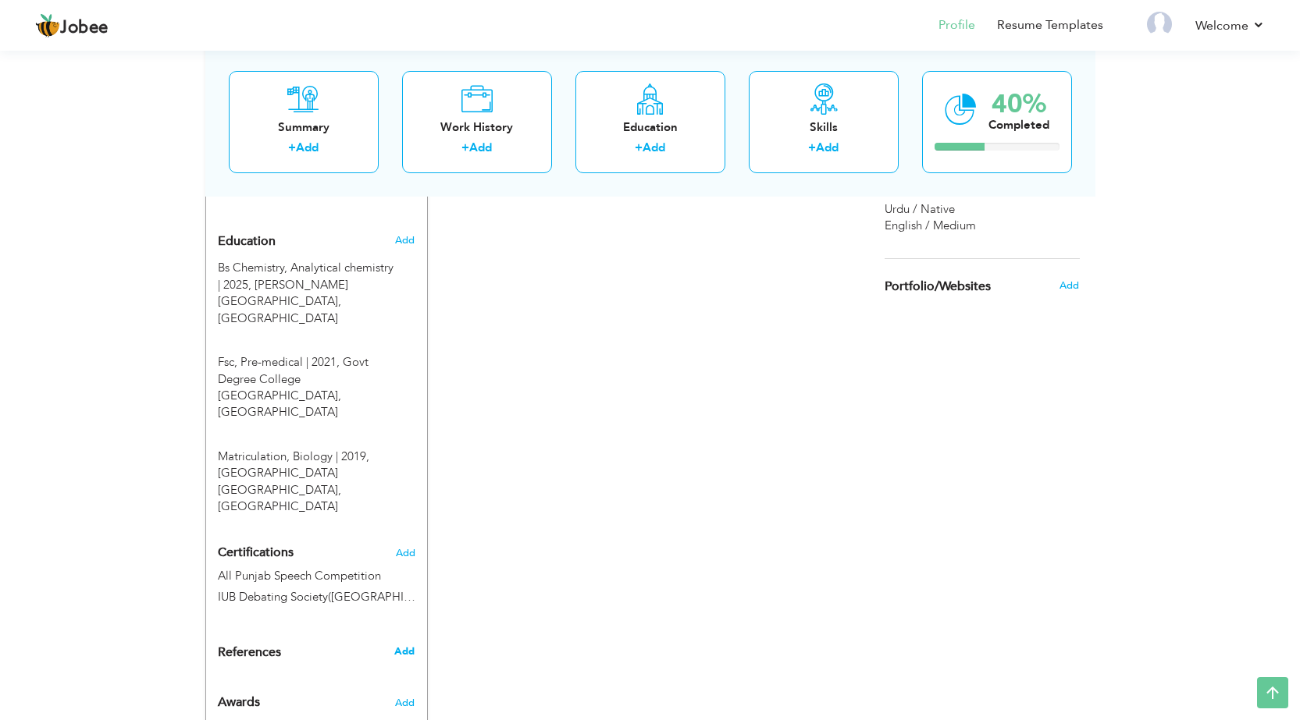
click at [401, 645] on span "Add" at bounding box center [404, 652] width 20 height 14
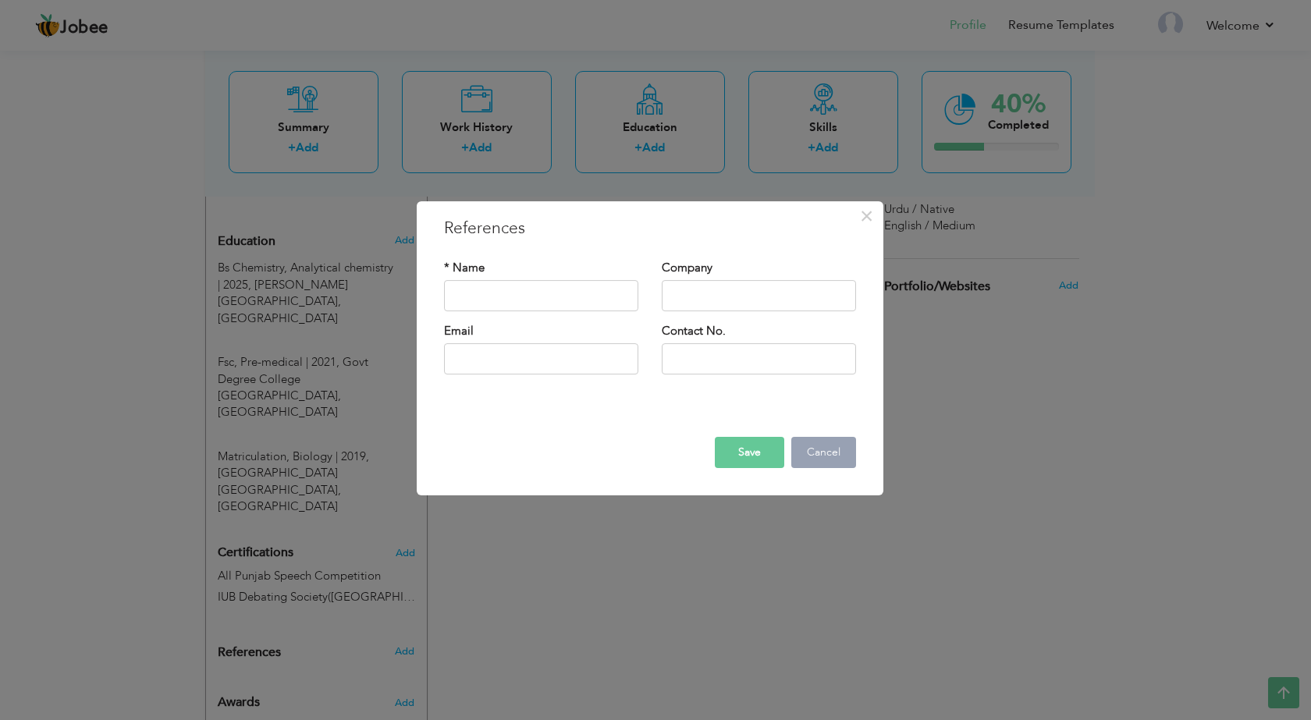
click at [842, 443] on button "Cancel" at bounding box center [824, 452] width 65 height 31
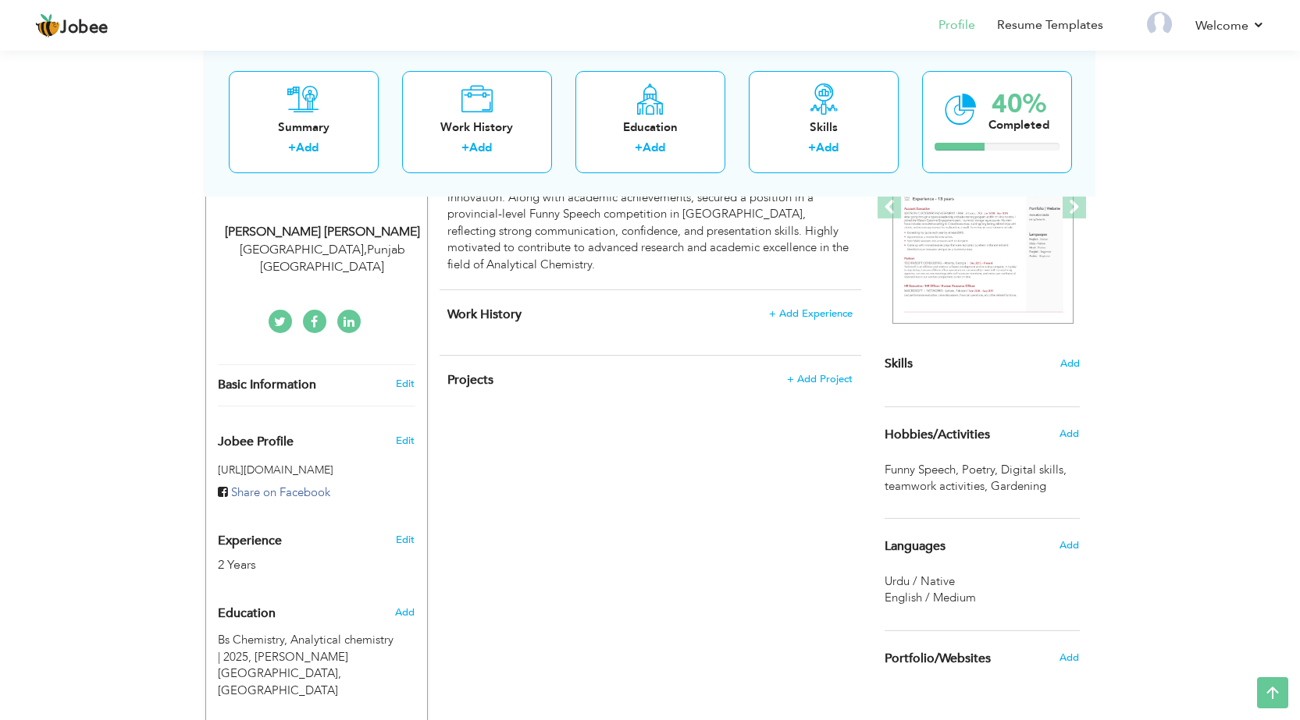
scroll to position [409, 0]
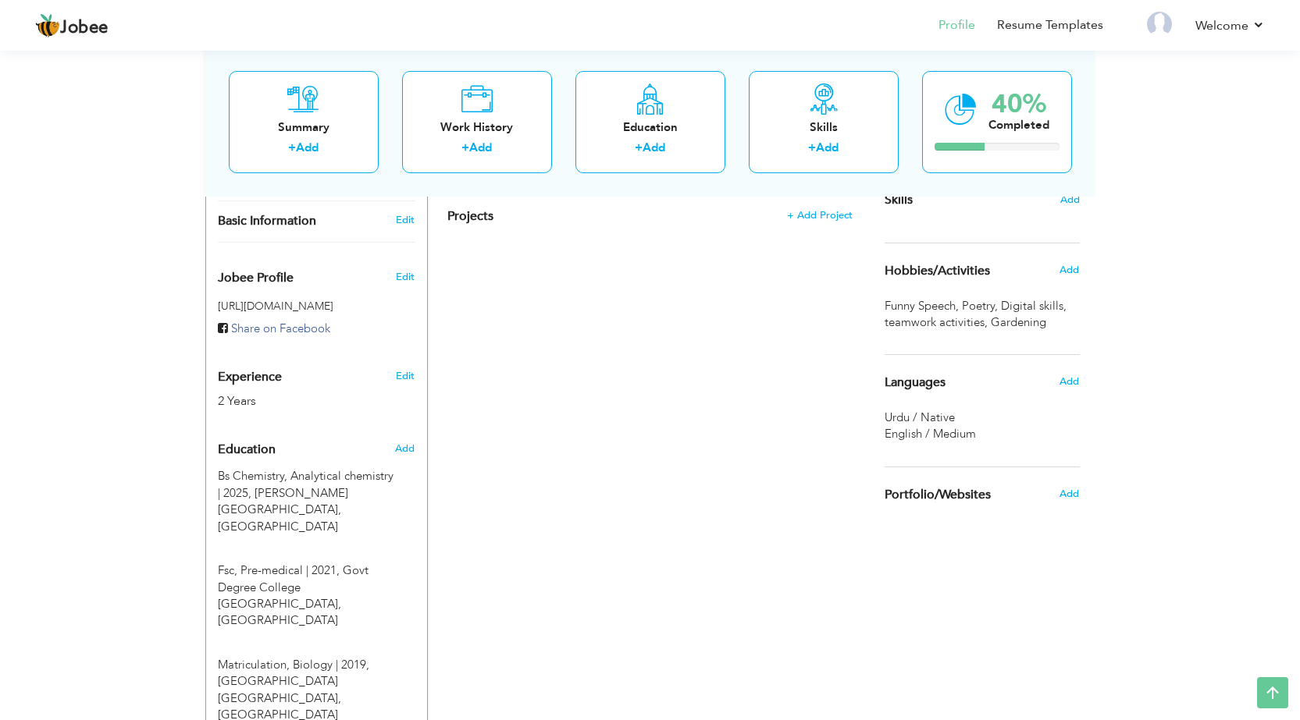
click at [336, 393] on div "2 Years" at bounding box center [298, 402] width 161 height 18
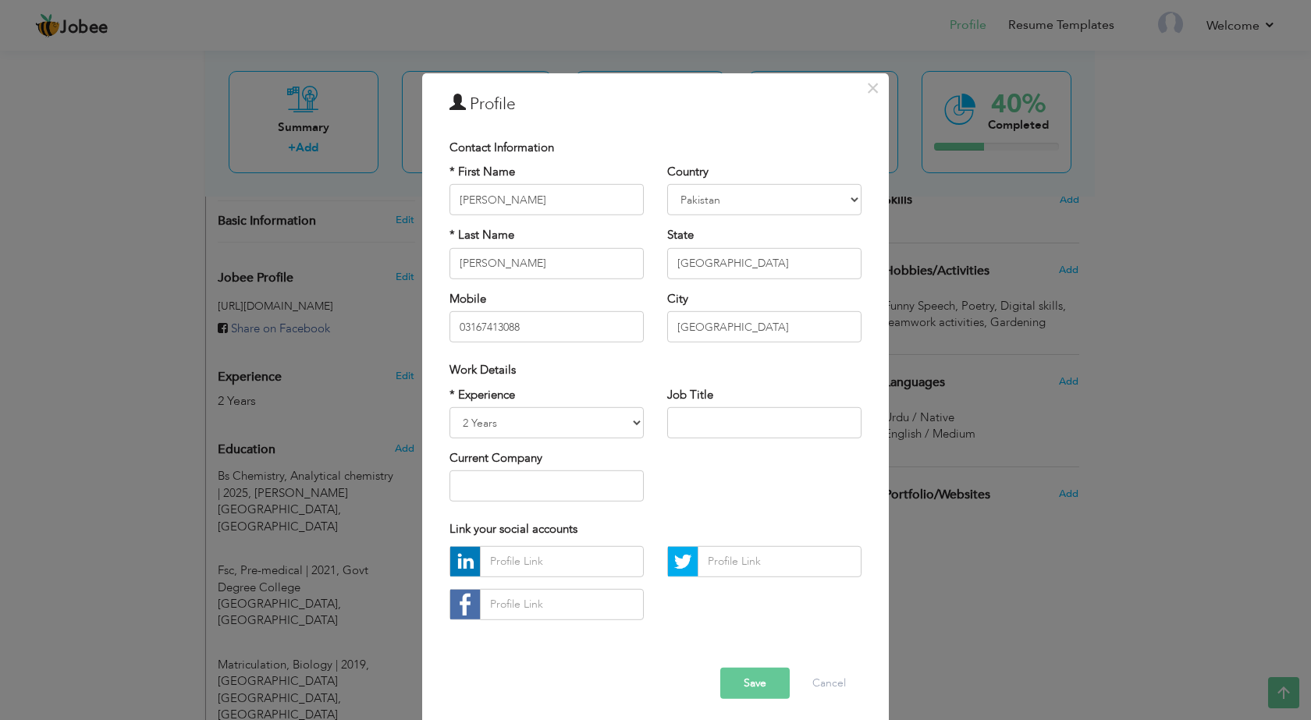
click at [511, 447] on div "* Experience Entry Level Less than 1 Year 1 Year 2 Years 3 Years 4 Years 5 Year…" at bounding box center [547, 449] width 218 height 127
click at [511, 428] on select "Entry Level Less than 1 Year 1 Year 2 Years 3 Years 4 Years 5 Years 6 Years 7 Y…" at bounding box center [547, 422] width 194 height 31
click at [588, 414] on select "Entry Level Less than 1 Year 1 Year 2 Years 3 Years 4 Years 5 Years 6 Years 7 Y…" at bounding box center [547, 422] width 194 height 31
click at [735, 488] on div "* Experience Entry Level Less than 1 Year 1 Year 2 Years 3 Years 4 Years 5 Year…" at bounding box center [656, 449] width 436 height 127
click at [741, 686] on button "Save" at bounding box center [754, 683] width 69 height 31
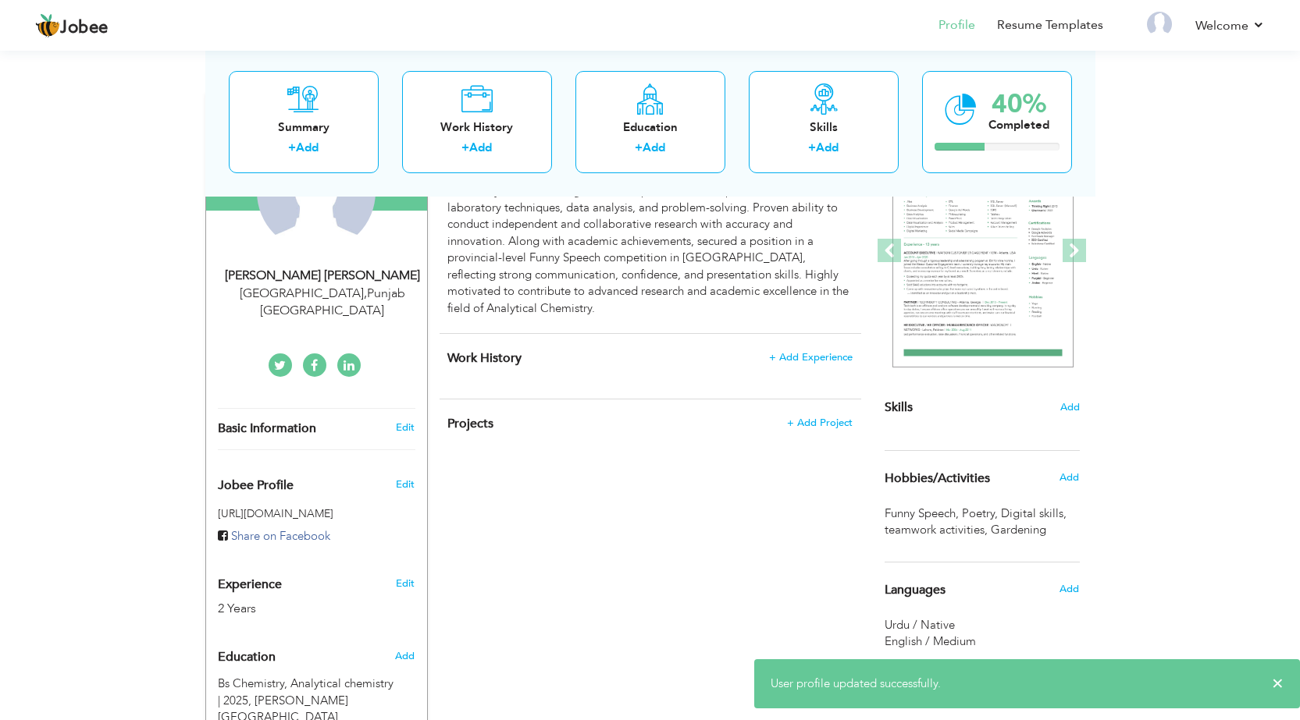
scroll to position [0, 0]
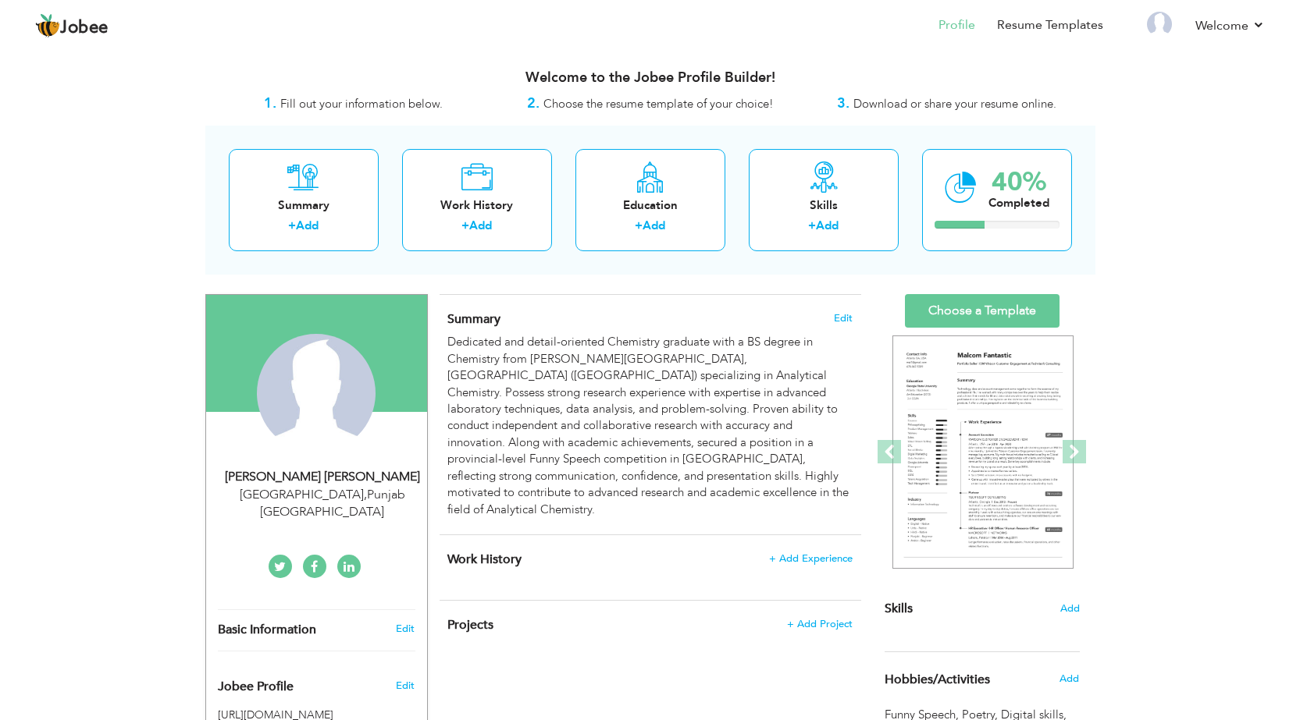
click at [814, 552] on h4 "Work History + Add Experience" at bounding box center [649, 560] width 404 height 16
click at [814, 553] on span "+ Add Experience" at bounding box center [810, 558] width 84 height 11
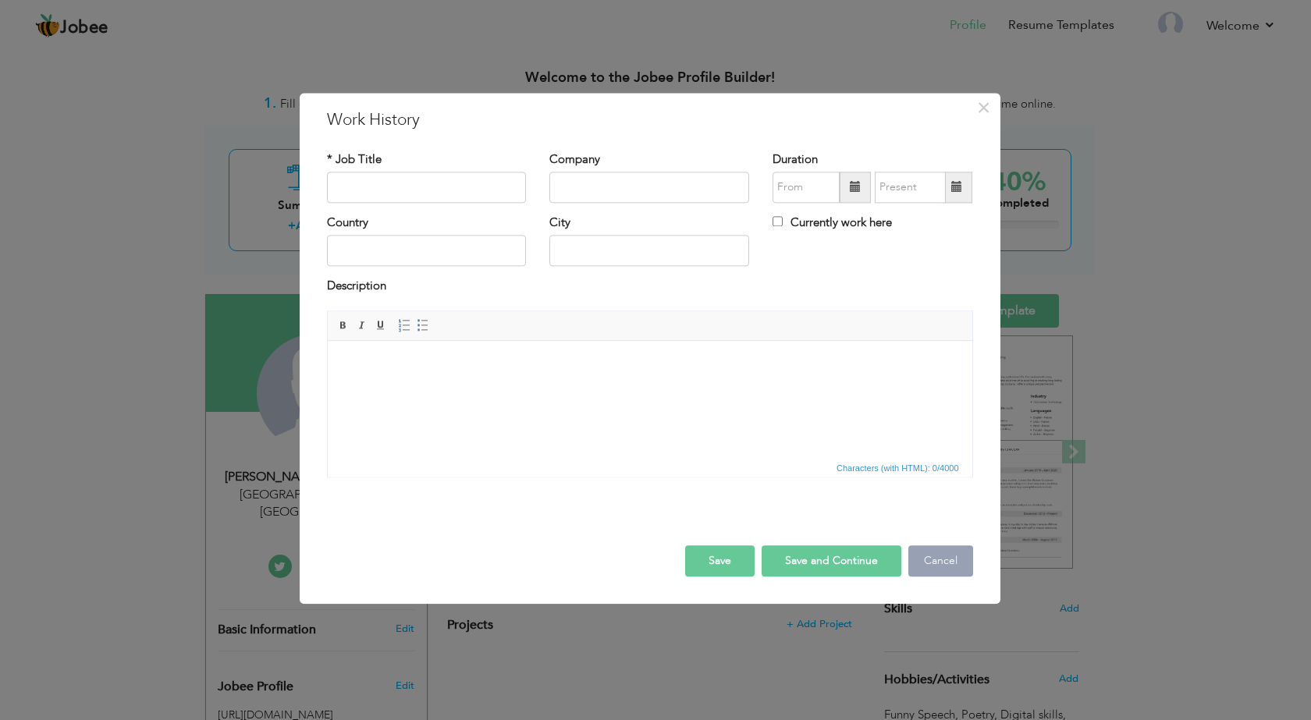
click at [944, 558] on button "Cancel" at bounding box center [941, 561] width 65 height 31
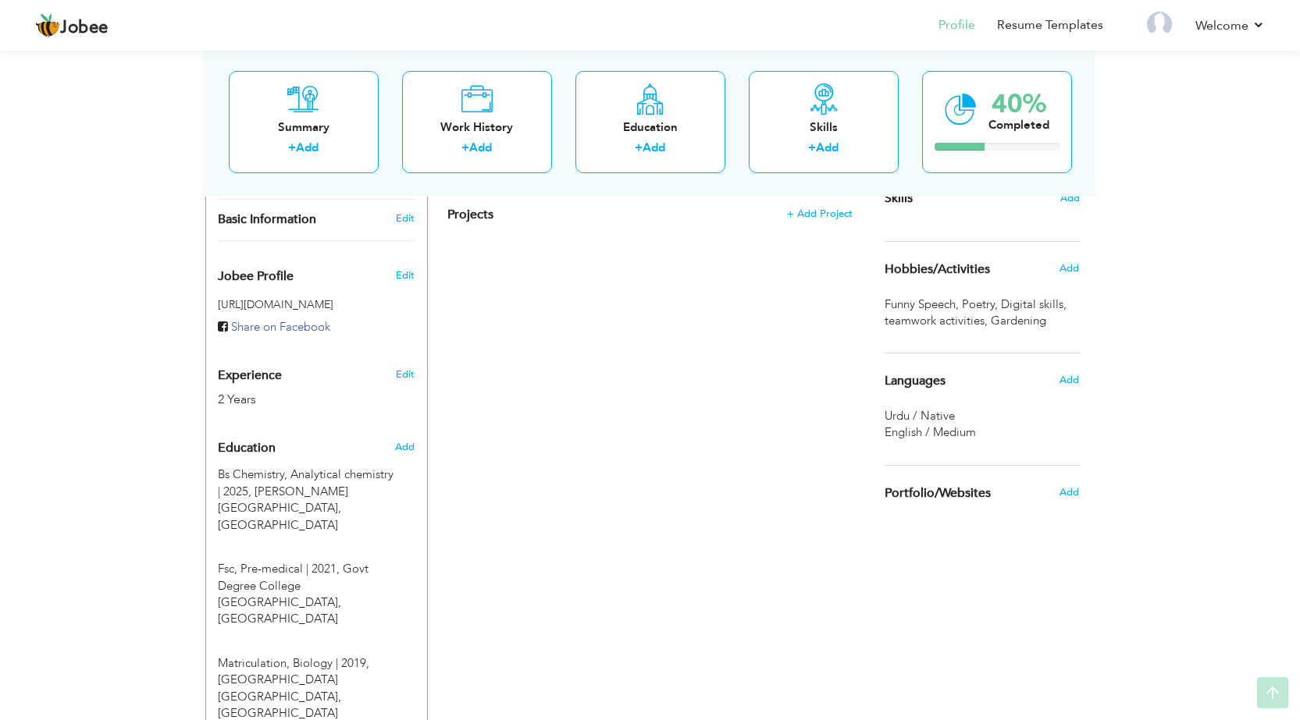
scroll to position [416, 0]
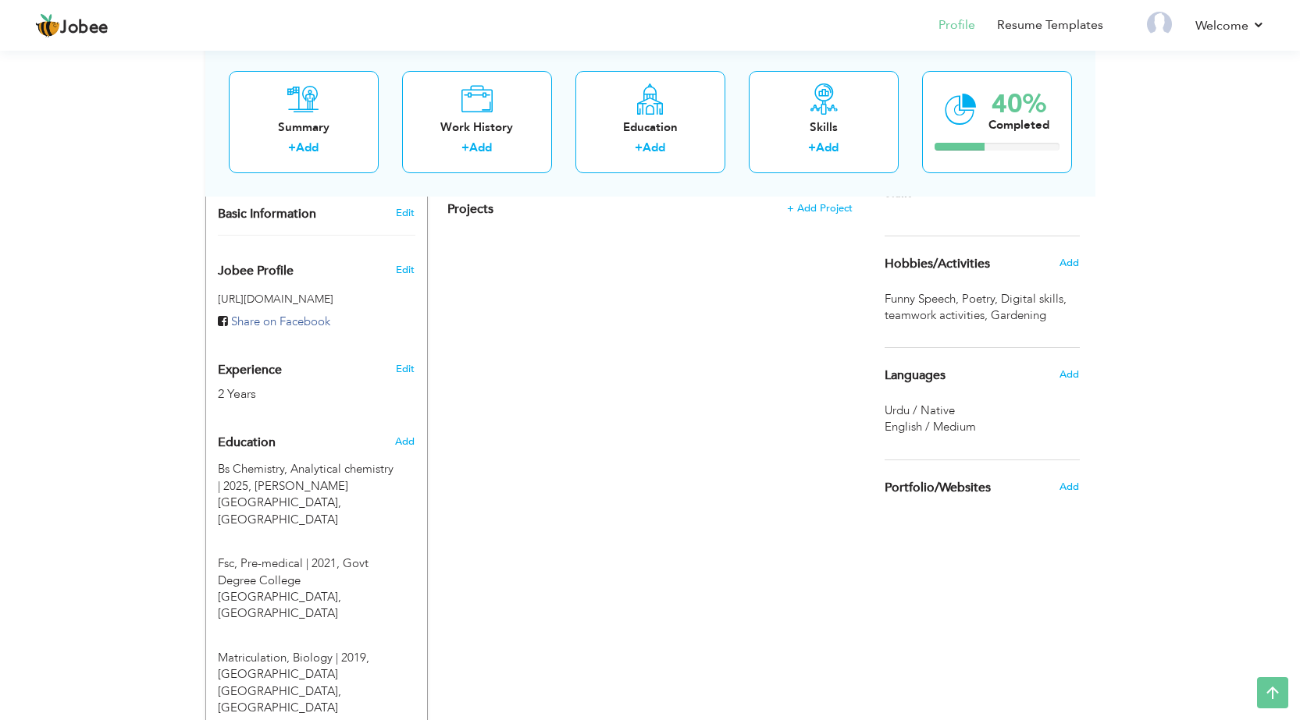
click at [944, 494] on span "Portfolio/Websites" at bounding box center [937, 489] width 106 height 14
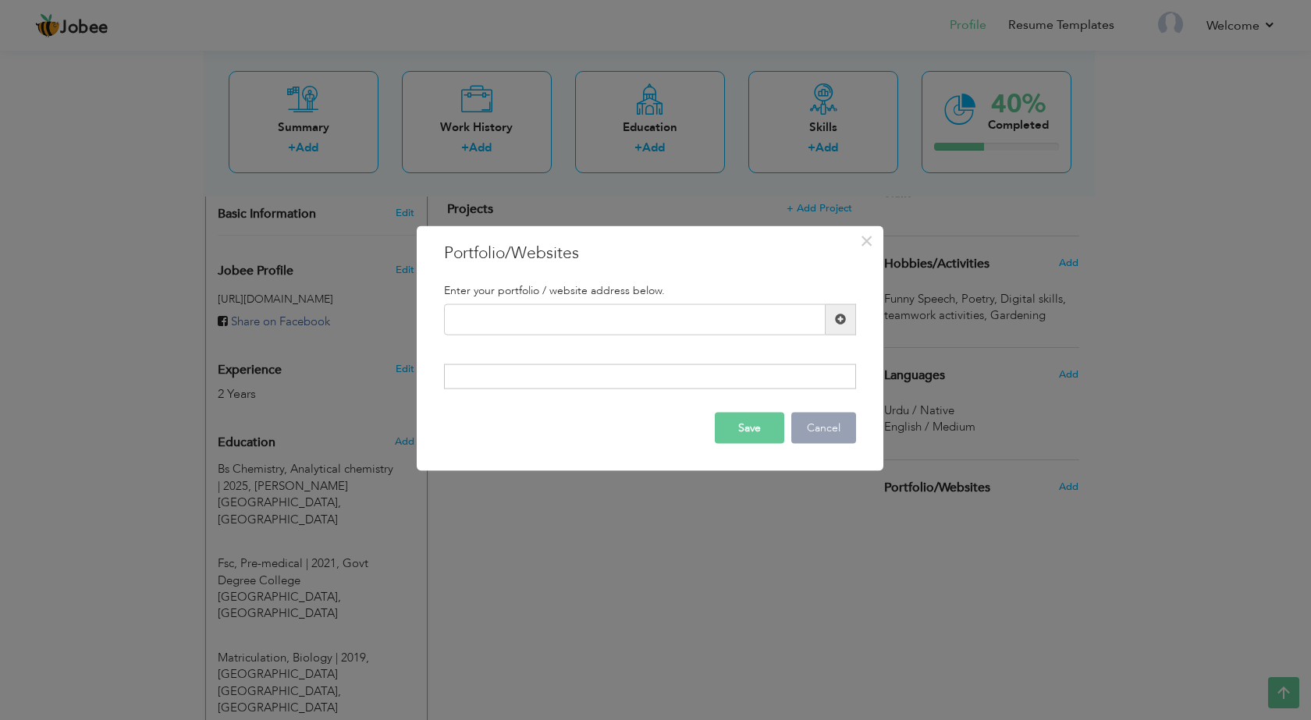
click at [814, 419] on button "Cancel" at bounding box center [824, 428] width 65 height 31
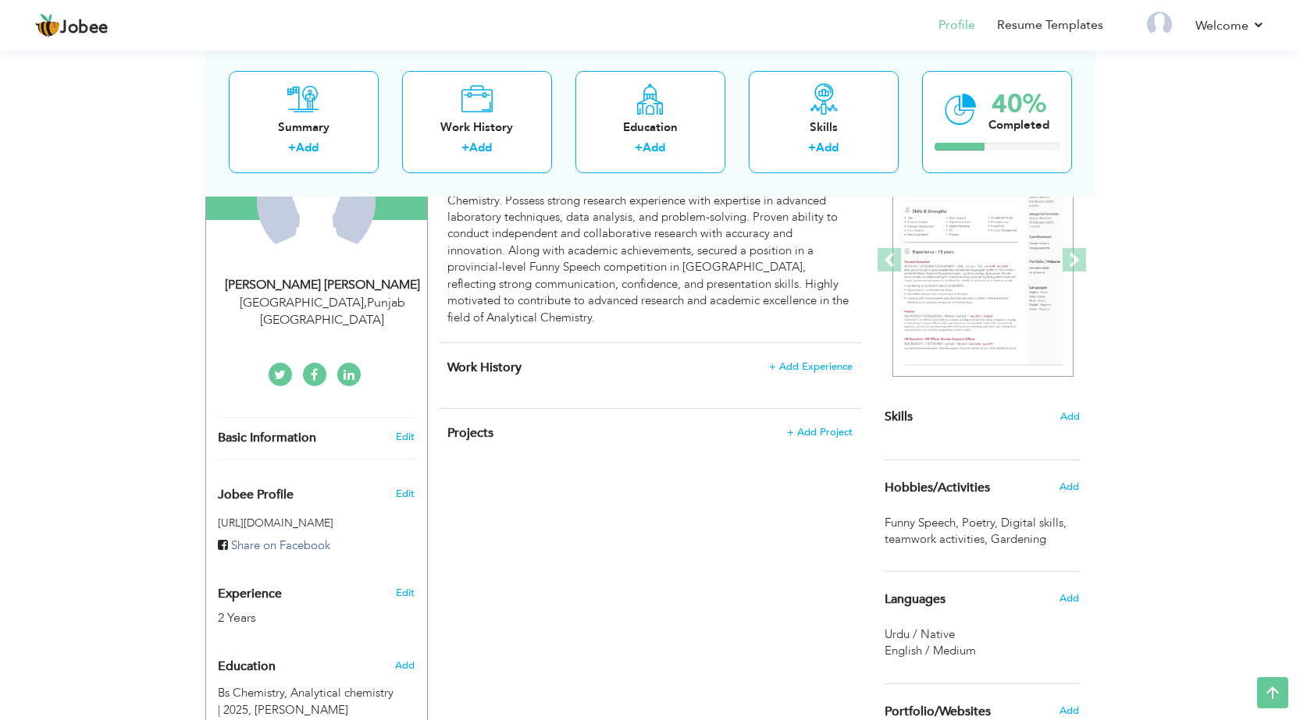
scroll to position [0, 0]
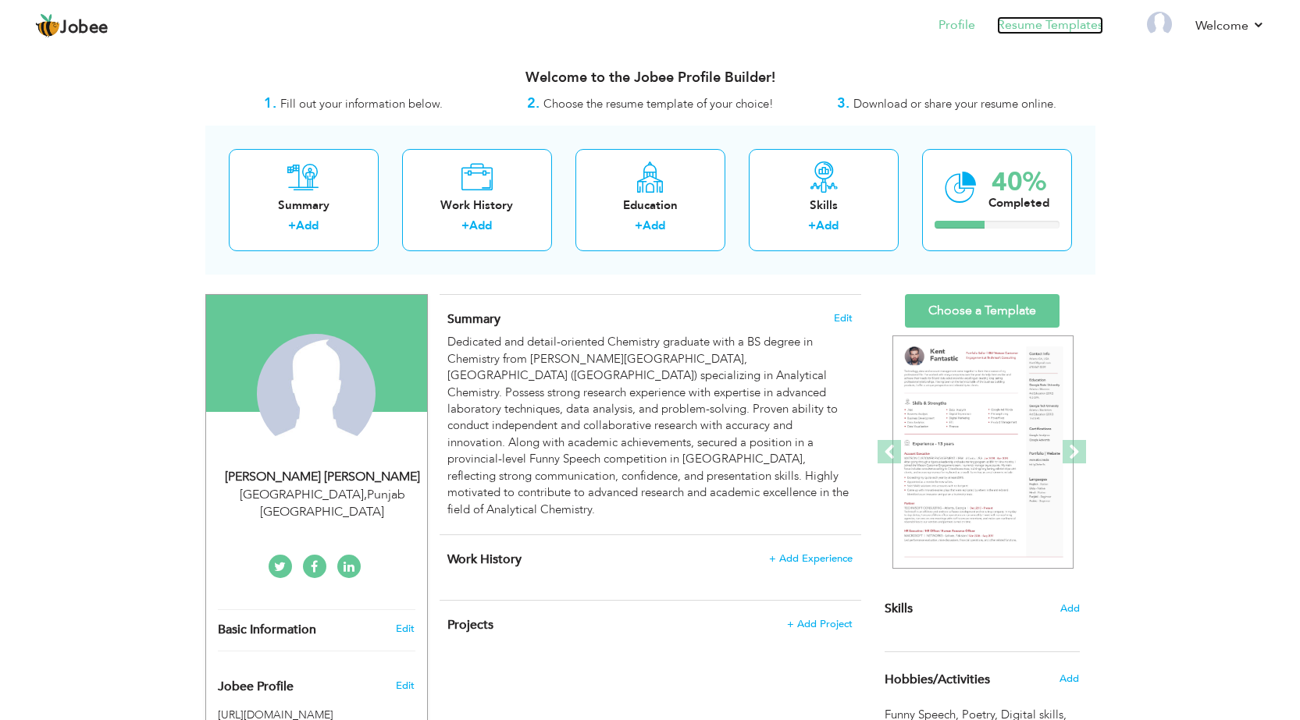
click at [1064, 27] on link "Resume Templates" at bounding box center [1050, 25] width 106 height 18
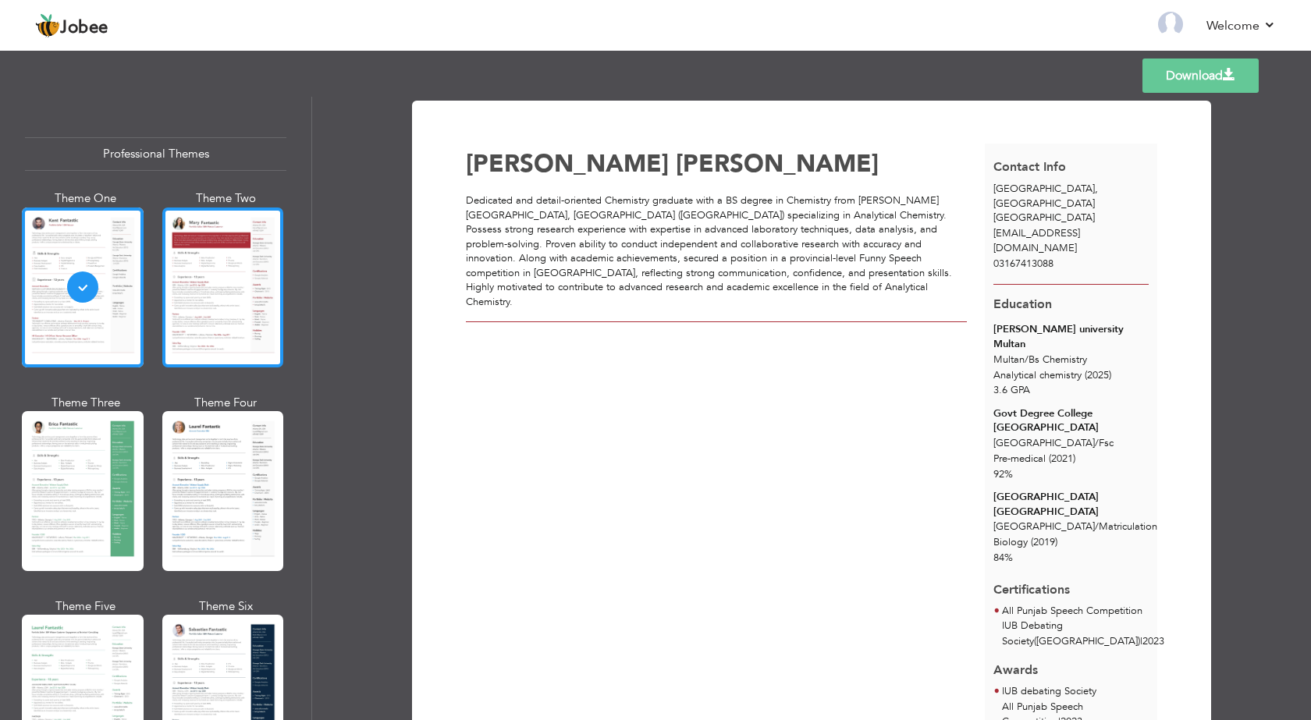
click at [255, 317] on div at bounding box center [223, 288] width 122 height 160
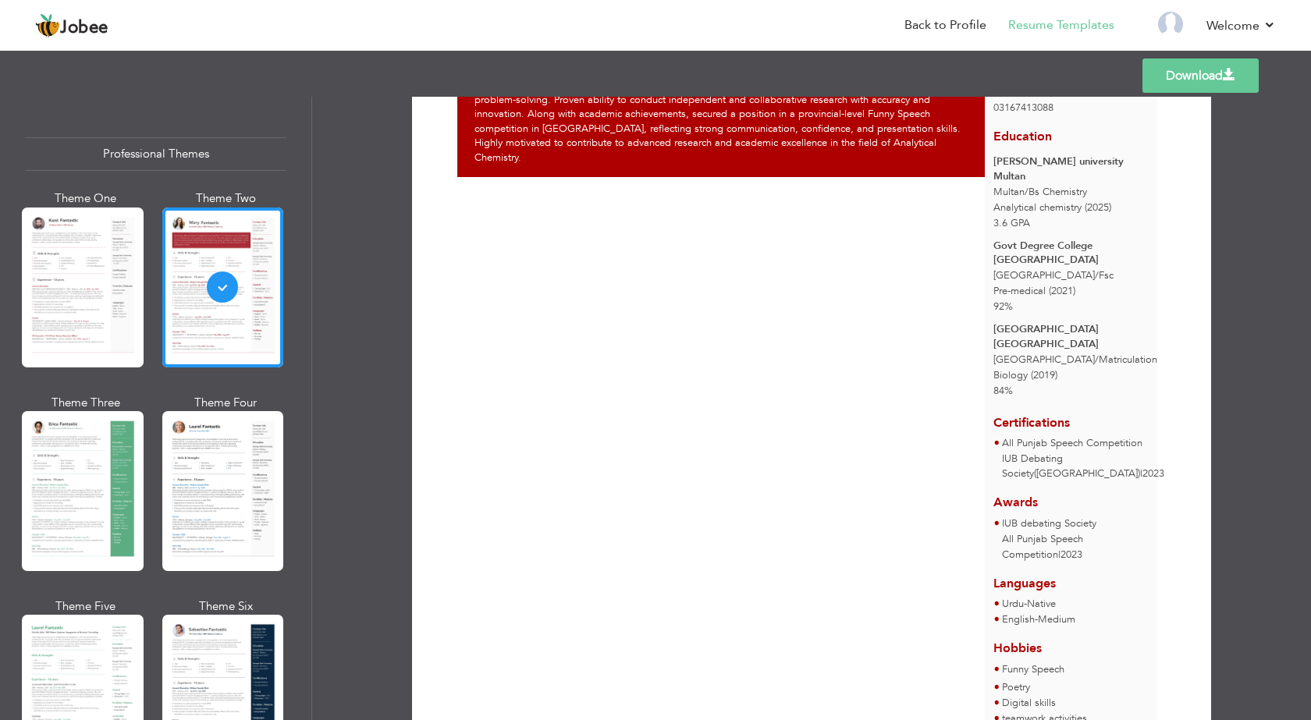
scroll to position [182, 0]
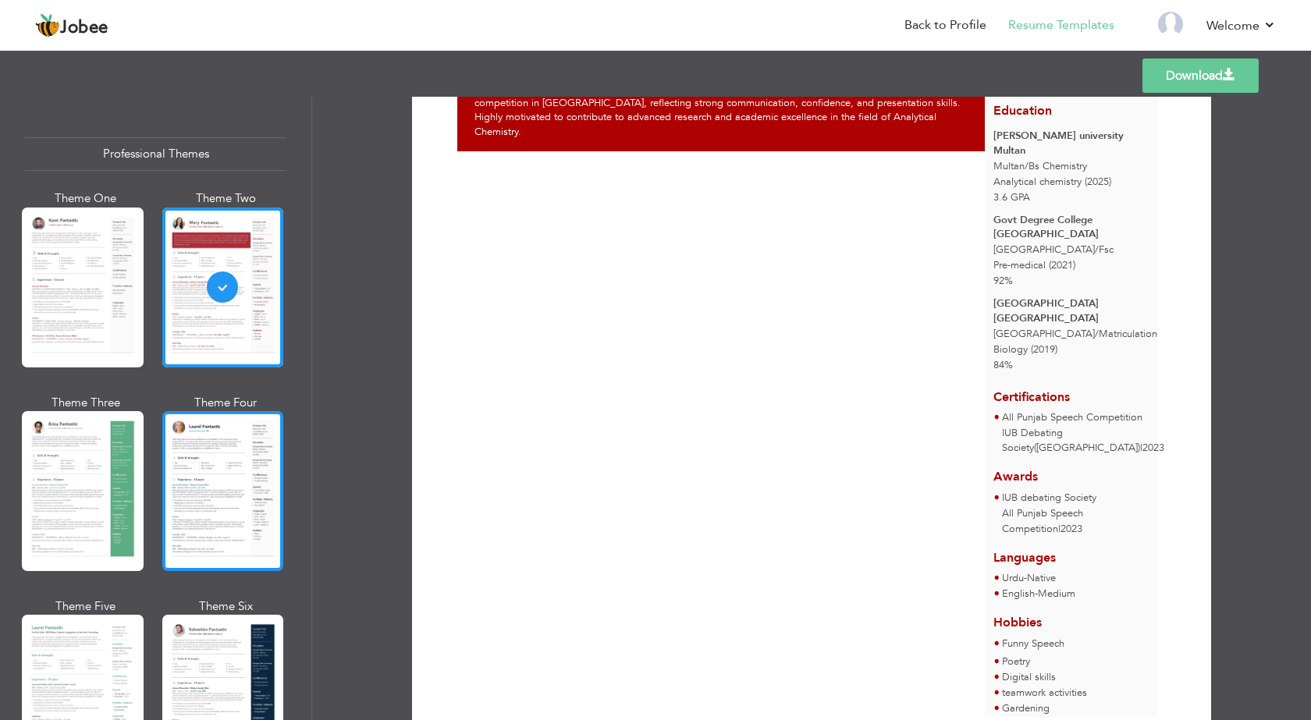
click at [225, 494] on div at bounding box center [223, 491] width 122 height 160
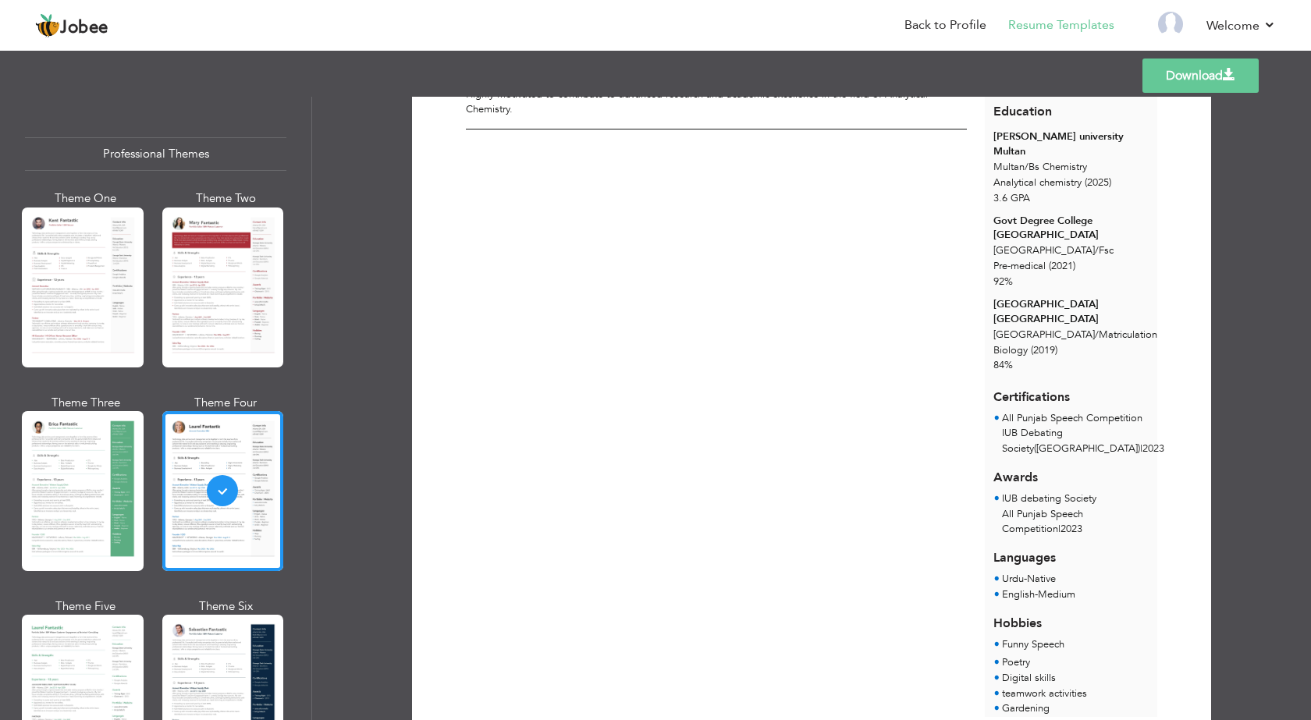
scroll to position [0, 0]
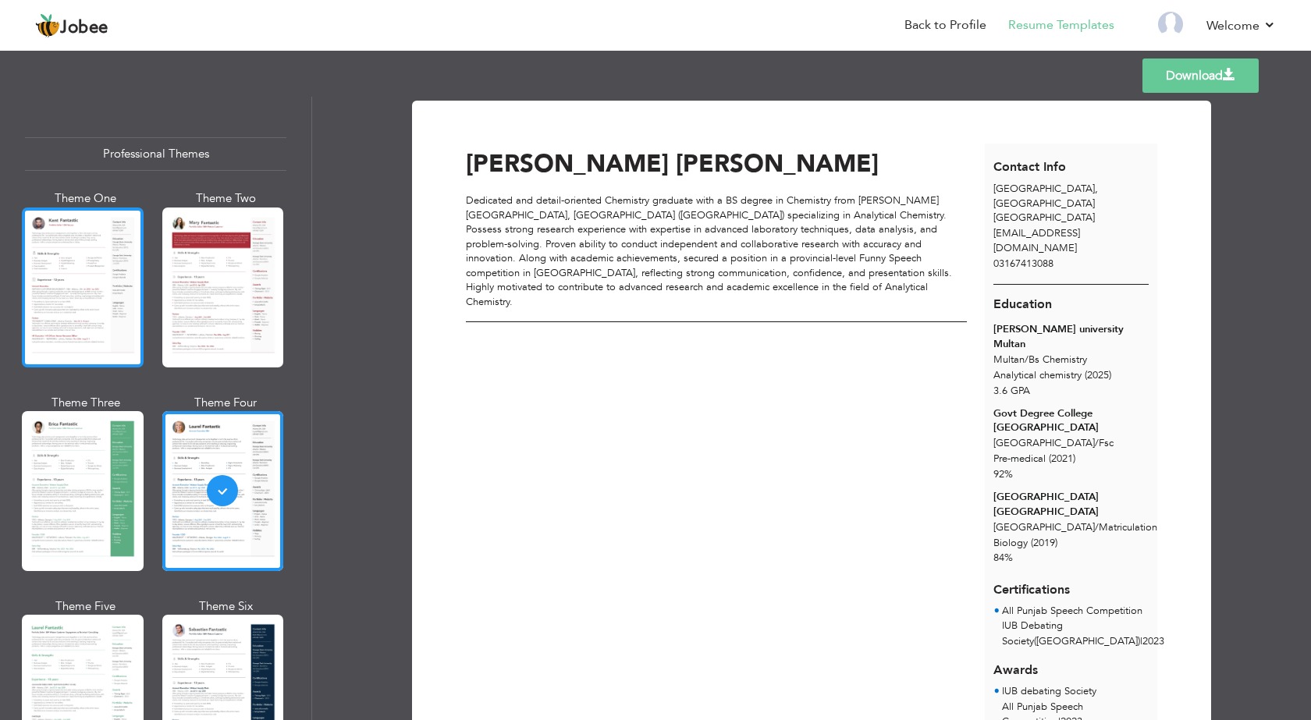
click at [101, 282] on div at bounding box center [83, 288] width 122 height 160
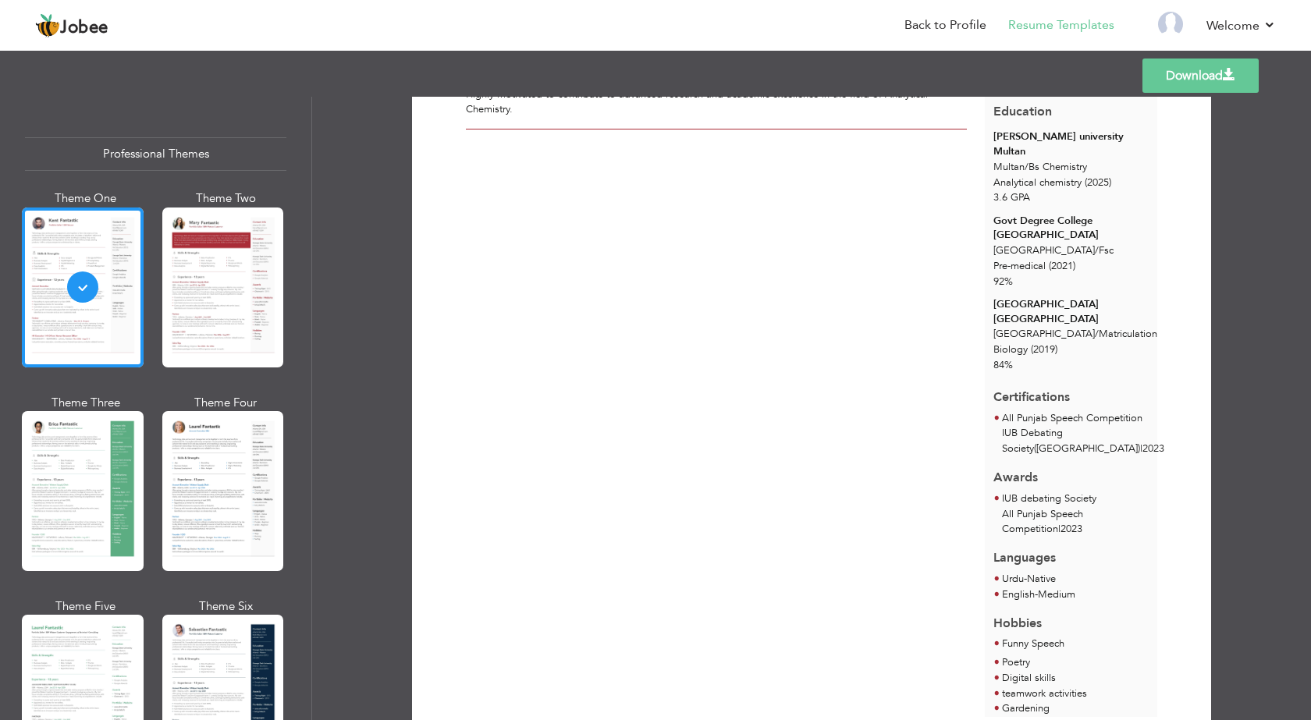
scroll to position [416, 0]
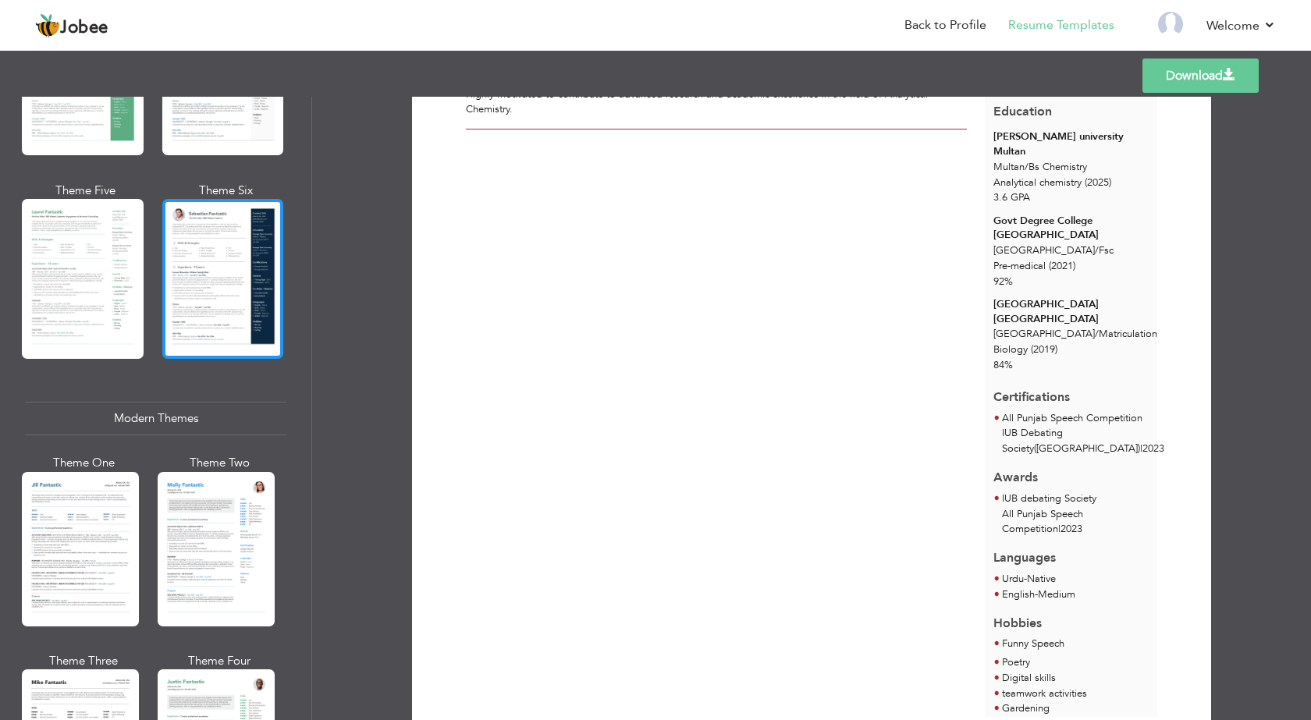
click at [207, 301] on div at bounding box center [223, 279] width 122 height 160
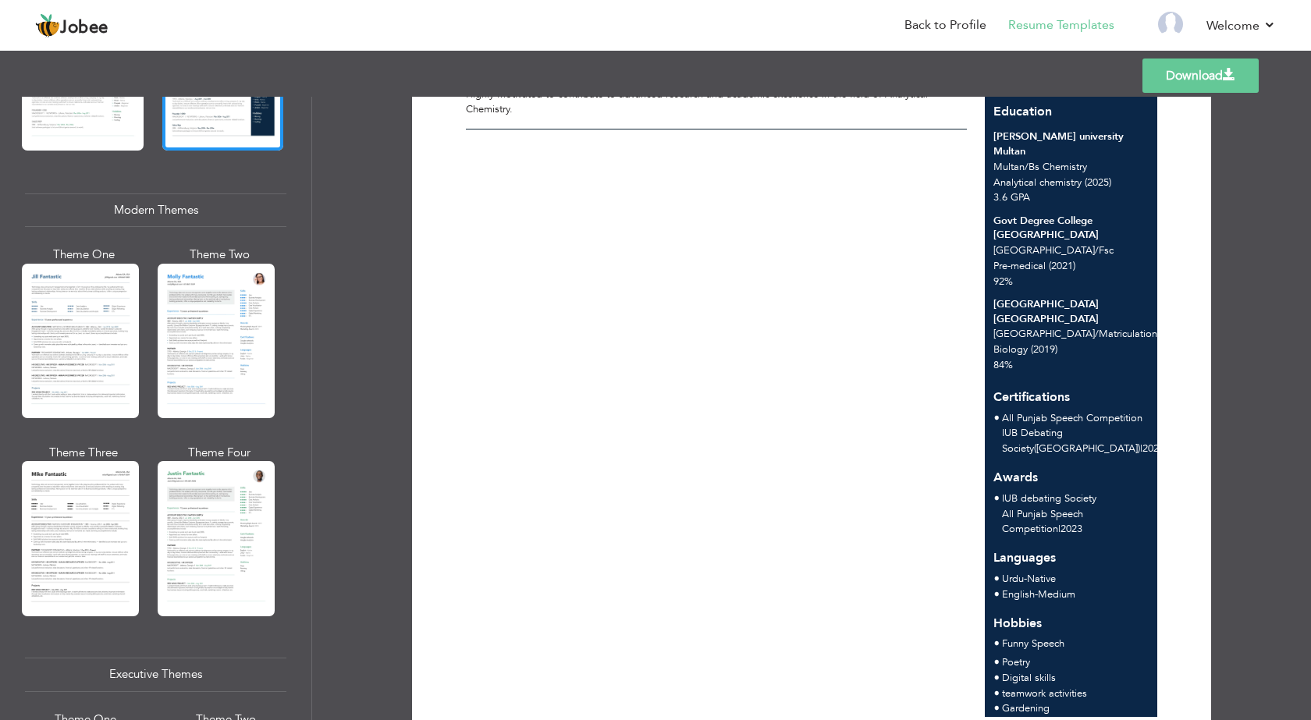
scroll to position [0, 0]
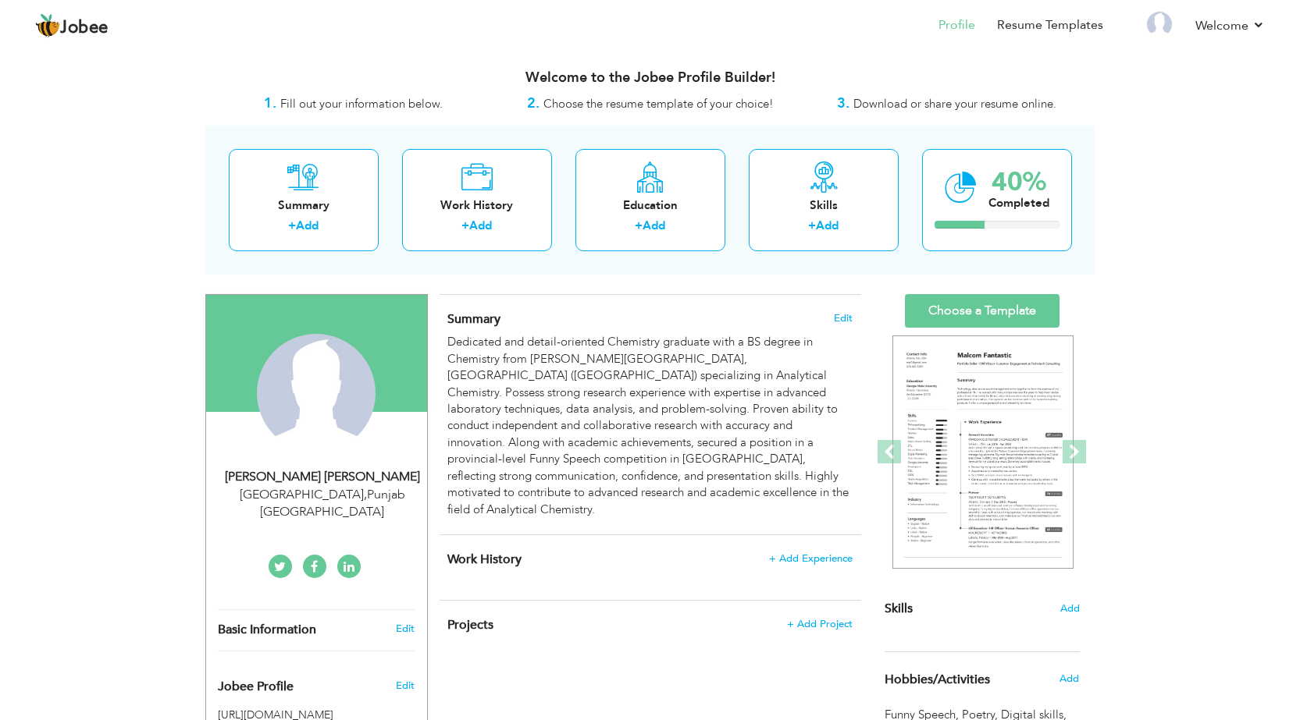
click at [871, 111] on span "Download or share your resume online." at bounding box center [954, 104] width 203 height 16
click at [762, 109] on span "Choose the resume template of your choice!" at bounding box center [658, 104] width 230 height 16
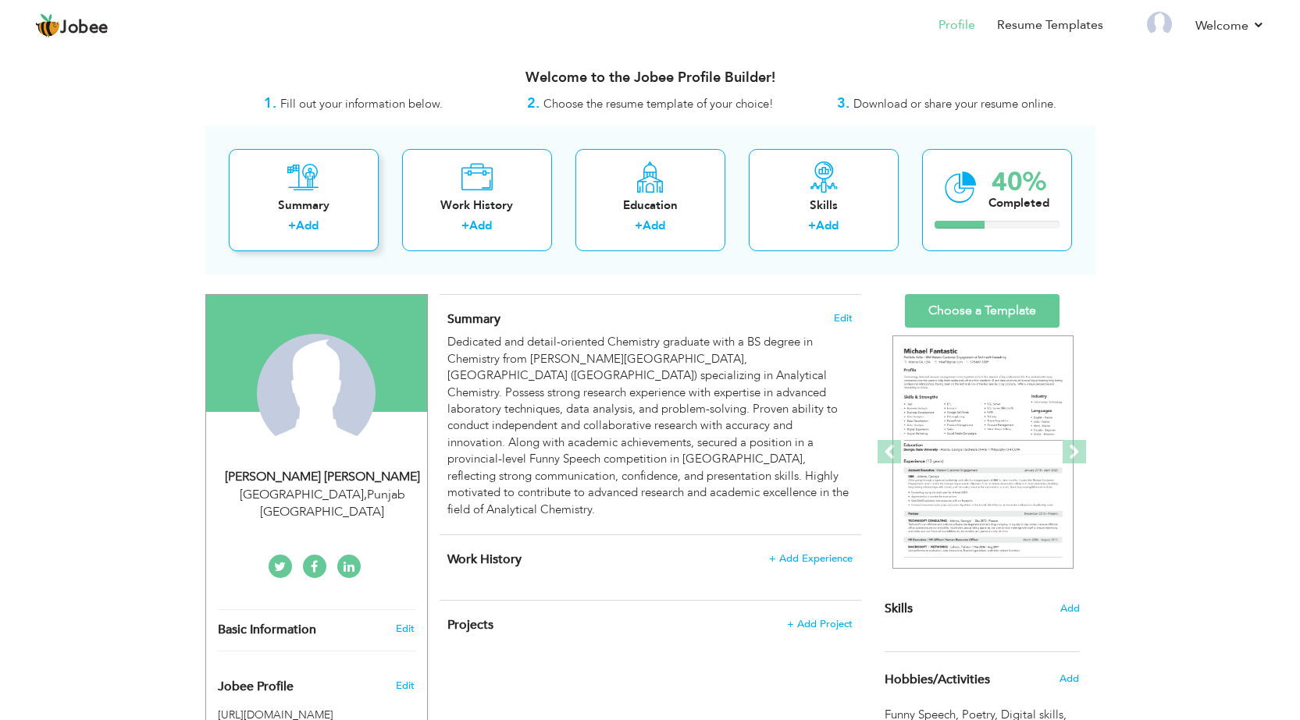
click at [333, 187] on div "Summary + Add" at bounding box center [304, 200] width 150 height 102
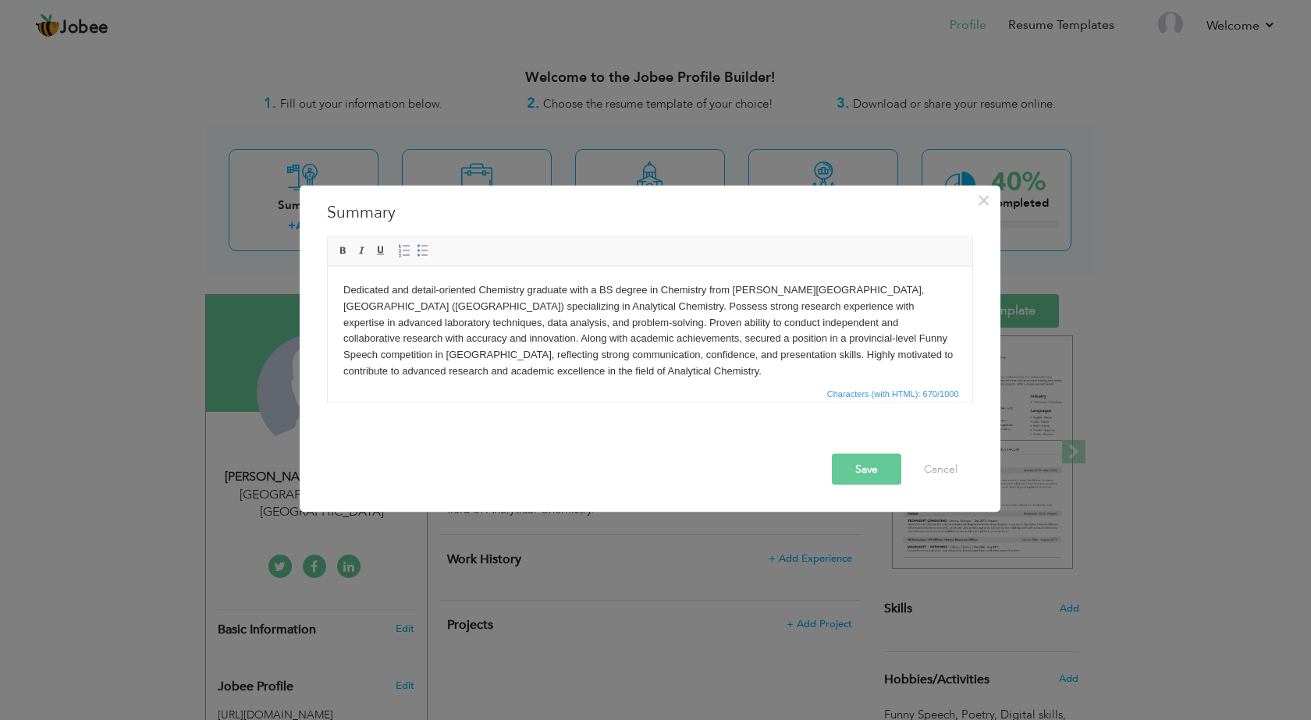
click at [865, 471] on button "Save" at bounding box center [866, 469] width 69 height 31
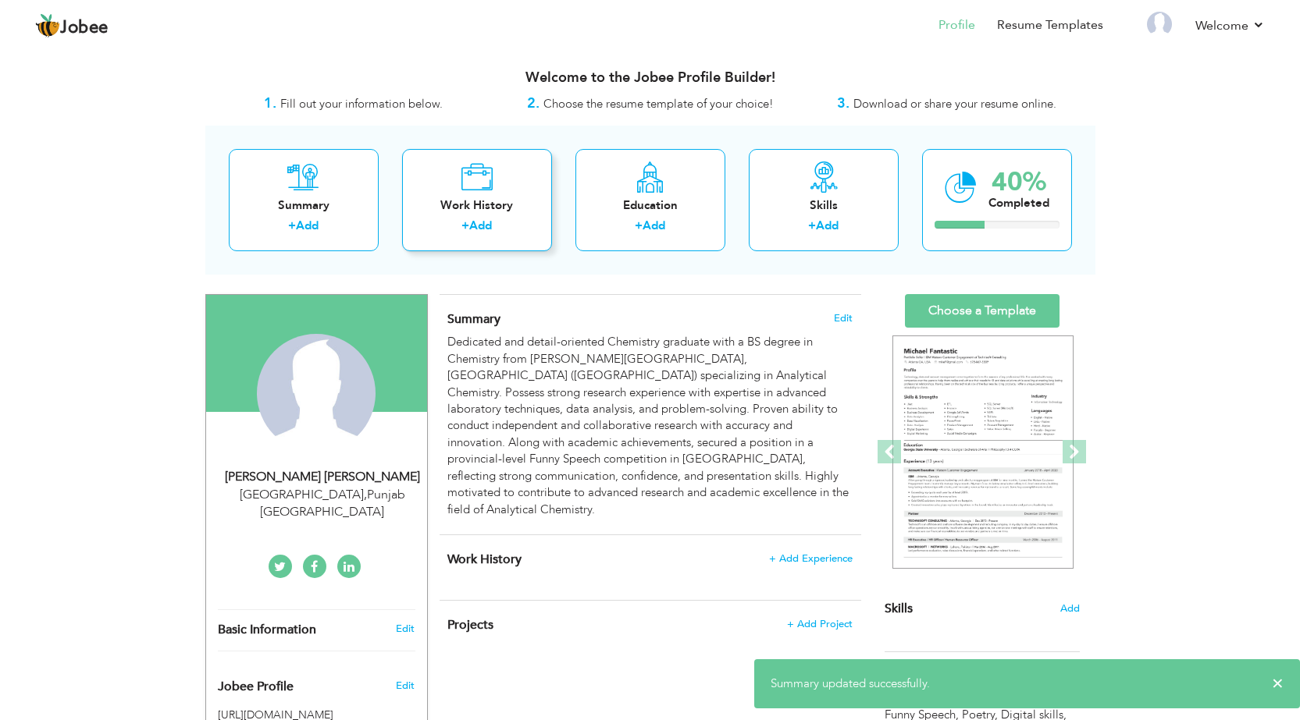
click at [476, 175] on icon at bounding box center [477, 177] width 32 height 31
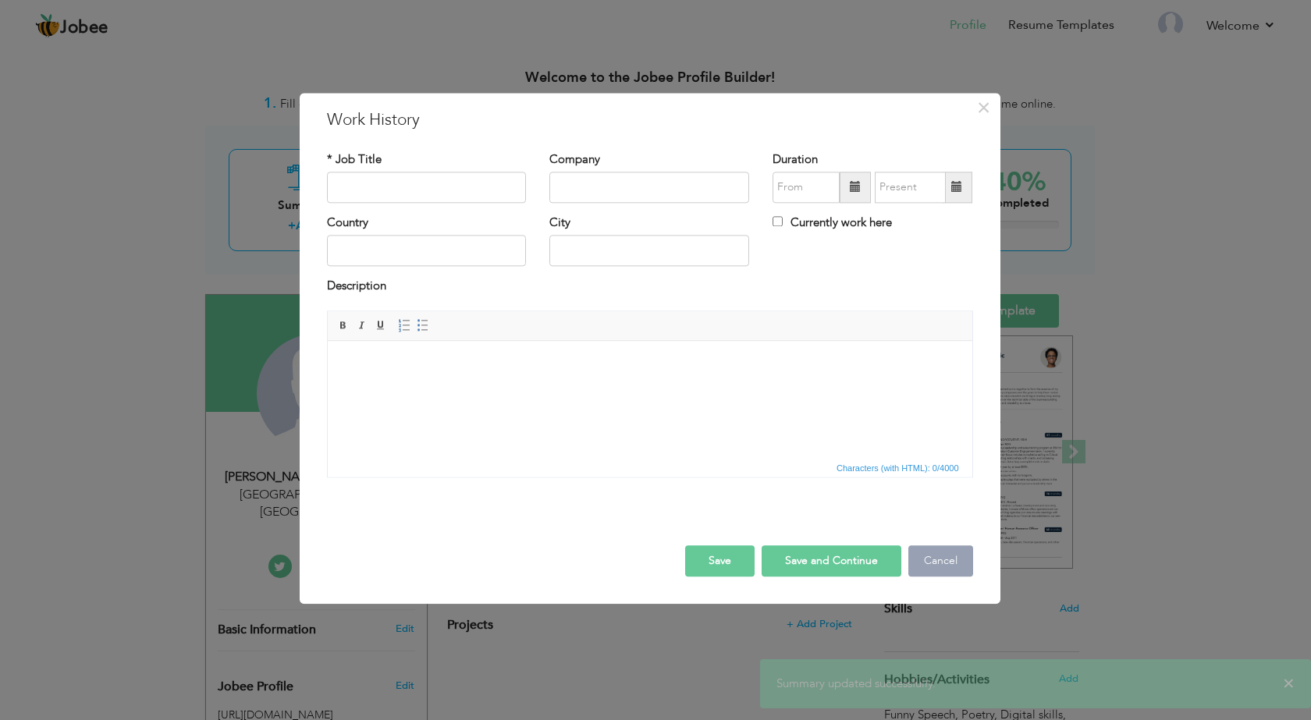
click at [934, 562] on button "Cancel" at bounding box center [941, 561] width 65 height 31
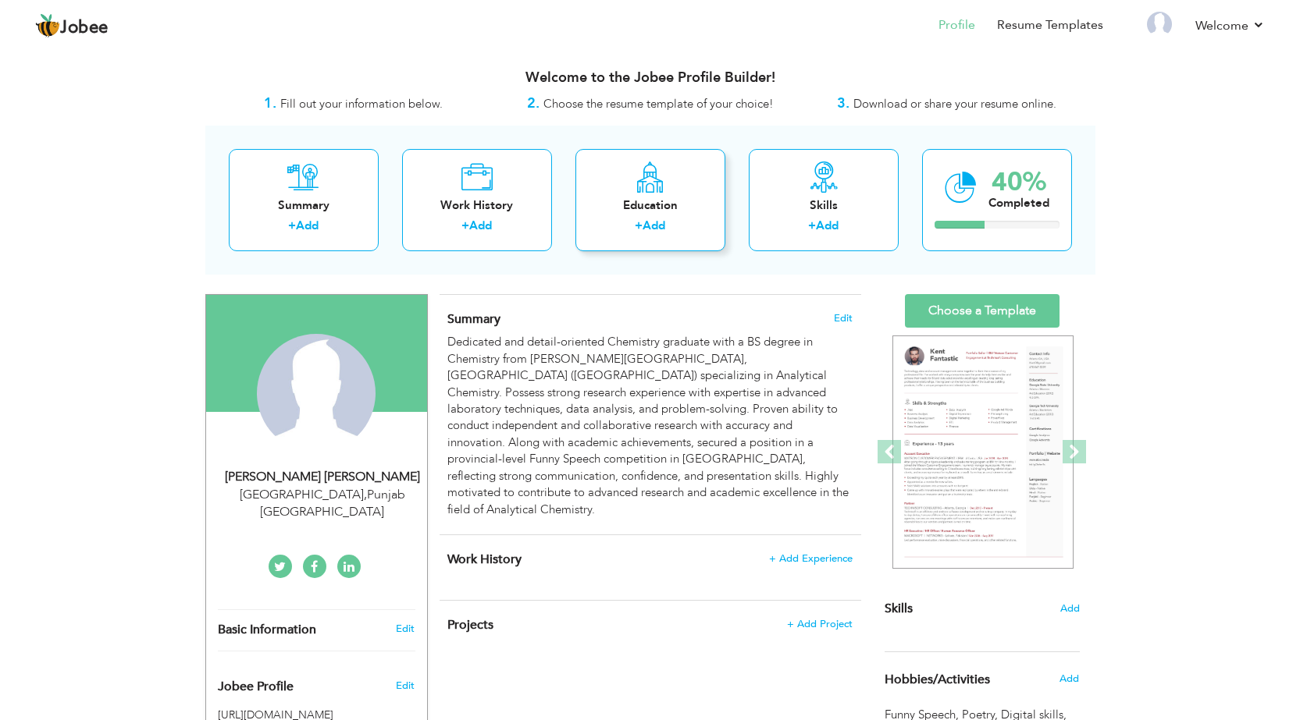
click at [671, 190] on div "Education + Add" at bounding box center [650, 200] width 150 height 102
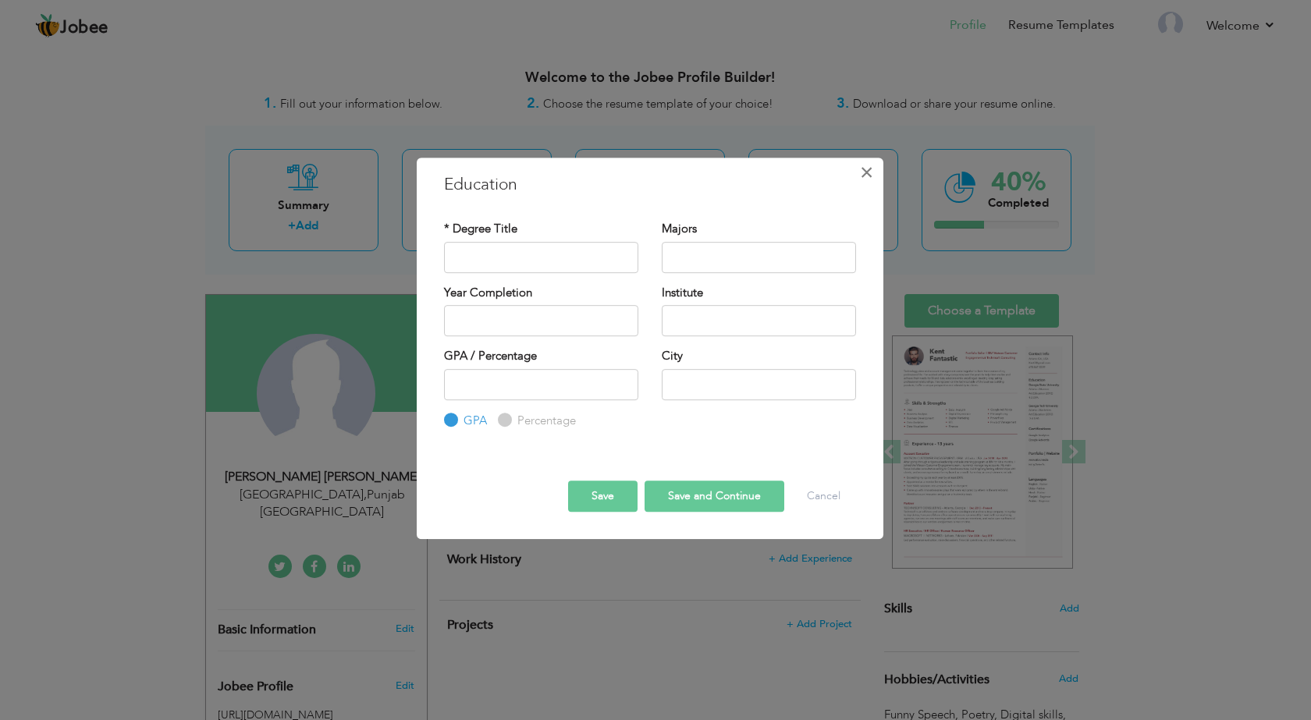
click at [855, 178] on button "×" at bounding box center [867, 172] width 25 height 25
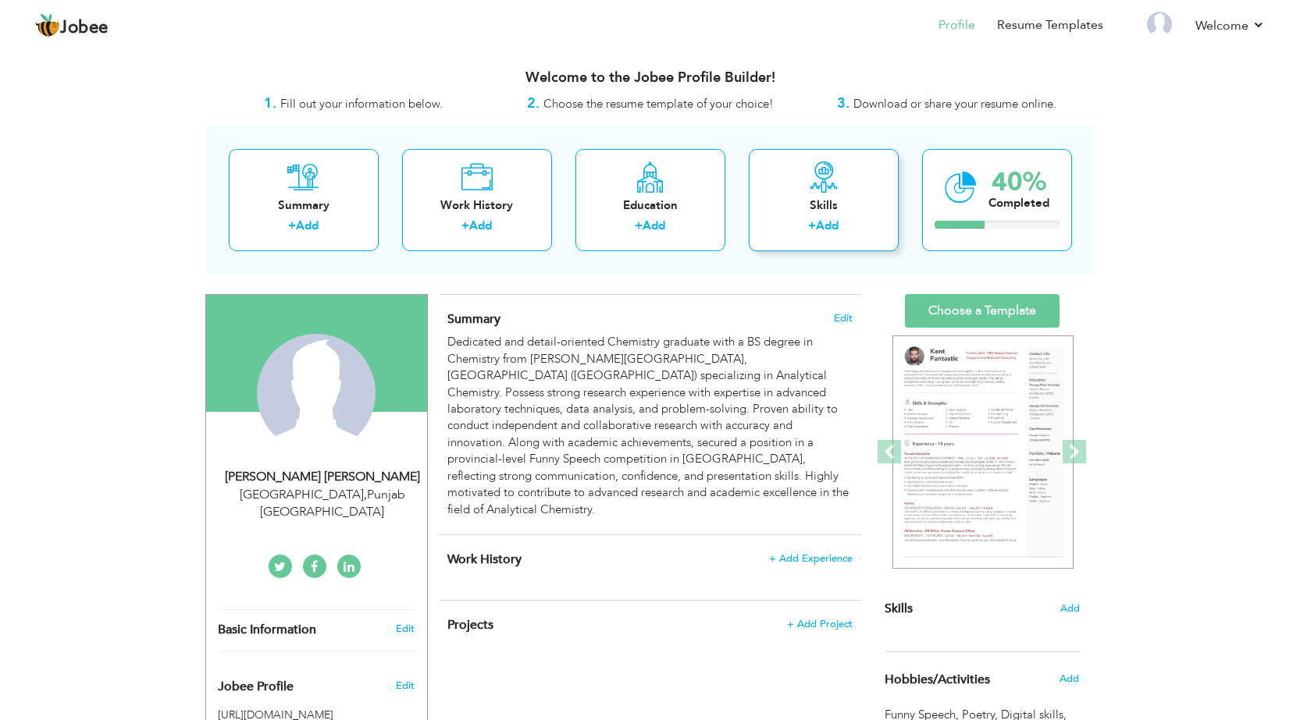
click at [821, 183] on icon at bounding box center [823, 177] width 31 height 31
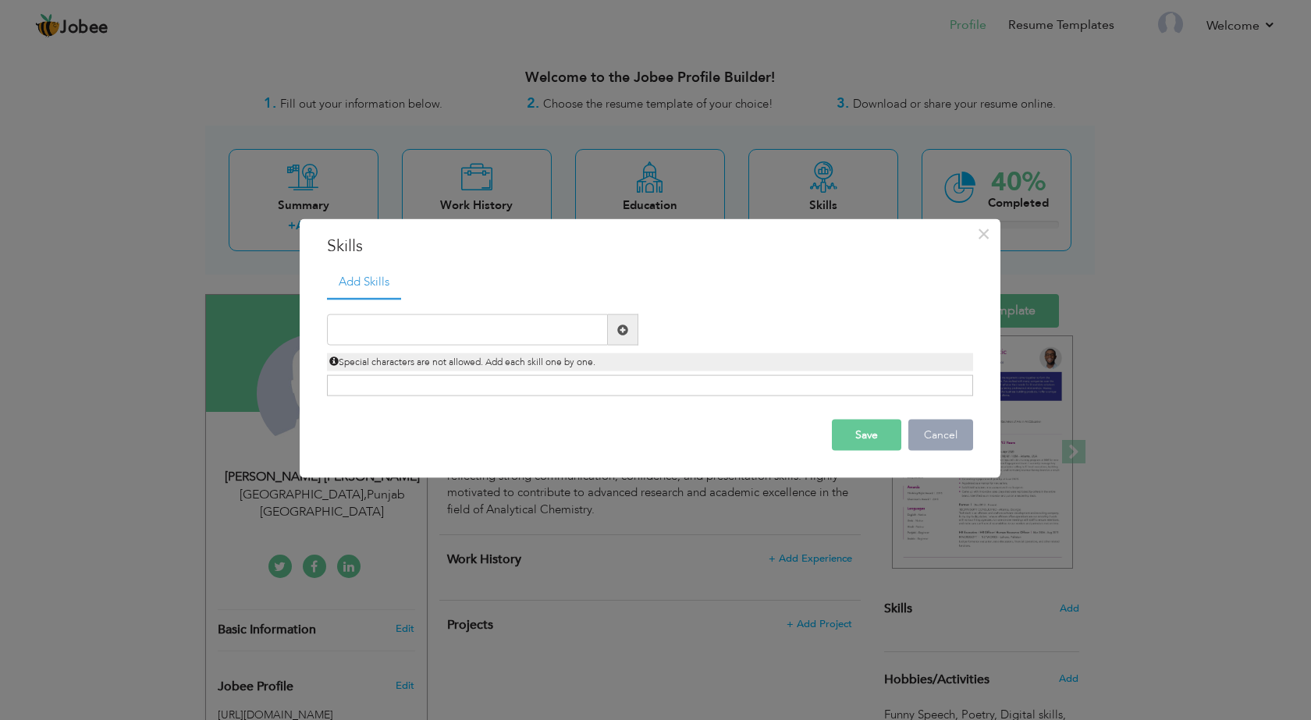
click at [932, 436] on button "Cancel" at bounding box center [941, 435] width 65 height 31
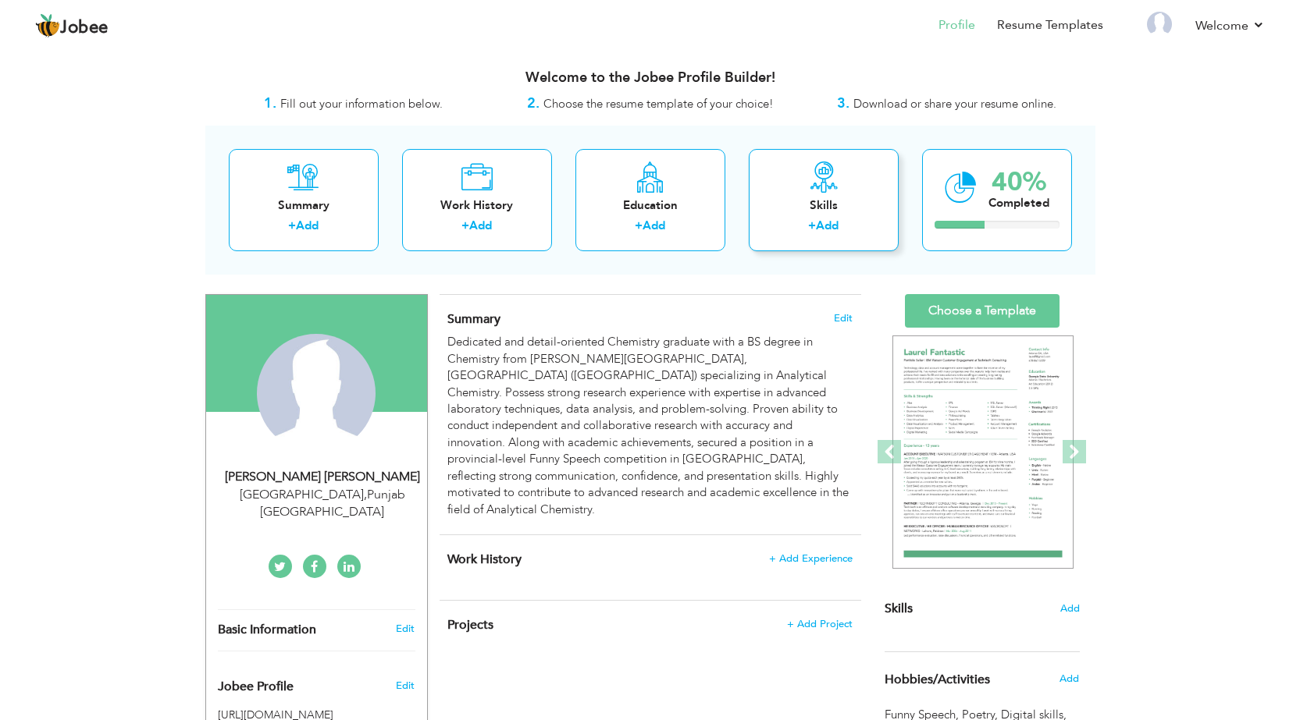
click at [842, 232] on div "+ Add" at bounding box center [823, 228] width 125 height 20
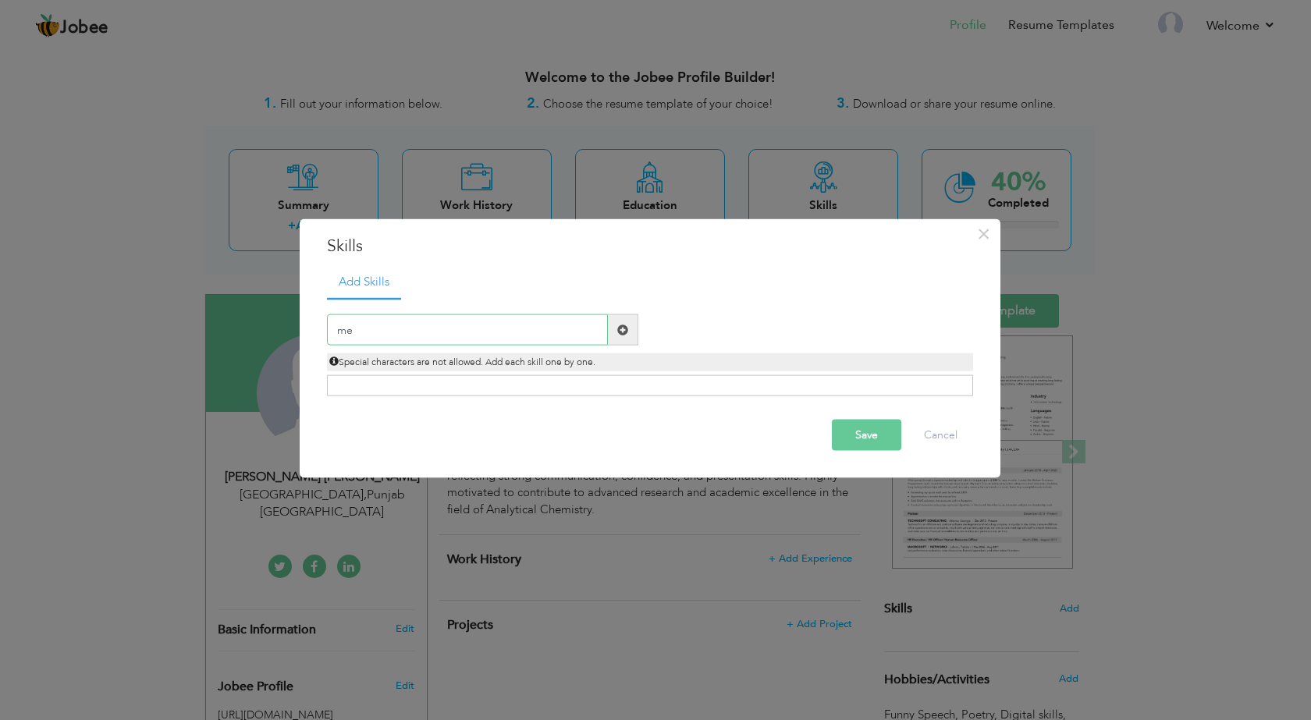
type input "m"
click at [935, 439] on button "Cancel" at bounding box center [941, 435] width 65 height 31
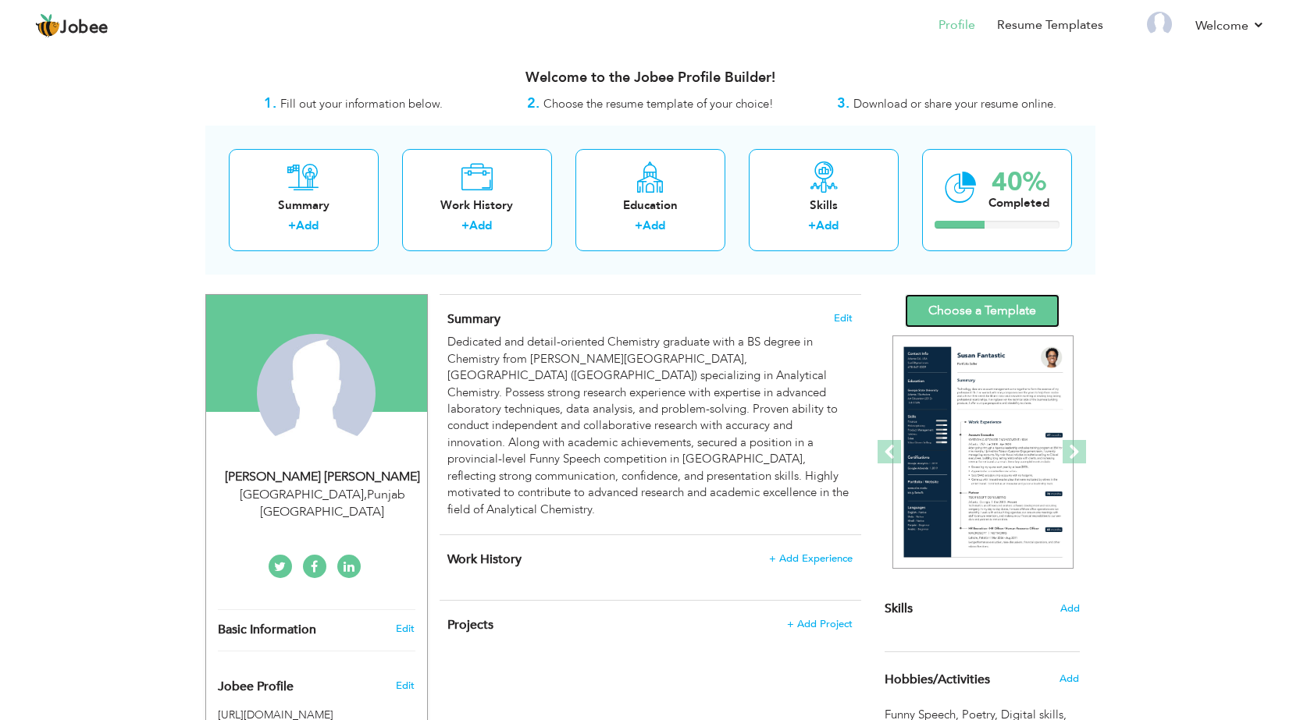
click at [1008, 302] on link "Choose a Template" at bounding box center [982, 311] width 155 height 34
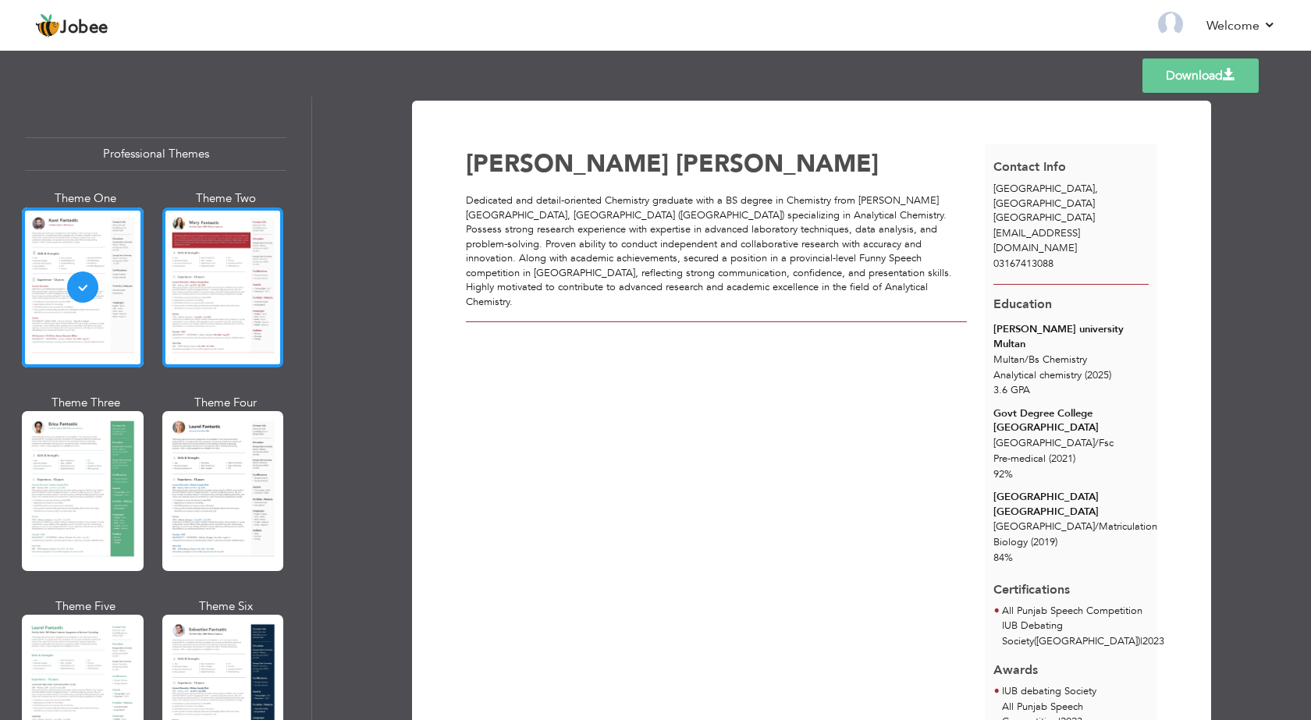
click at [213, 326] on div at bounding box center [223, 288] width 122 height 160
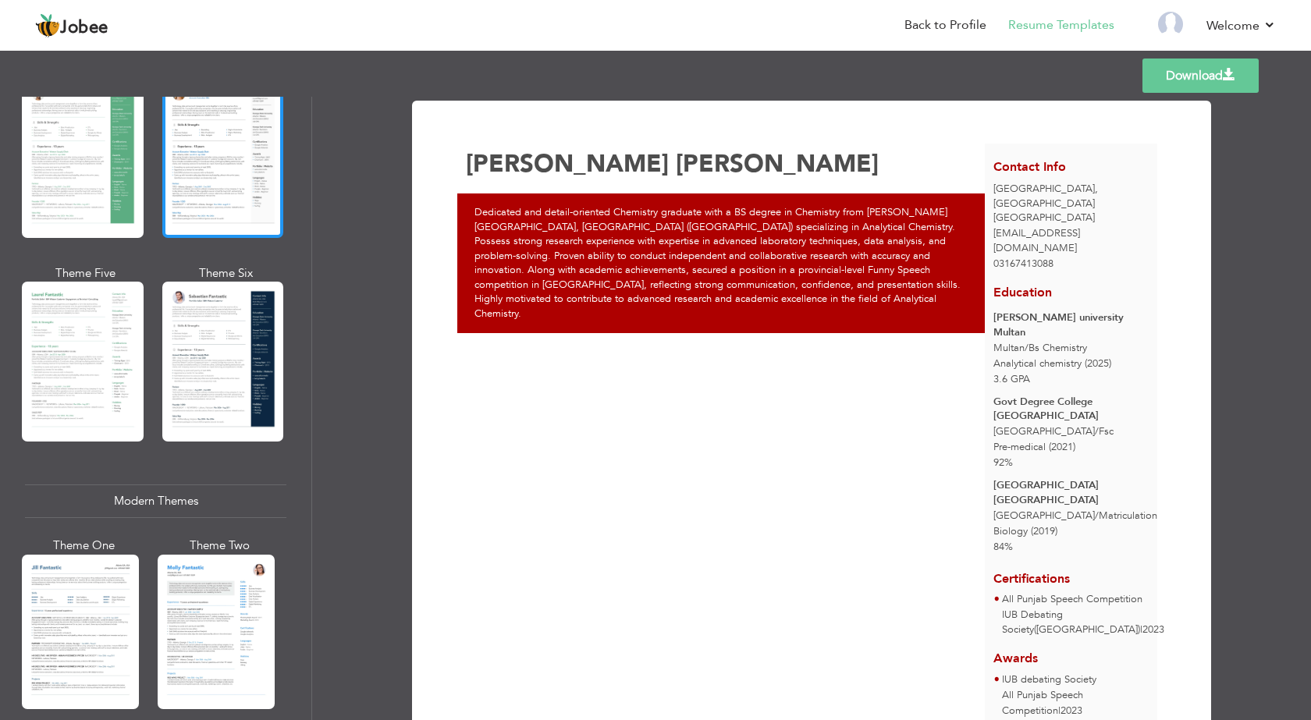
scroll to position [416, 0]
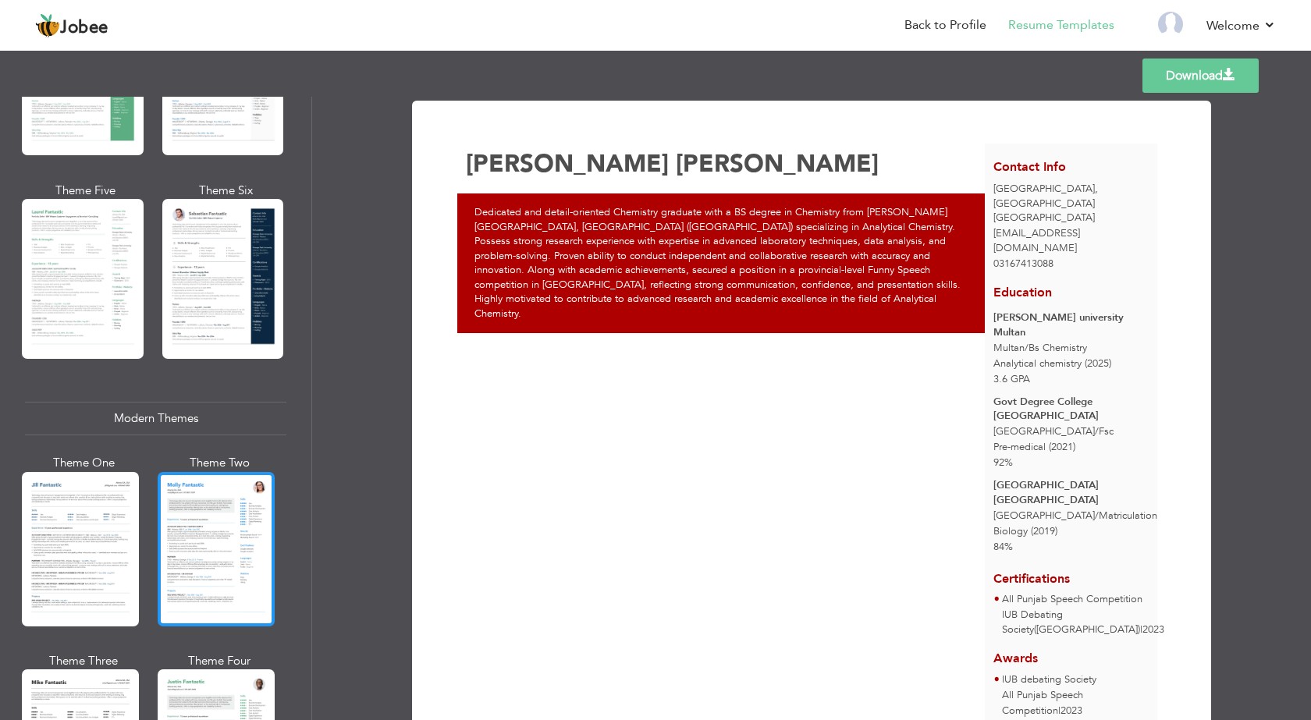
click at [234, 504] on div at bounding box center [216, 549] width 117 height 155
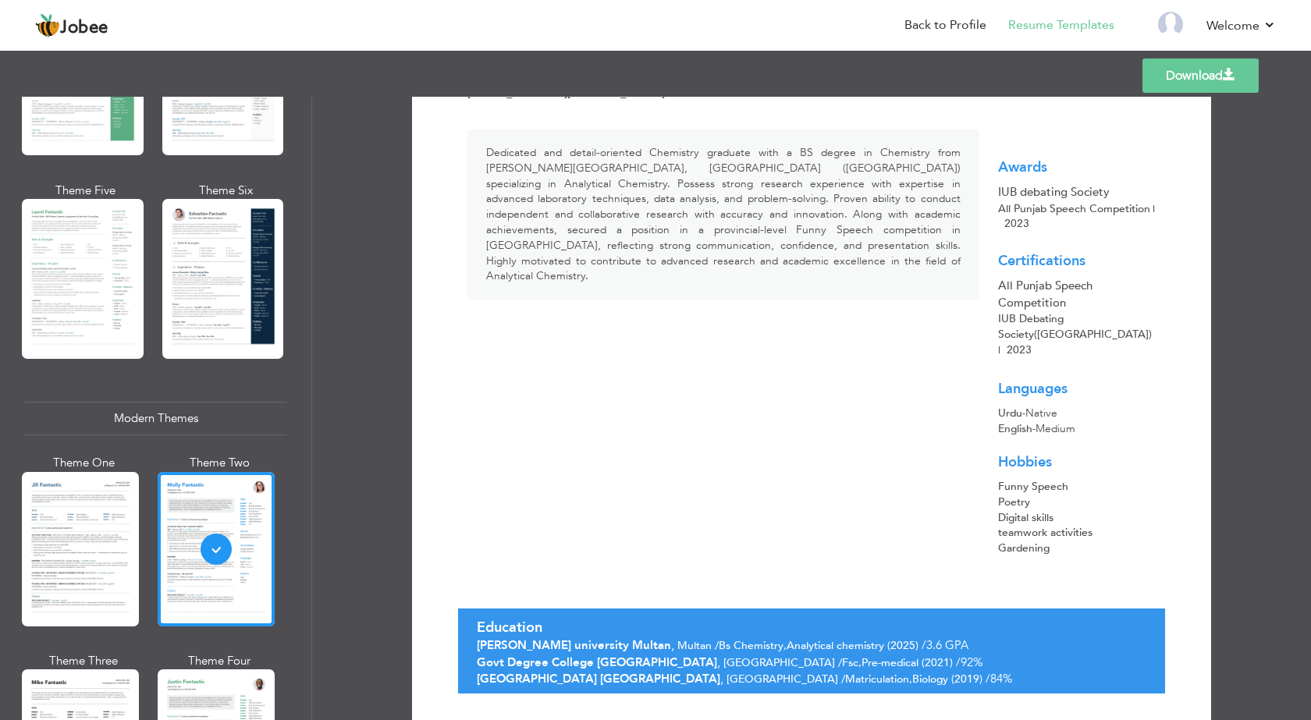
scroll to position [148, 0]
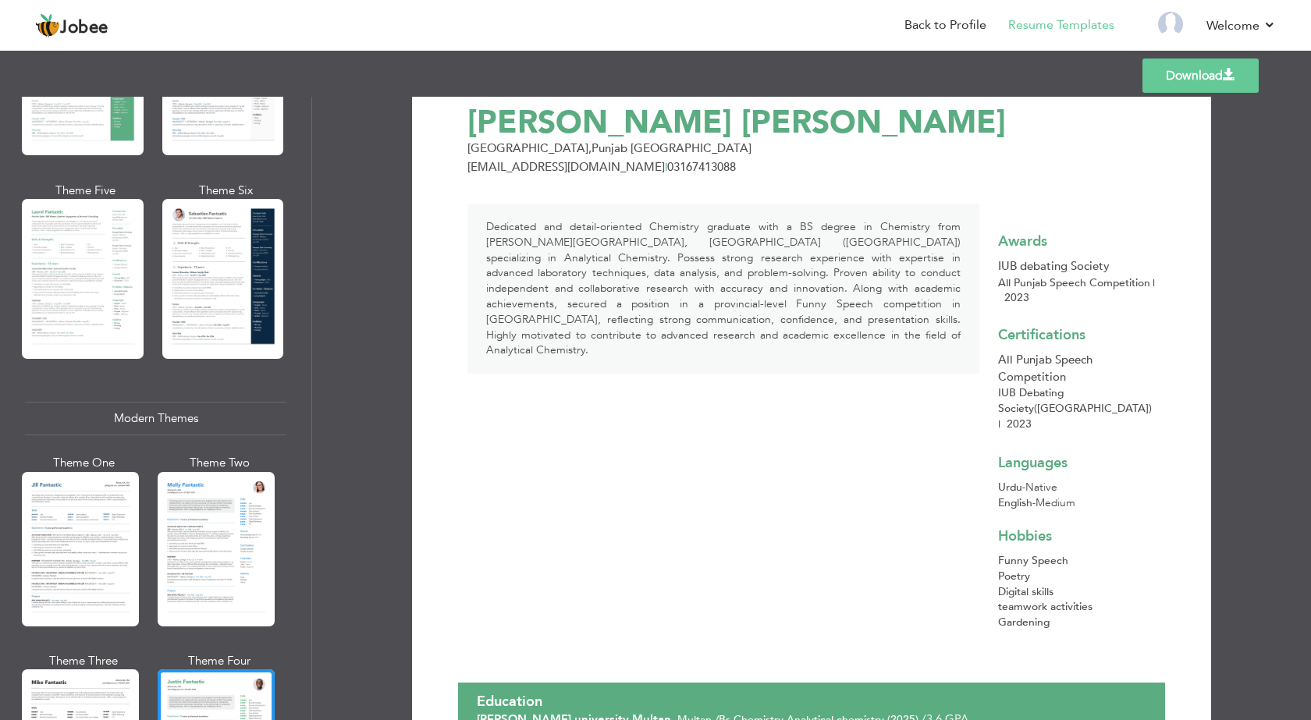
scroll to position [0, 0]
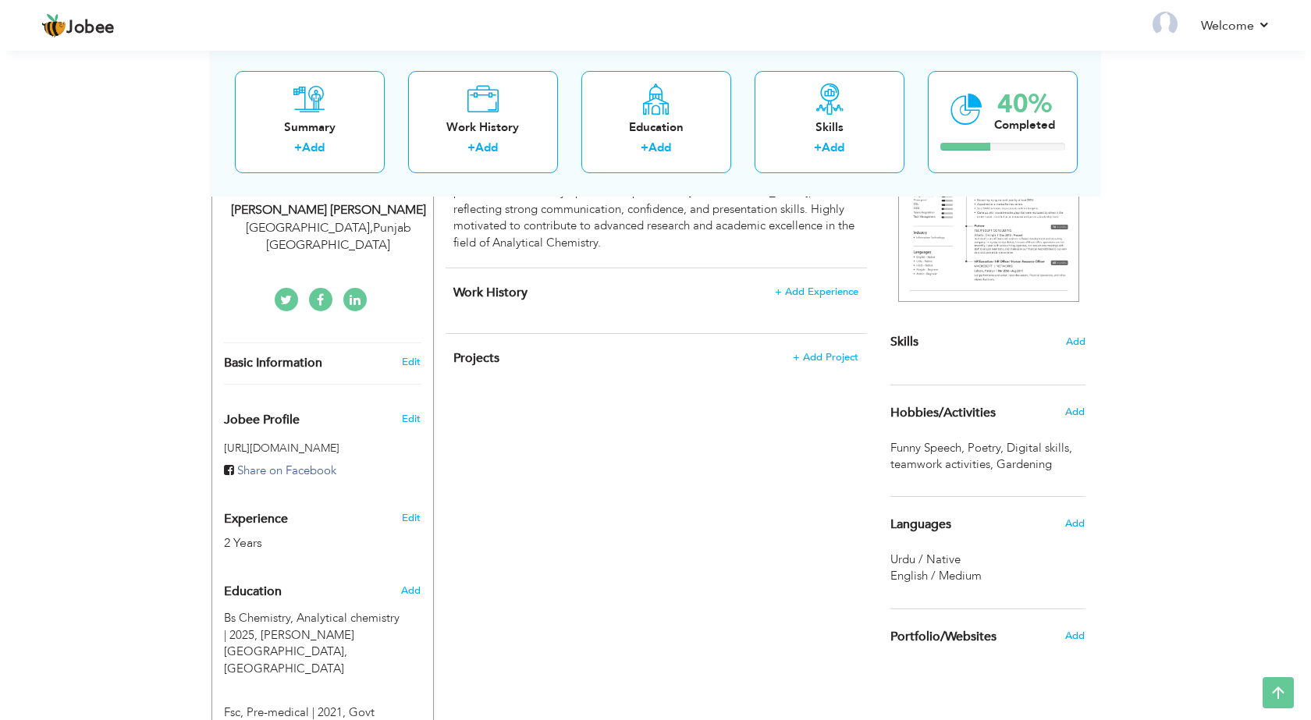
scroll to position [208, 0]
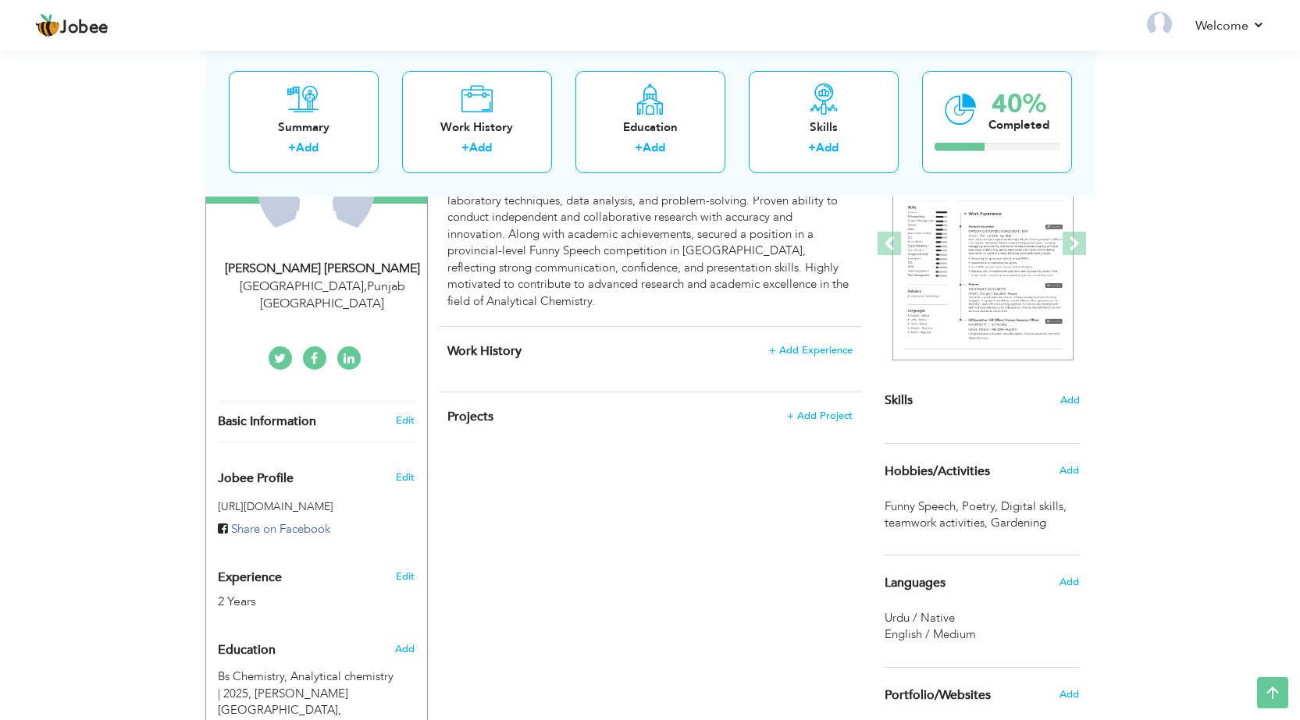
click at [322, 402] on div "Basic Information Edit" at bounding box center [316, 422] width 221 height 40
select select "number:166"
select select "number:4"
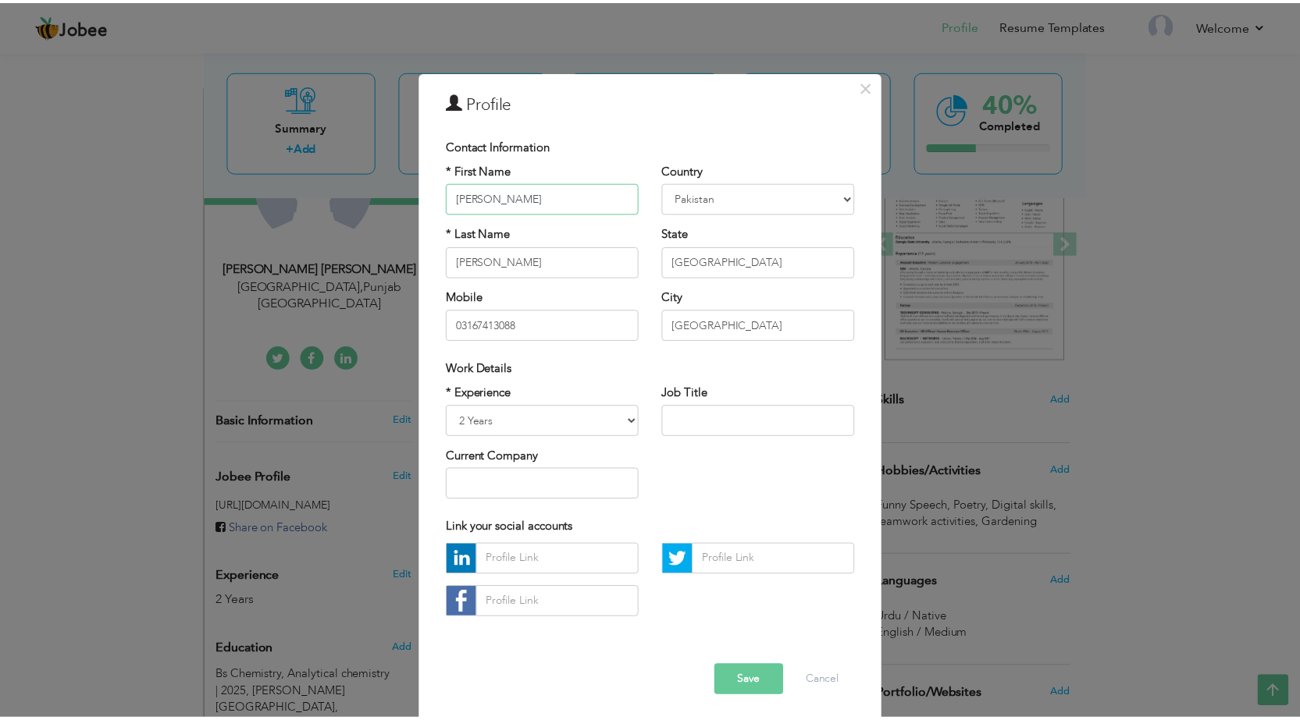
scroll to position [0, 0]
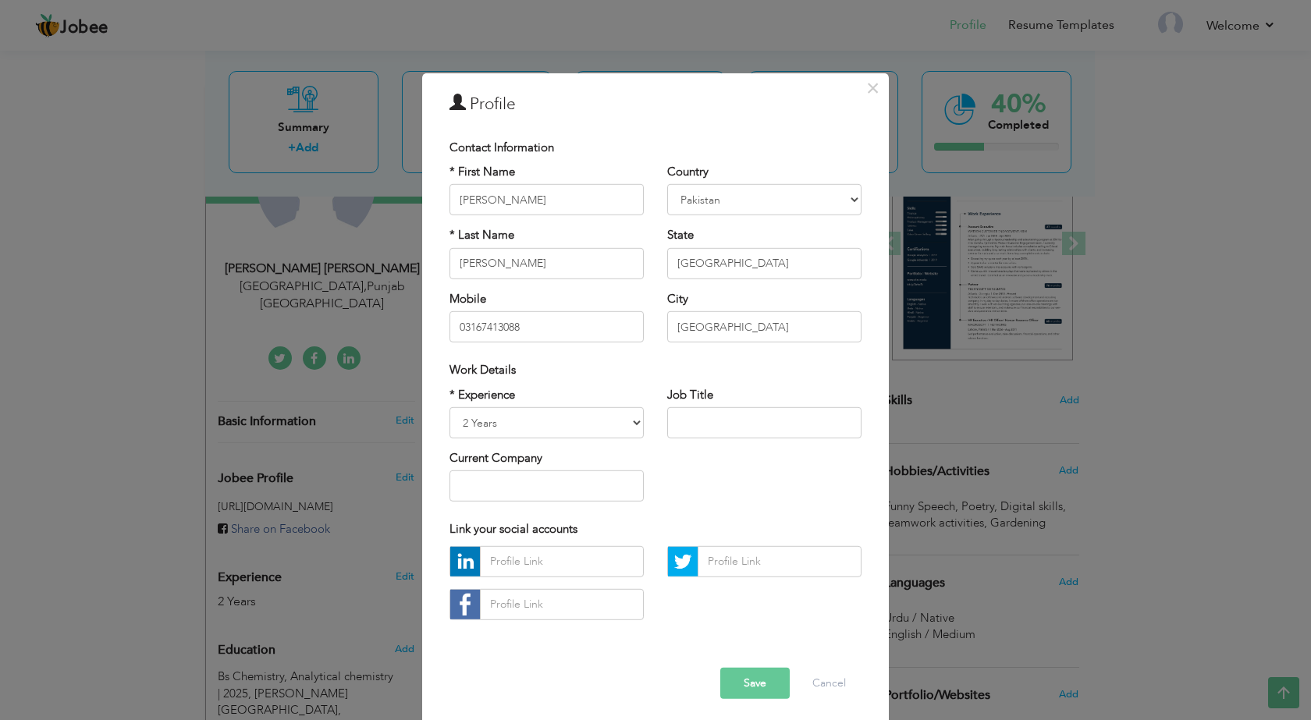
click at [754, 685] on button "Save" at bounding box center [754, 683] width 69 height 31
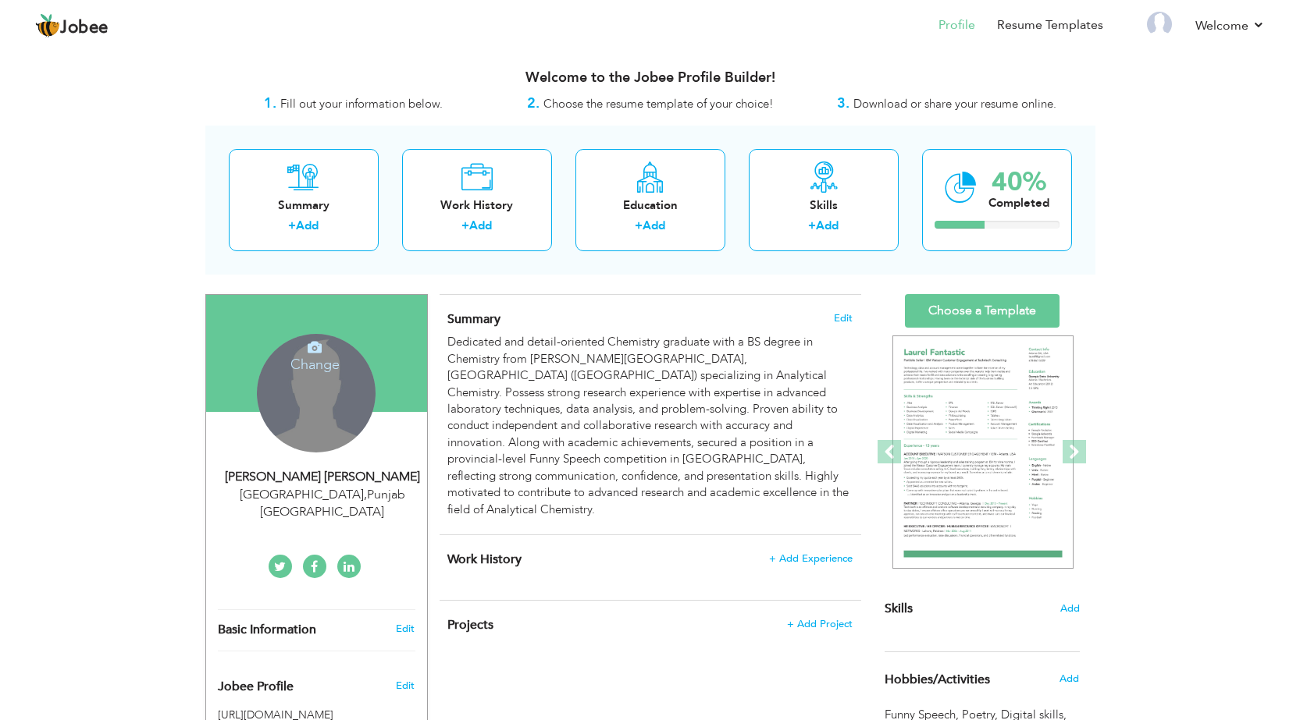
click at [329, 414] on div "Change Remove" at bounding box center [316, 393] width 119 height 119
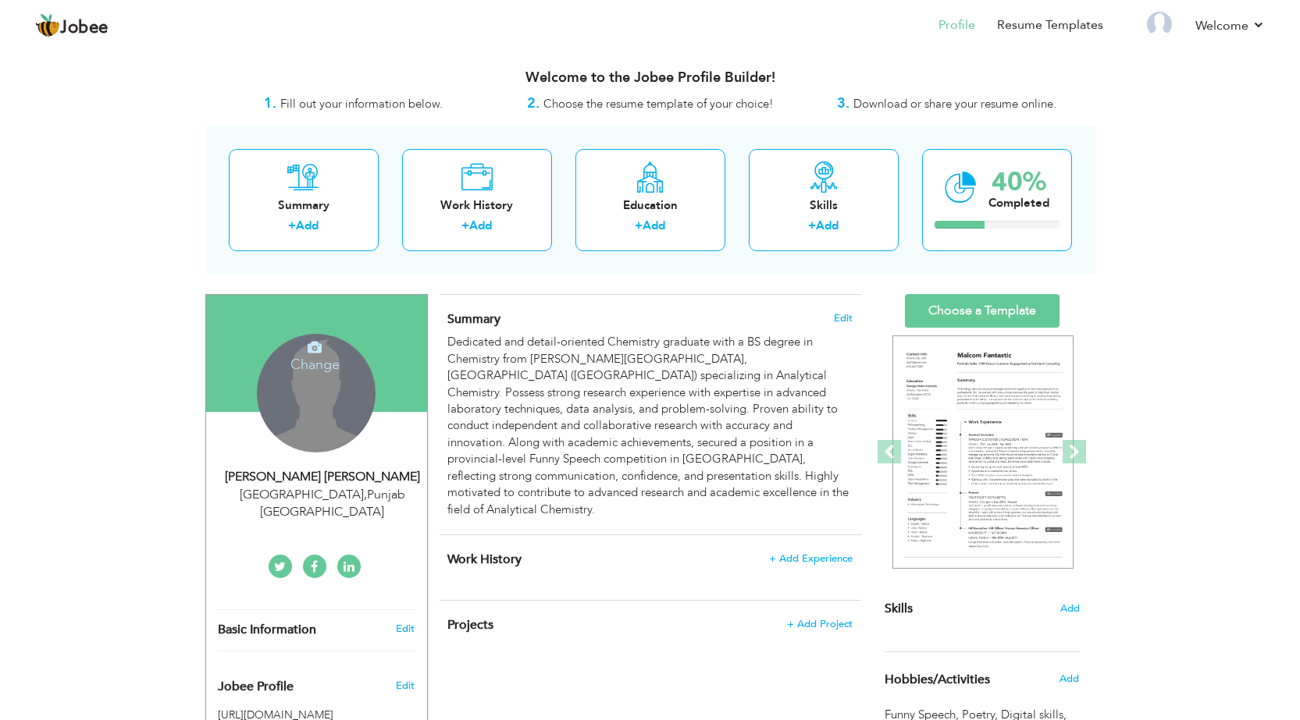
click at [320, 354] on icon at bounding box center [315, 347] width 14 height 14
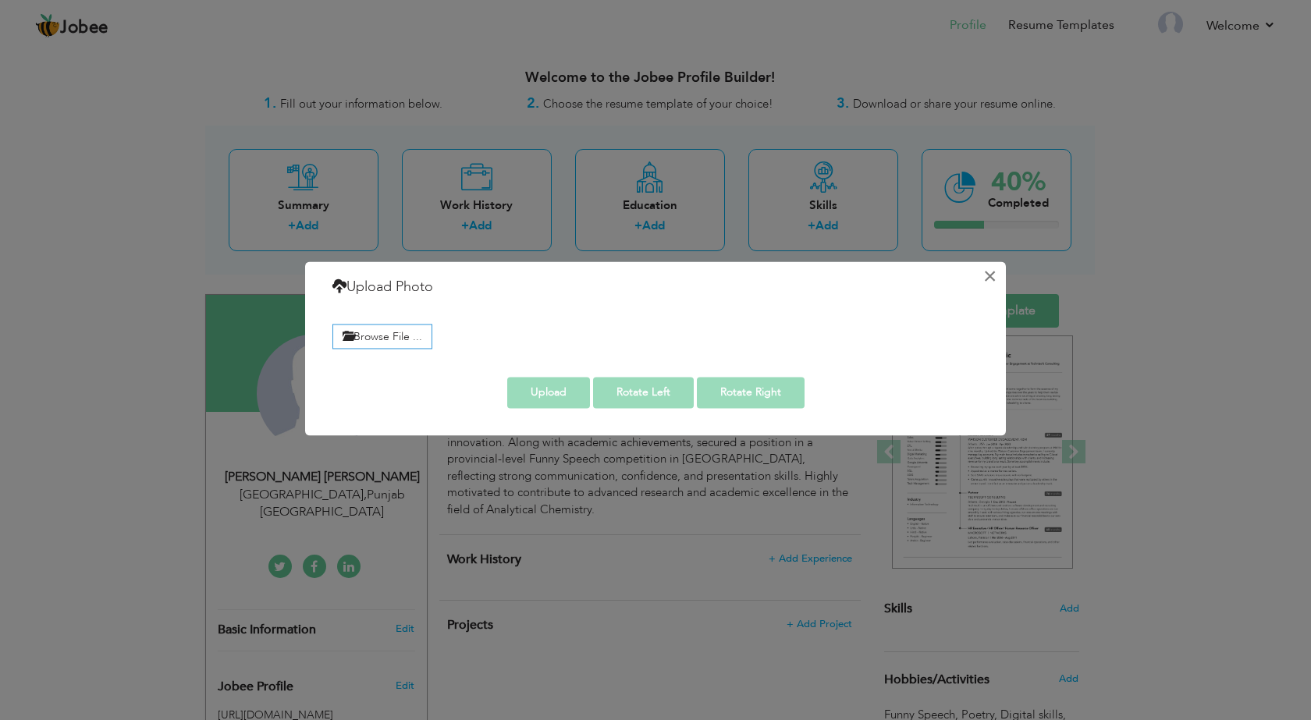
click at [994, 269] on button "×" at bounding box center [989, 276] width 25 height 25
